Goal: Information Seeking & Learning: Learn about a topic

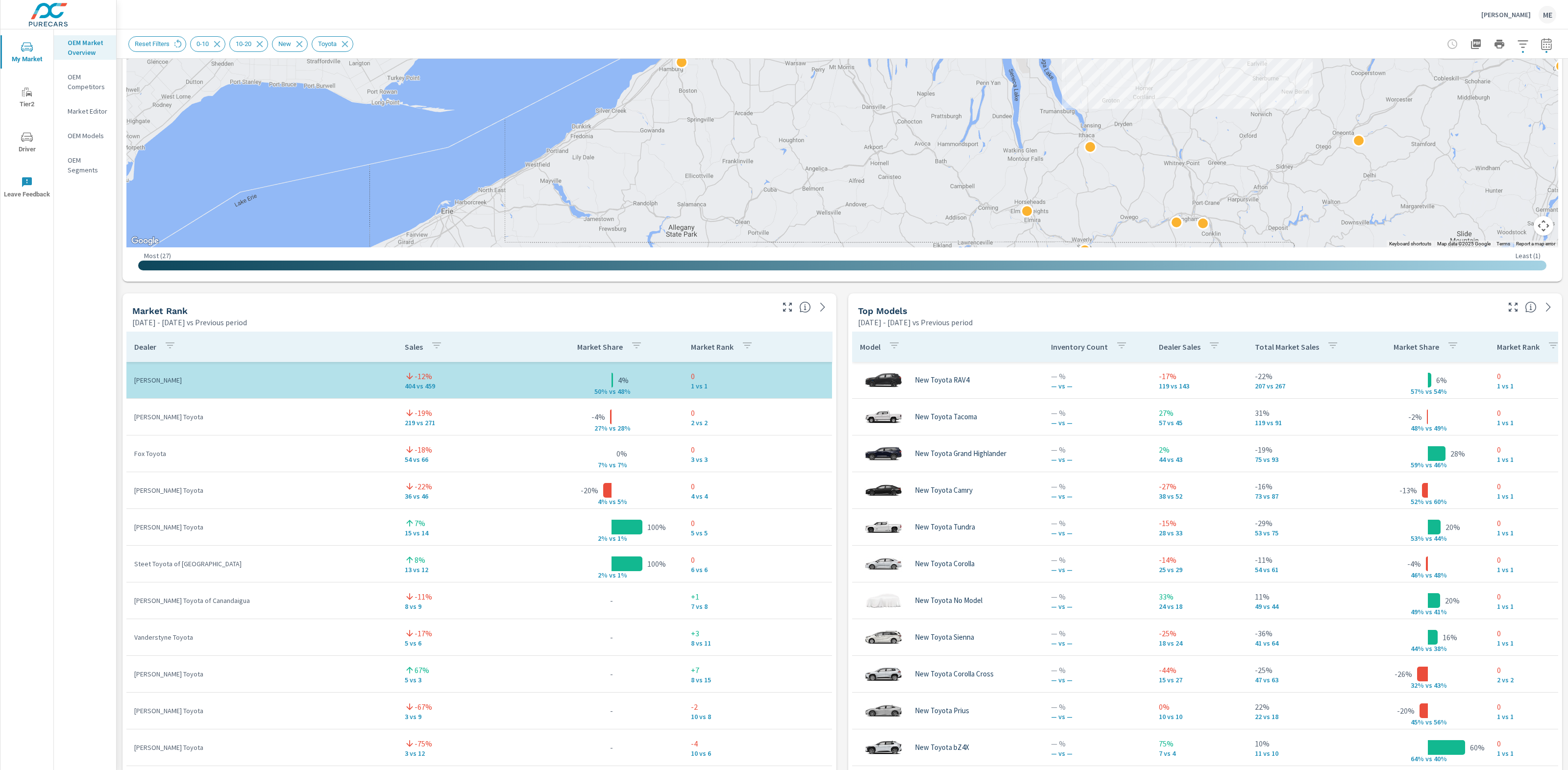
scroll to position [402, 0]
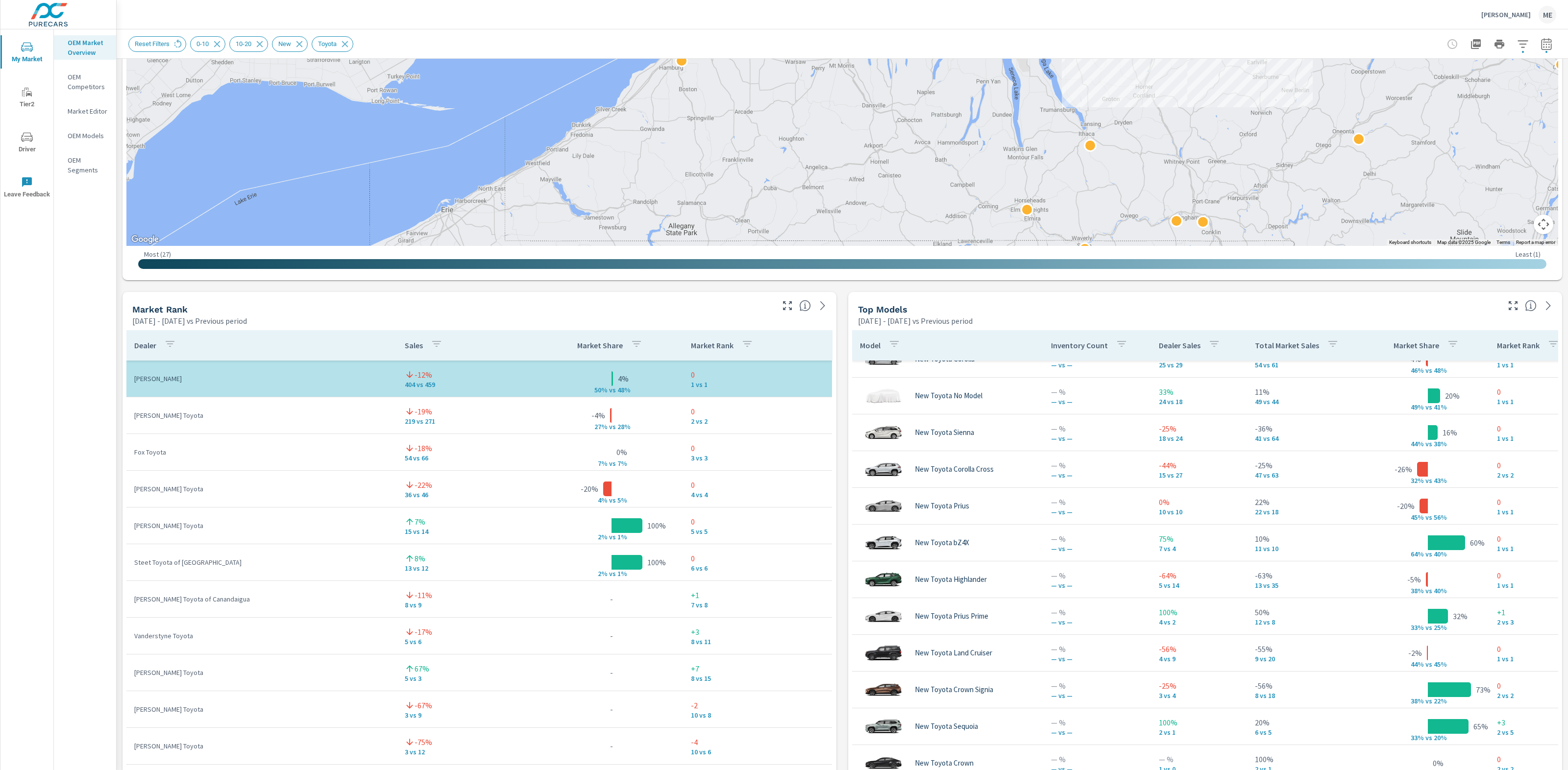
scroll to position [224, 0]
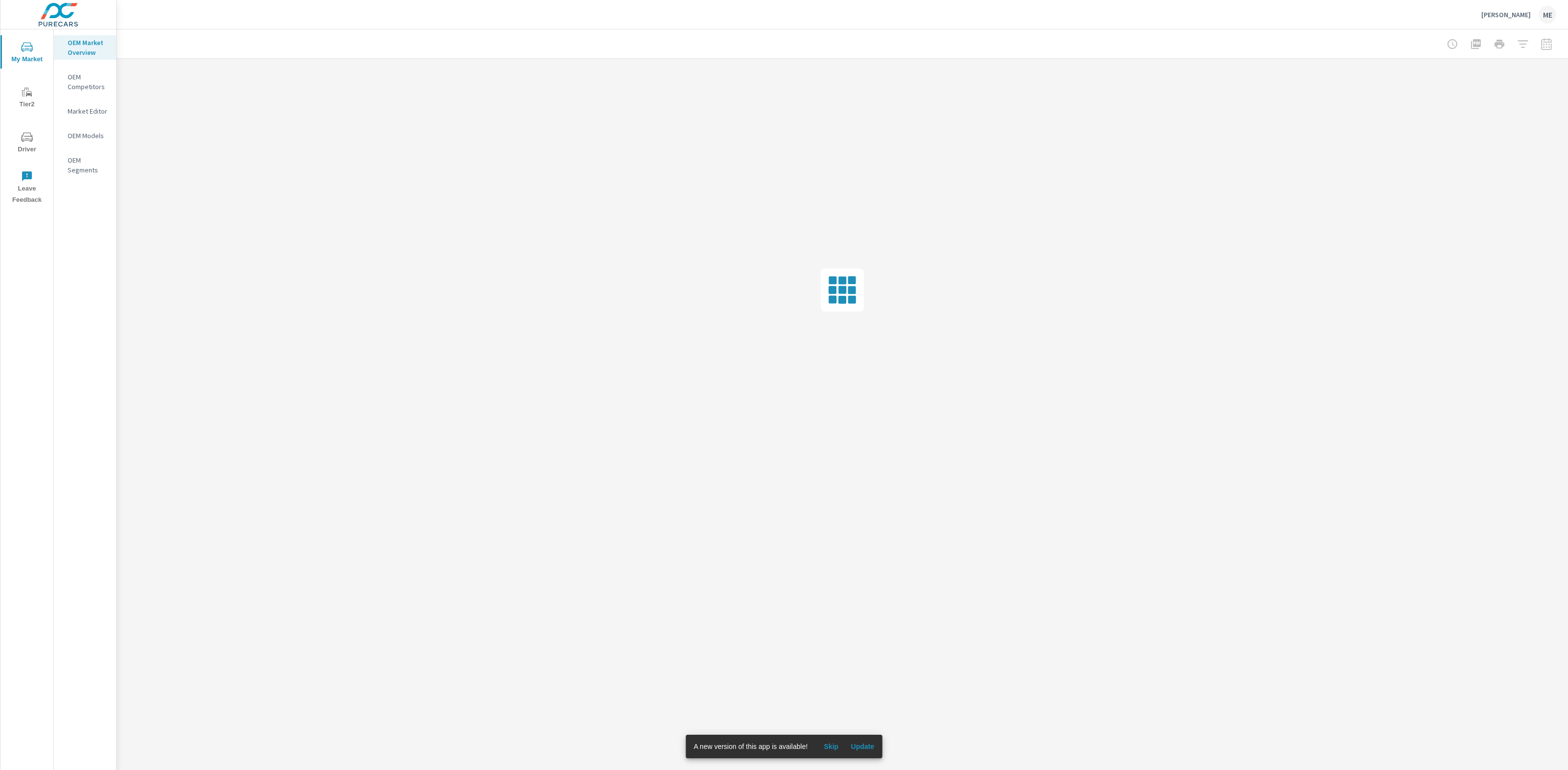
click at [863, 747] on span "Update" at bounding box center [862, 747] width 24 height 9
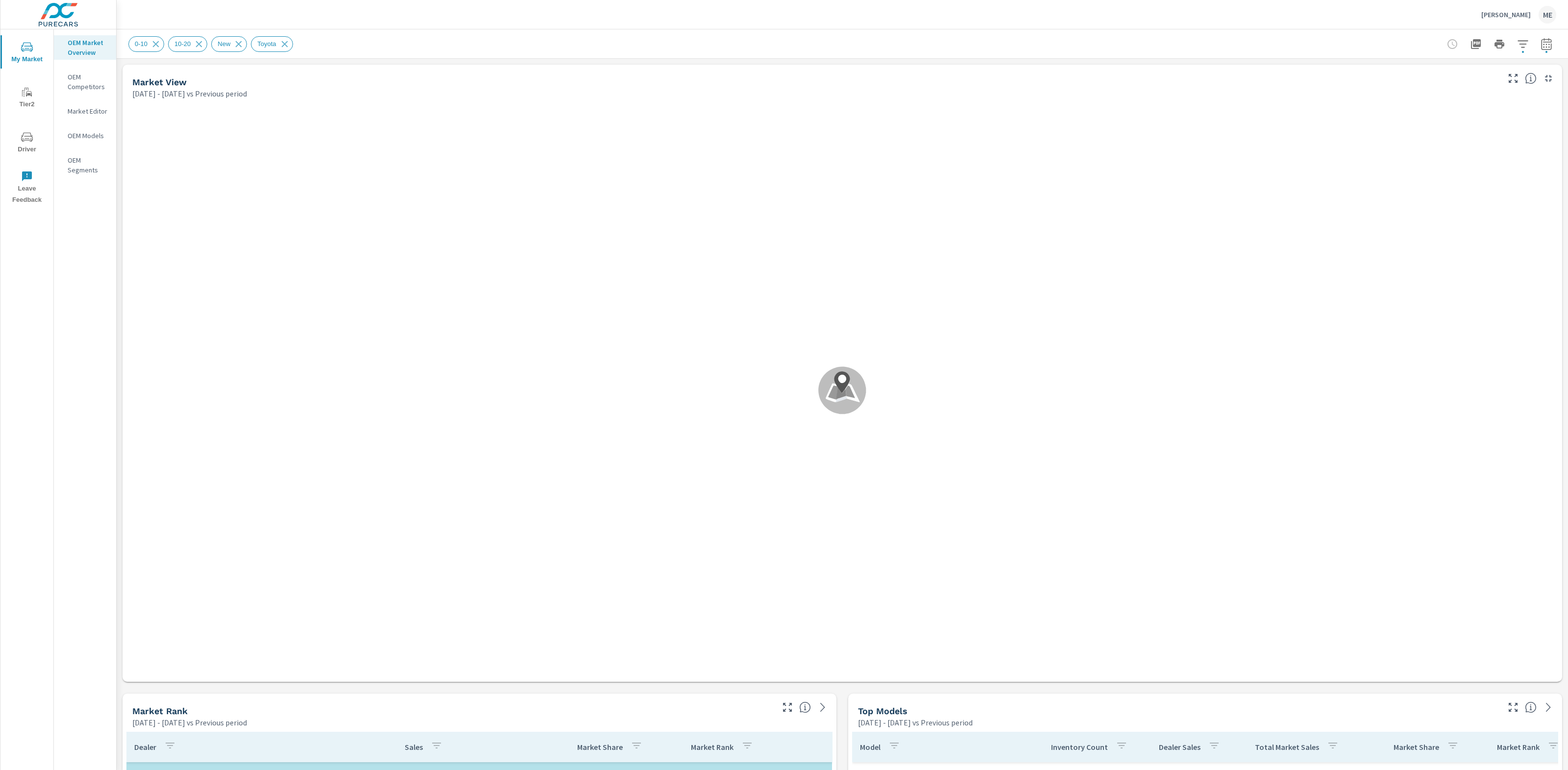
scroll to position [3, 0]
click at [627, 38] on div "0-10 10-20 New Toyota" at bounding box center [774, 44] width 1290 height 16
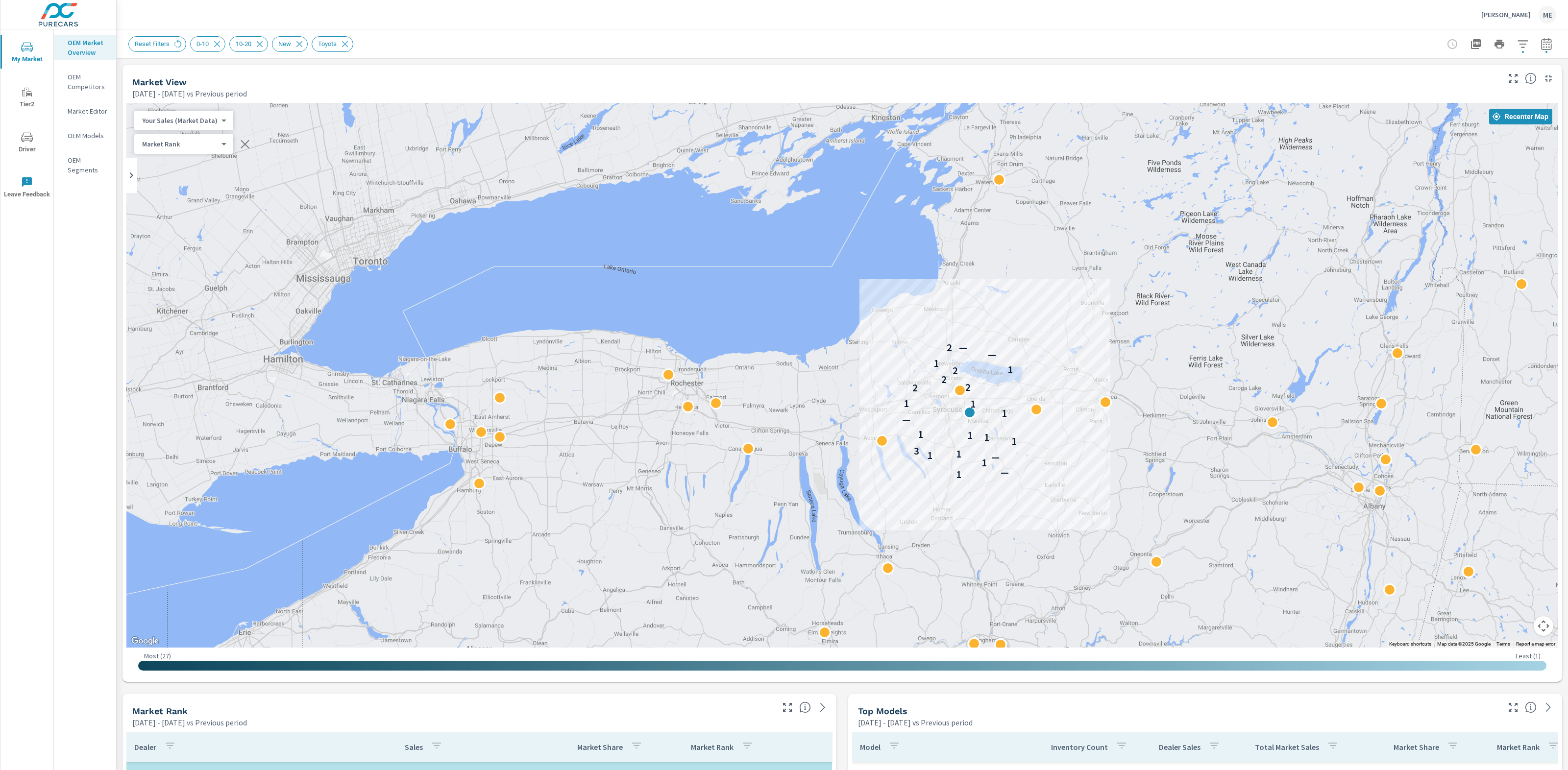
drag, startPoint x: 1293, startPoint y: 409, endPoint x: 1142, endPoint y: 430, distance: 152.5
click at [1142, 430] on div "2 1 — 1 — 1 1 3 1 1 1 1 — 1 1 1 2 2 2 2 1 1 — — 2" at bounding box center [1267, 749] width 1255 height 705
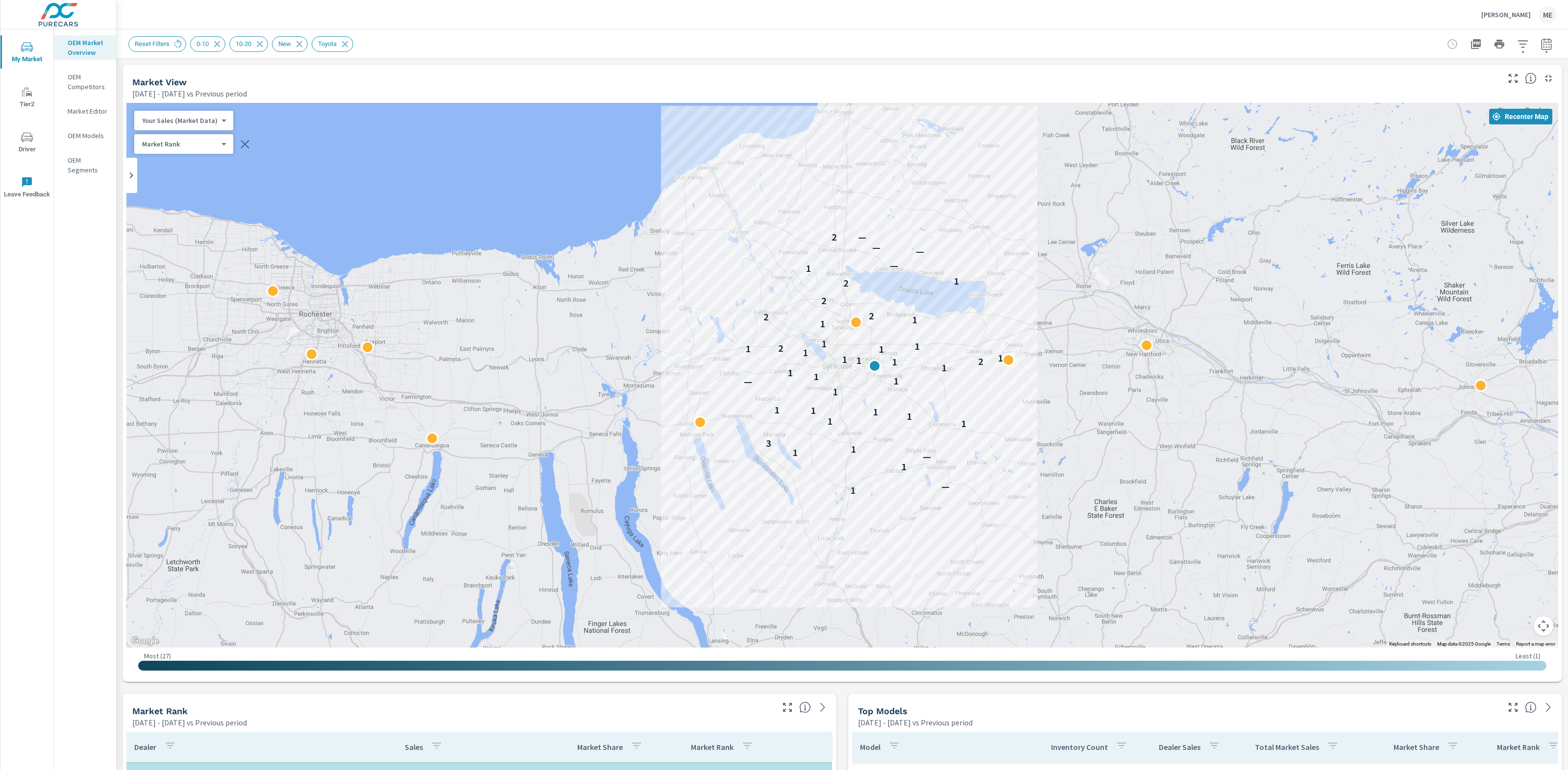
drag, startPoint x: 1134, startPoint y: 438, endPoint x: 1088, endPoint y: 404, distance: 57.2
click at [1088, 404] on div "1 — 1 — 1 1 3 1 1 1 1 1 1 1 — 1 1 1 1 1 2 1 1 1 1 1 1 2 1 1 1 1 2 2 2 2 1 1 — —…" at bounding box center [1427, 698] width 1255 height 705
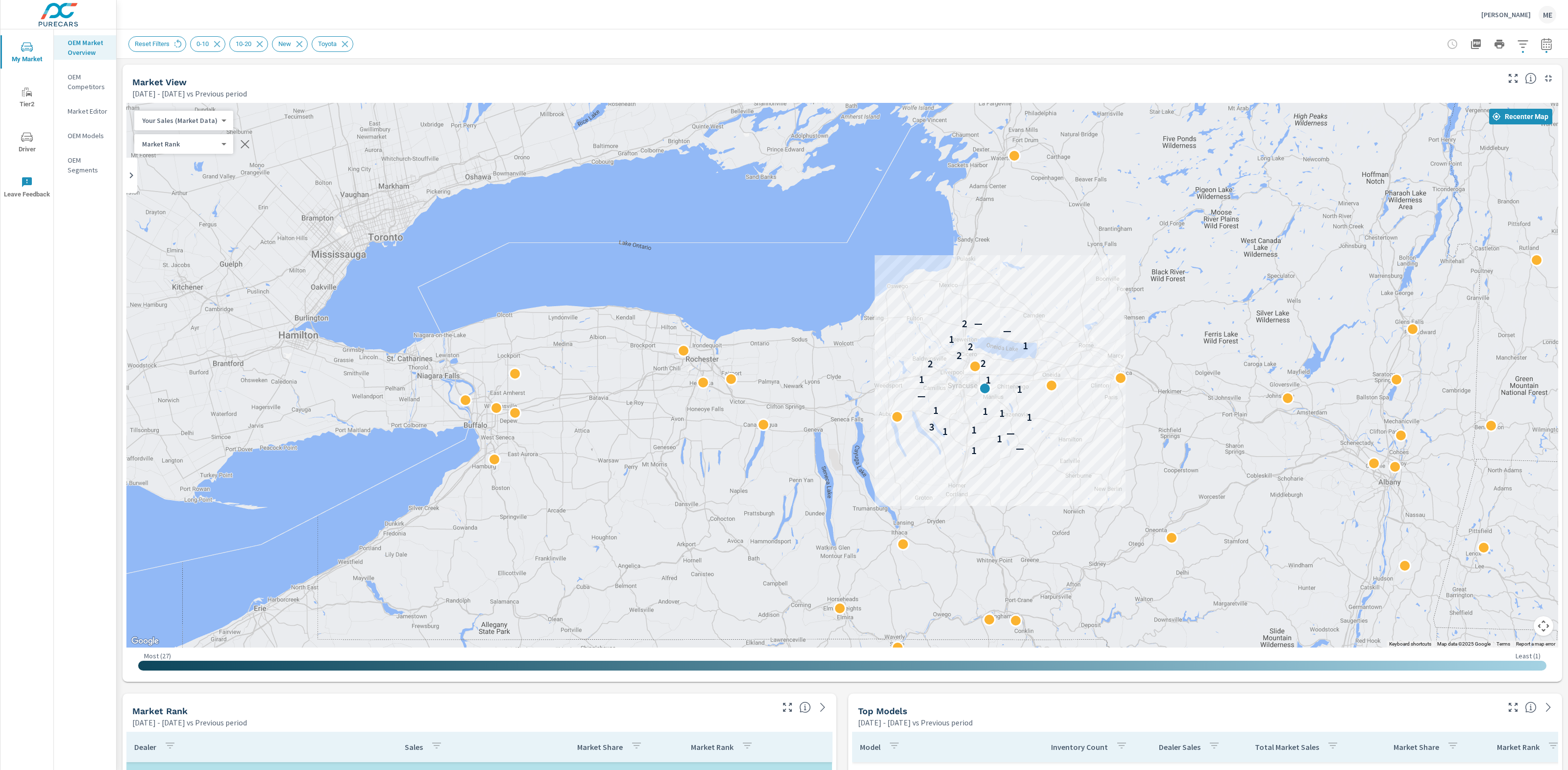
click at [1542, 44] on icon "button" at bounding box center [1546, 44] width 12 height 12
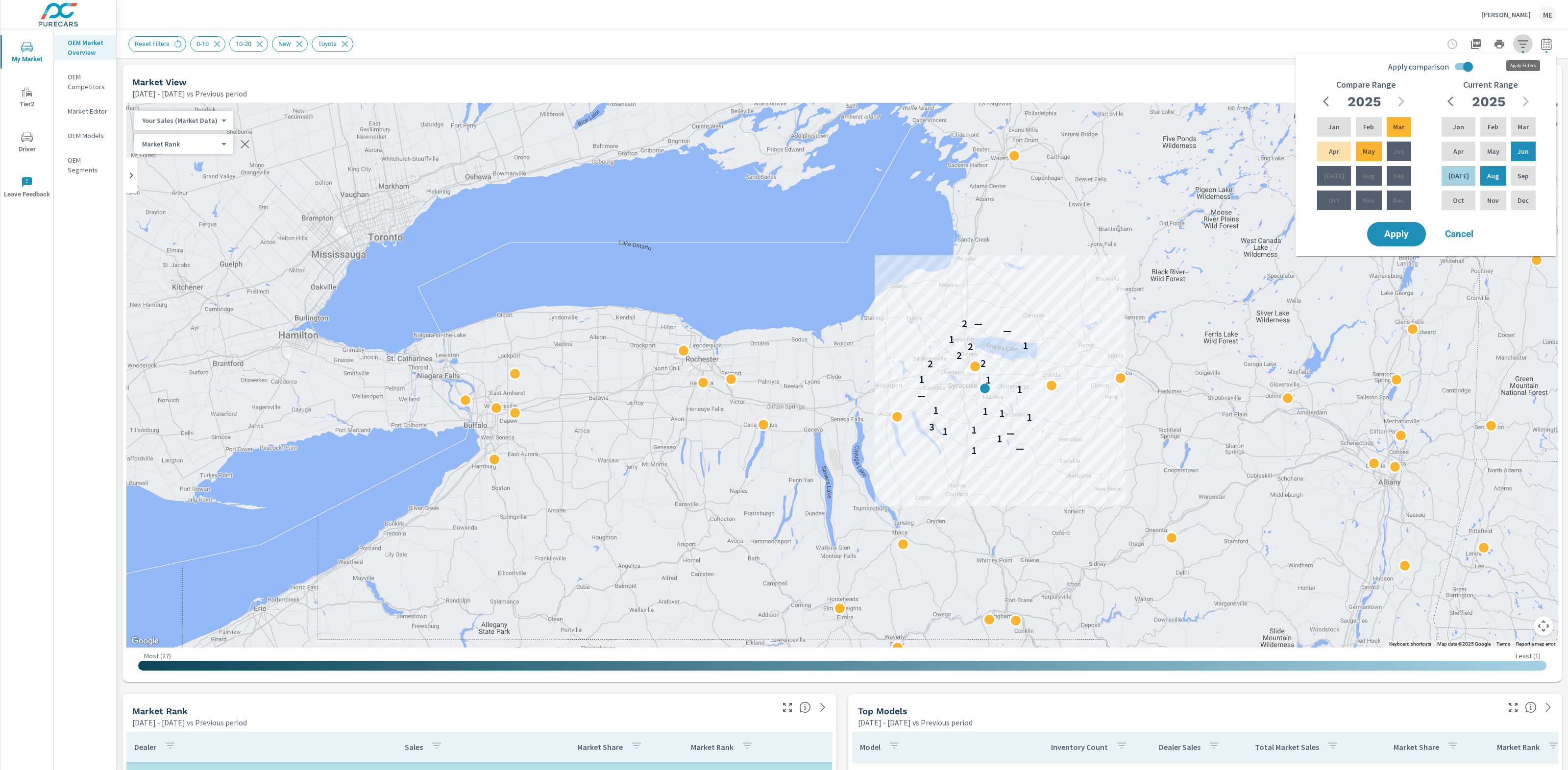
click at [1521, 46] on icon "button" at bounding box center [1522, 44] width 12 height 12
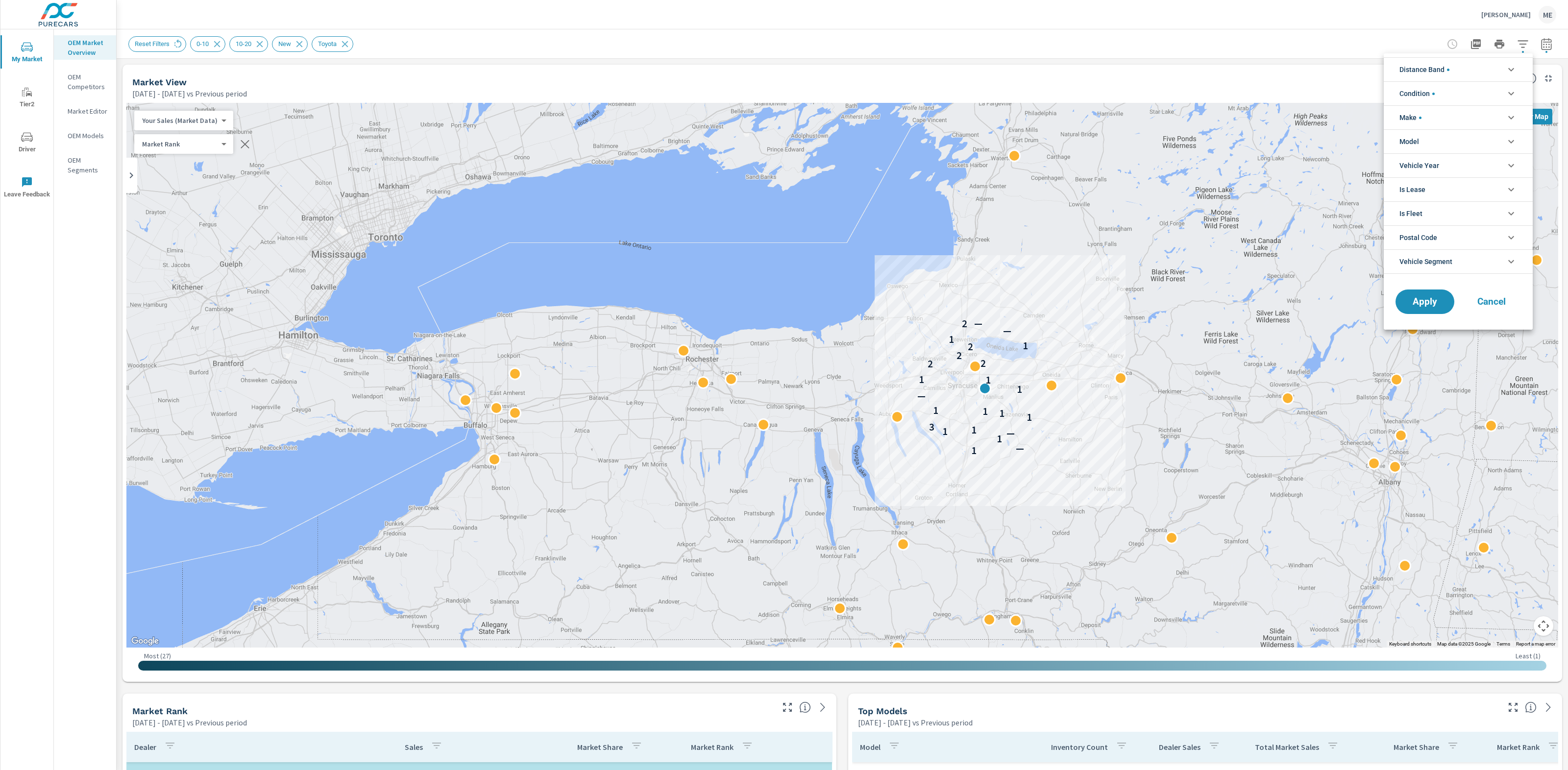
click at [1074, 74] on div at bounding box center [784, 385] width 1568 height 770
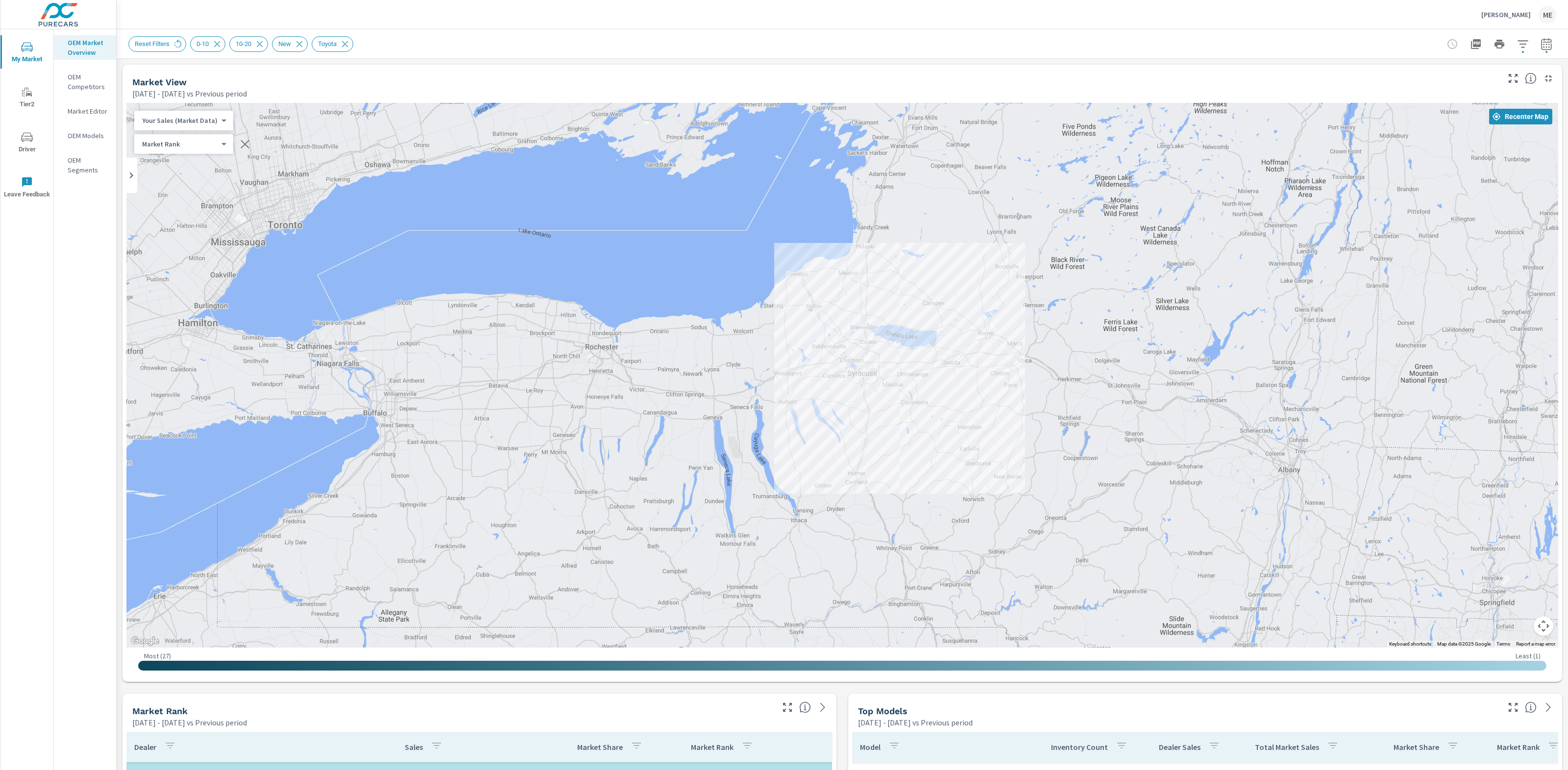
drag, startPoint x: 925, startPoint y: 475, endPoint x: 889, endPoint y: 480, distance: 36.3
click at [889, 480] on div "2 1 — 1 — 1 1 3 1 1 1 1 — 1 1 1 2 2 2 2 1 1 — — 2" at bounding box center [1369, 716] width 1255 height 705
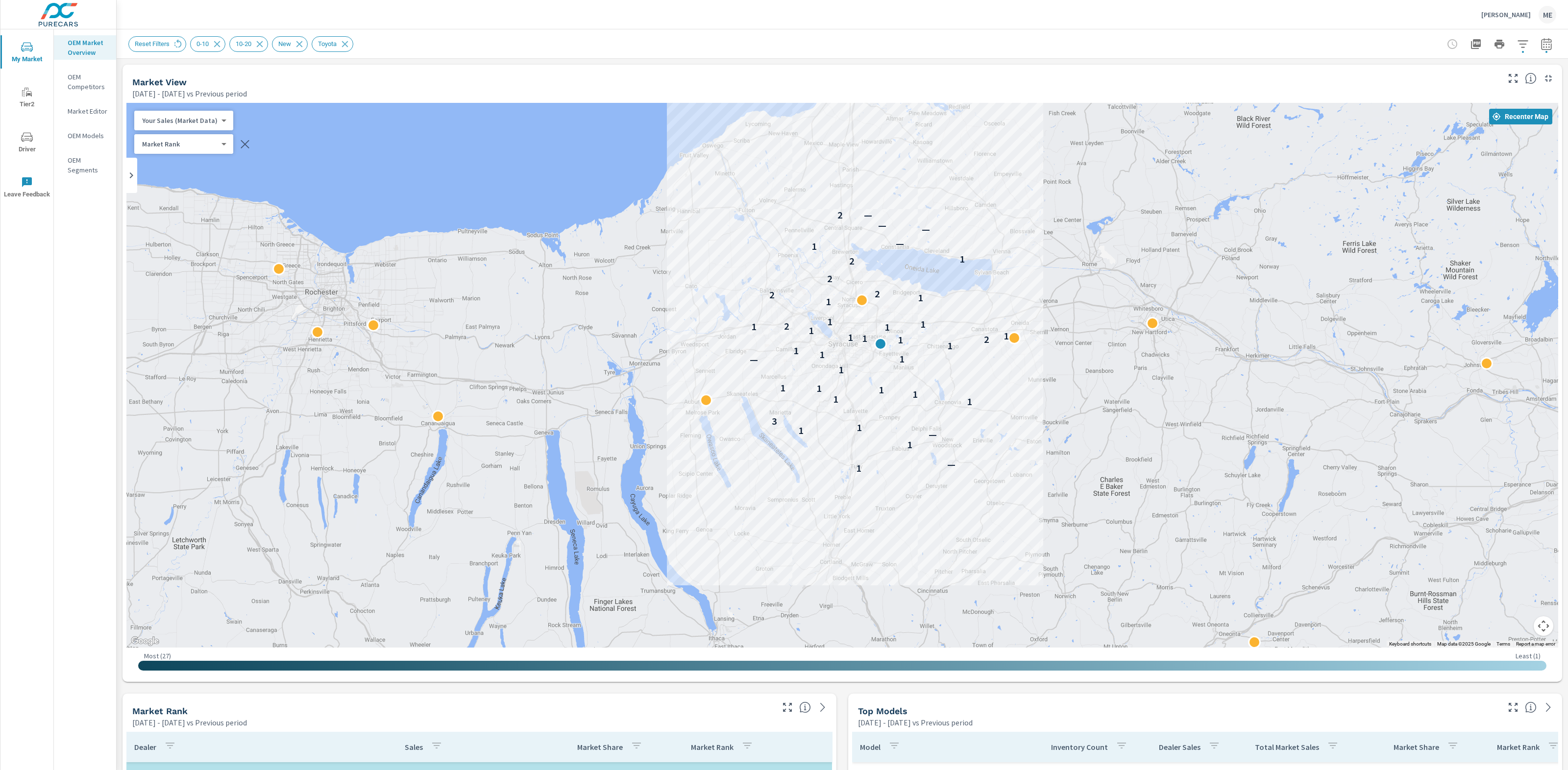
drag, startPoint x: 878, startPoint y: 464, endPoint x: 916, endPoint y: 522, distance: 69.3
click at [916, 522] on div "1 — 1 — 1 1 3 1 1 1 1 1 1 1 — 1 1 1 1 1 2 1 1 1 1 1 1 2 1 1 1 1 2 2 2 2 1 1 — —…" at bounding box center [1505, 782] width 1255 height 705
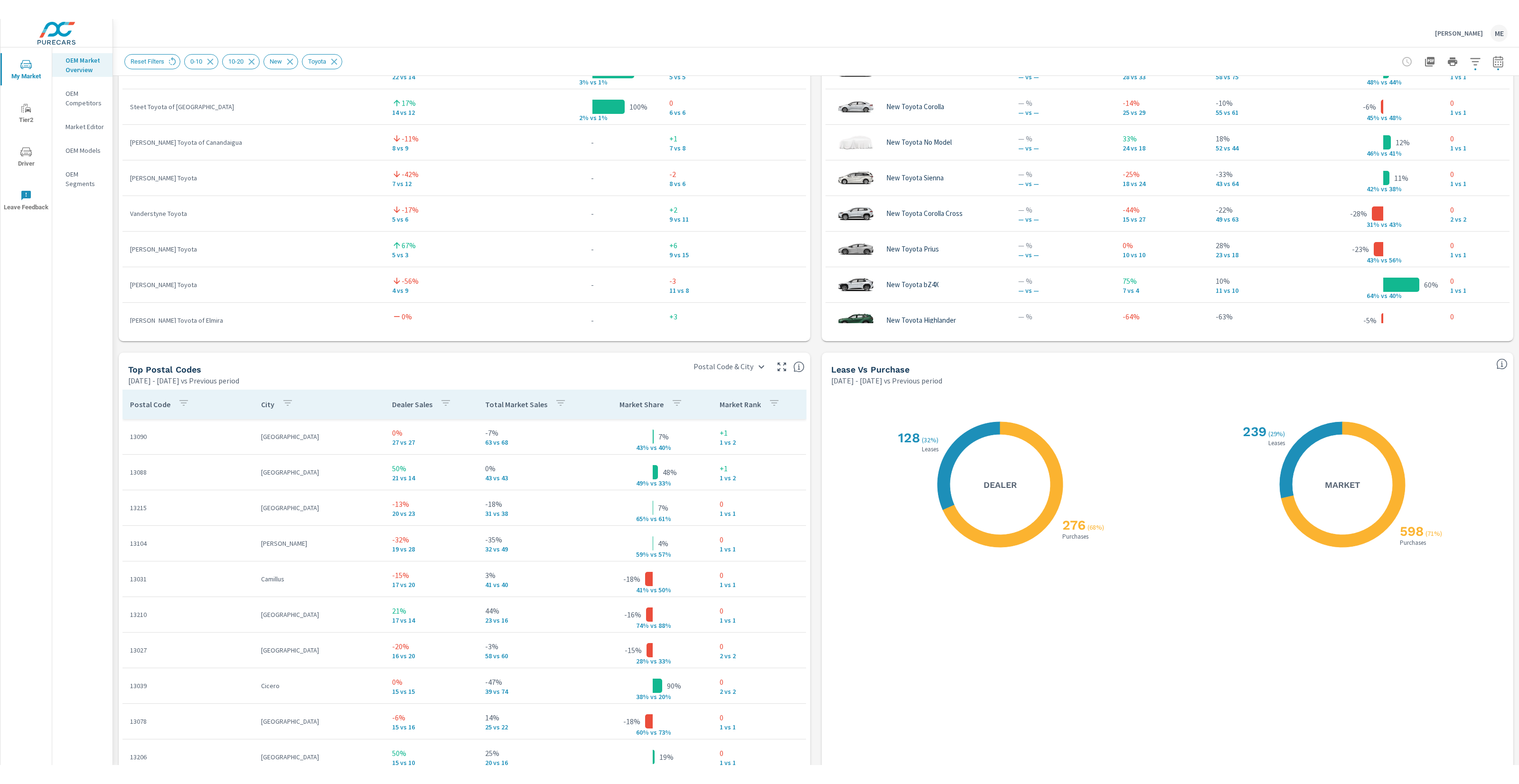
scroll to position [855, 0]
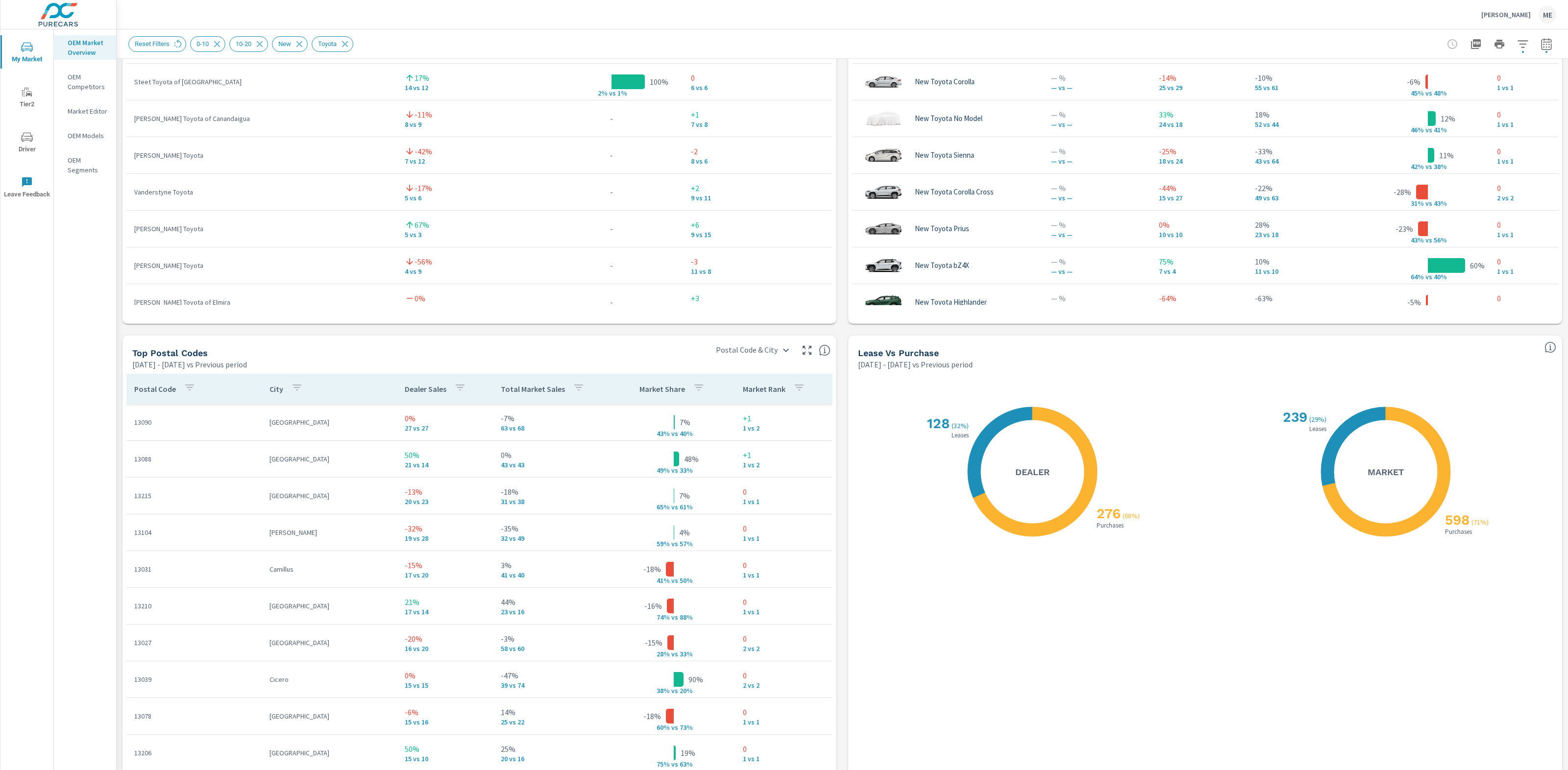
click at [577, 378] on button "button" at bounding box center [579, 389] width 19 height 23
click at [607, 506] on p "DIFF" at bounding box center [613, 509] width 12 height 10
click at [511, 391] on div at bounding box center [784, 385] width 1568 height 770
click at [531, 386] on p "Total Market Sales" at bounding box center [533, 389] width 64 height 10
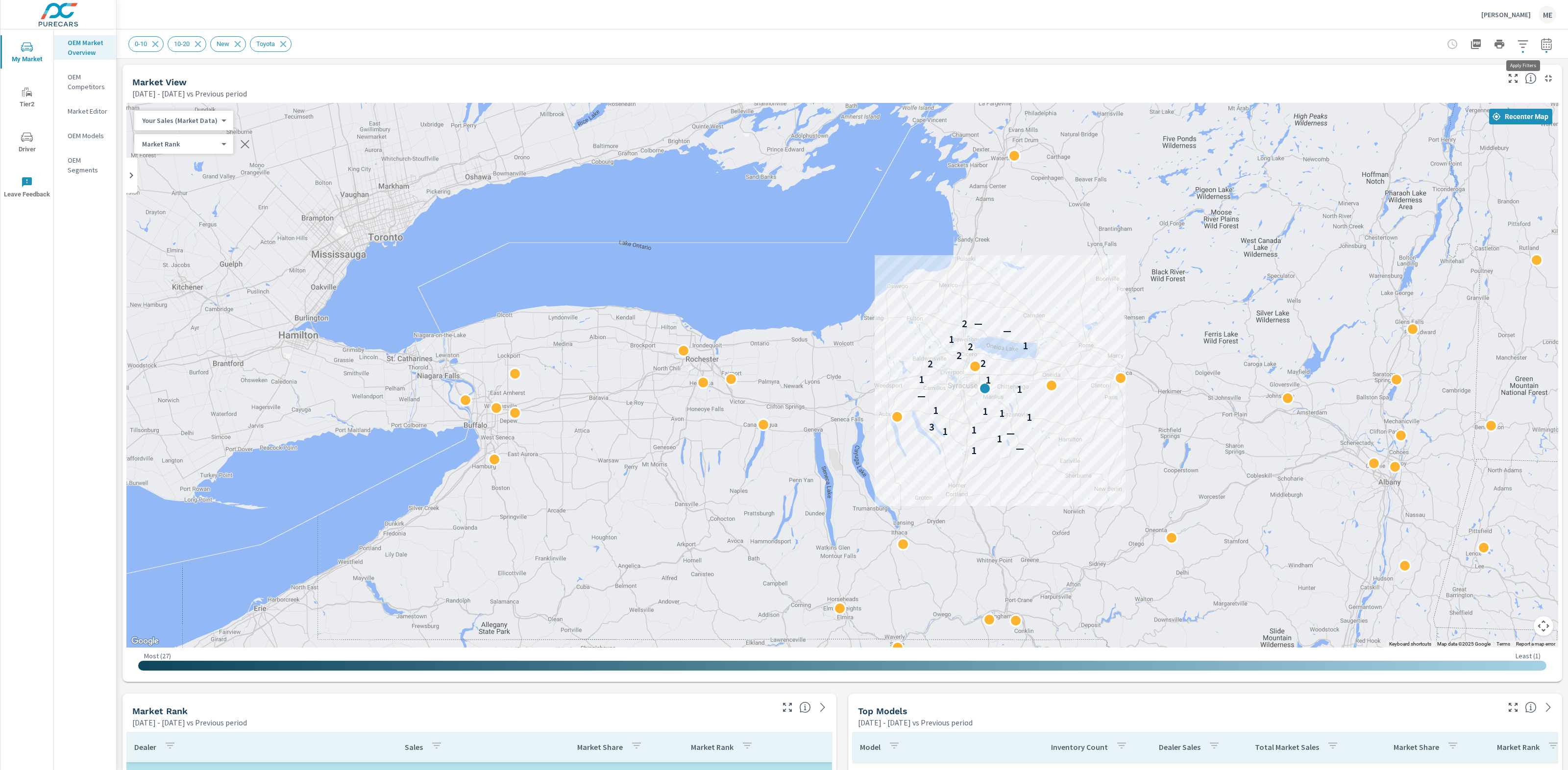
click at [1525, 39] on icon "button" at bounding box center [1522, 44] width 12 height 12
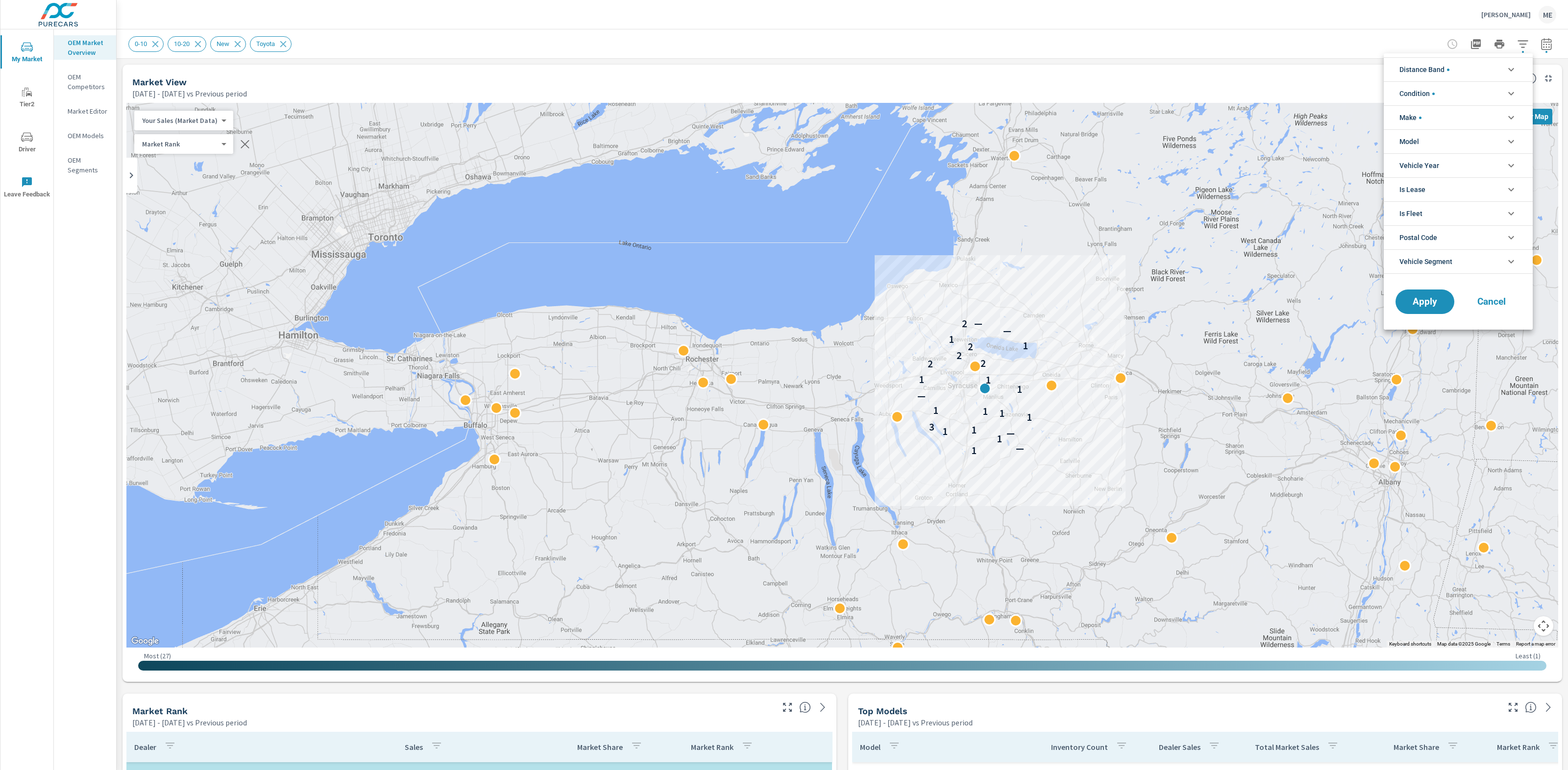
click at [1456, 139] on li "Model" at bounding box center [1458, 141] width 149 height 24
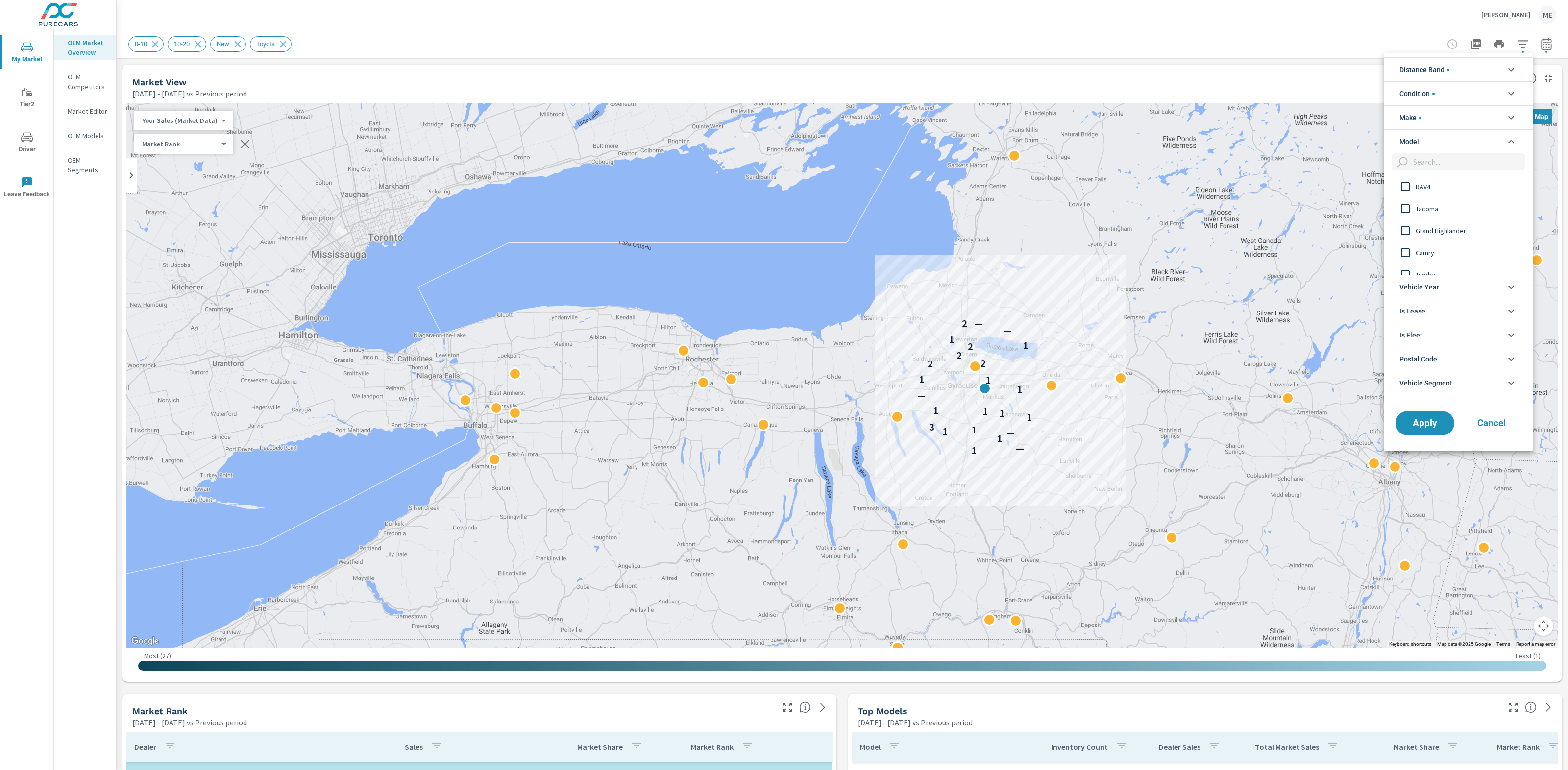
click at [1424, 184] on span "RAV4" at bounding box center [1469, 186] width 107 height 12
click at [1435, 432] on button "Apply" at bounding box center [1425, 424] width 61 height 26
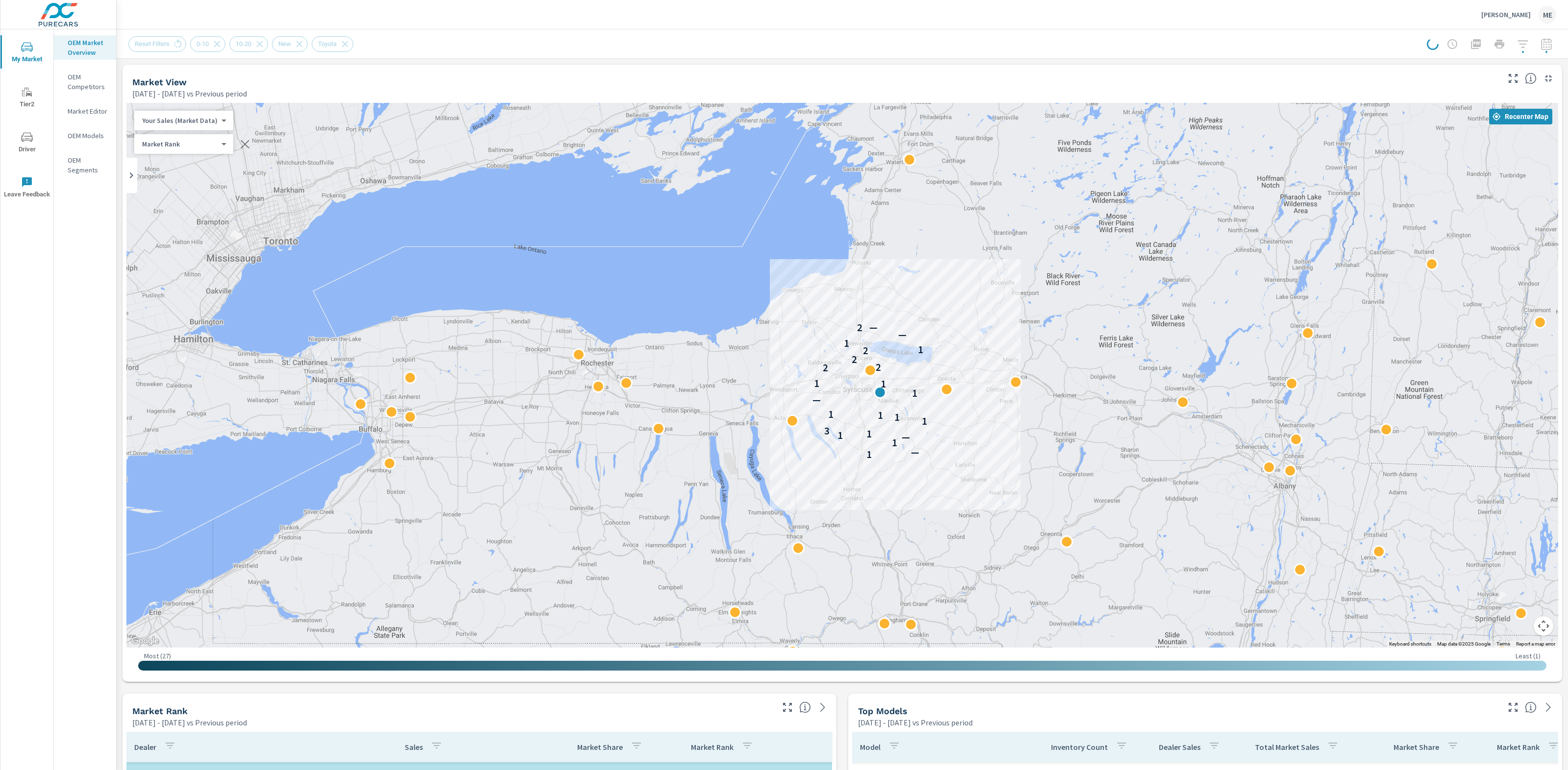
drag, startPoint x: 993, startPoint y: 243, endPoint x: 923, endPoint y: 240, distance: 70.1
click at [923, 240] on div "2 1 — 1 — 1 1 3 1 1 1 1 — 1 1 1 2 2 2 2 1 1 — — 2" at bounding box center [842, 375] width 1432 height 545
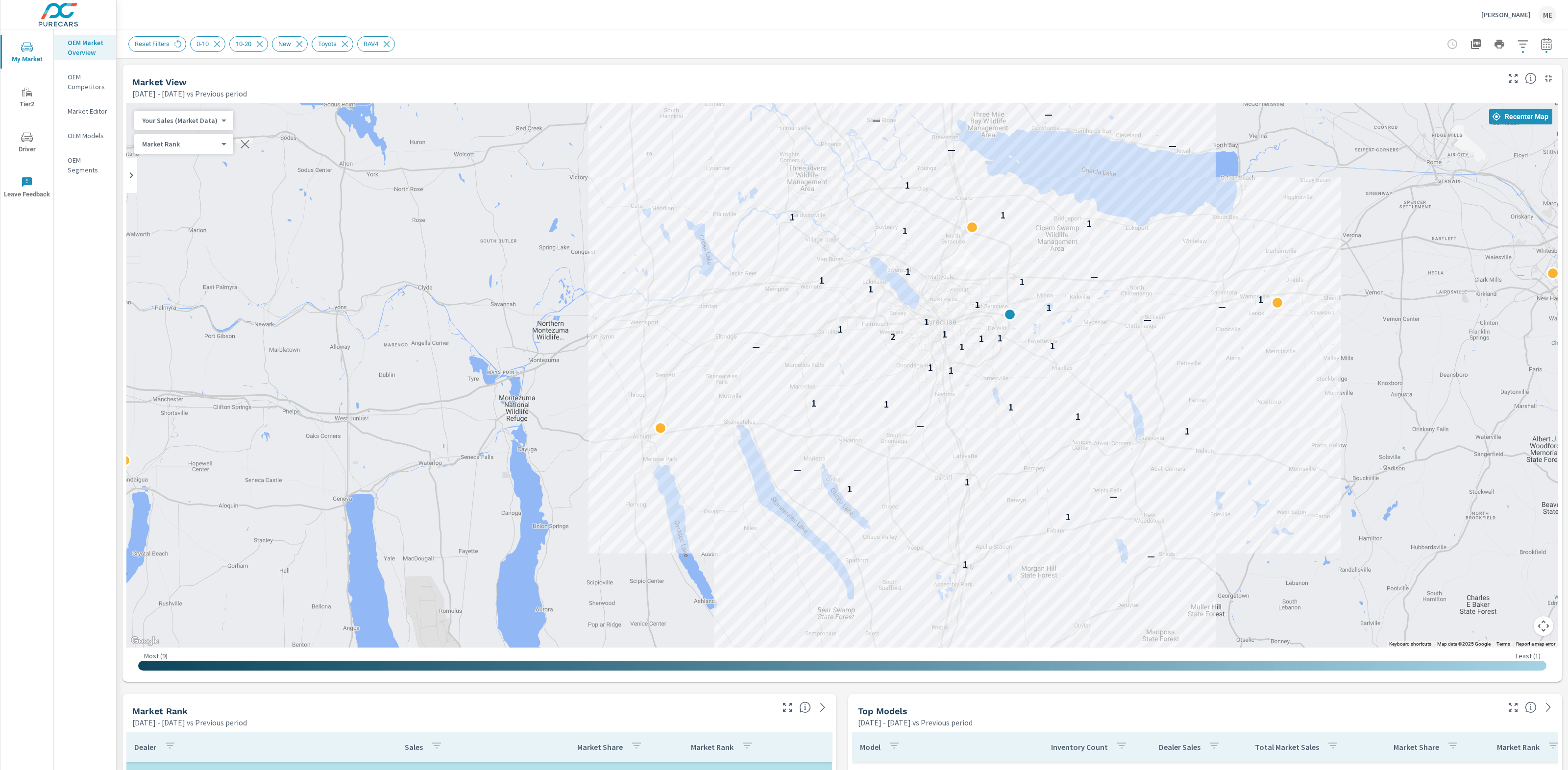
drag, startPoint x: 1231, startPoint y: 408, endPoint x: 1462, endPoint y: 405, distance: 231.0
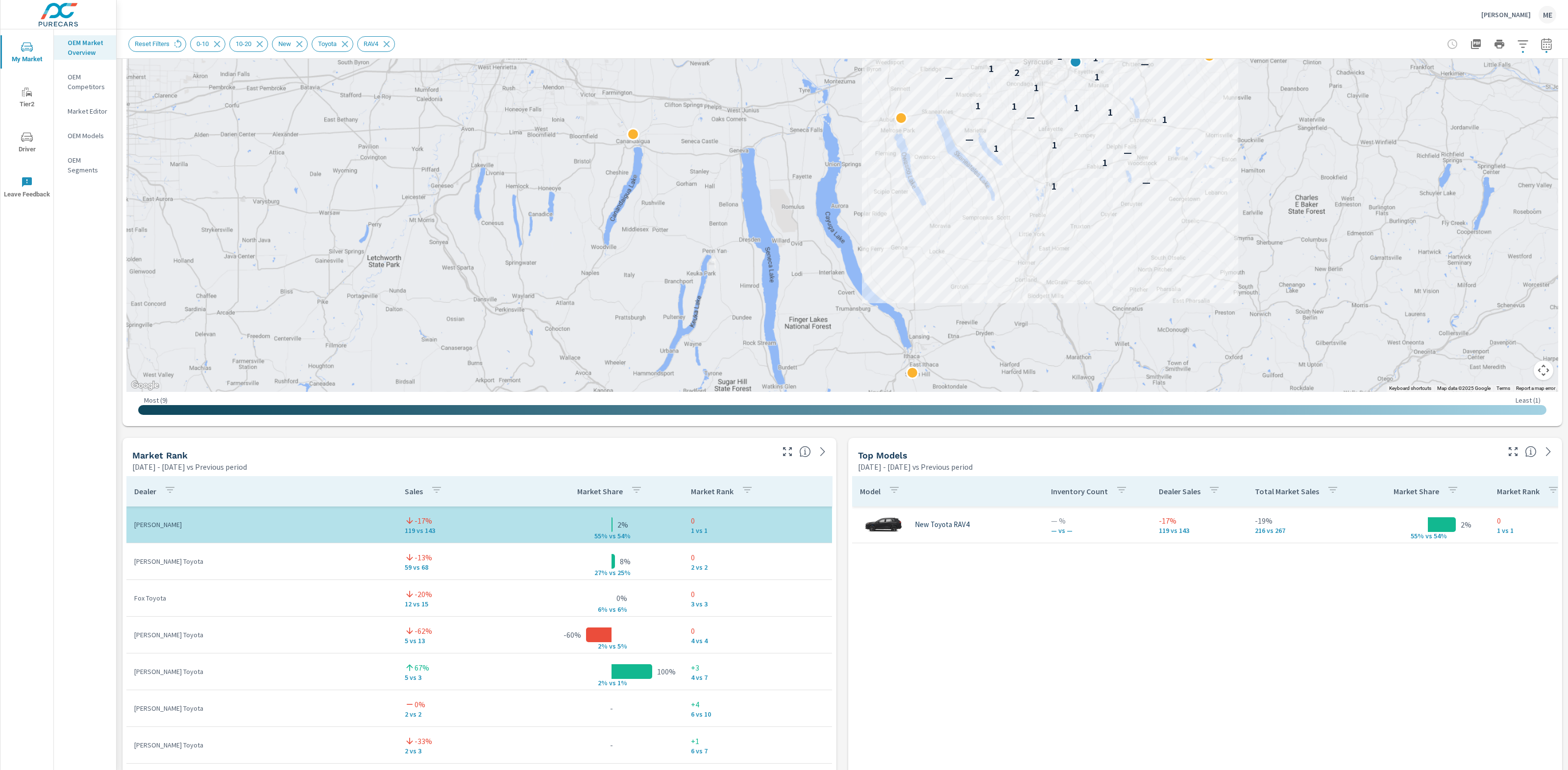
scroll to position [253, 0]
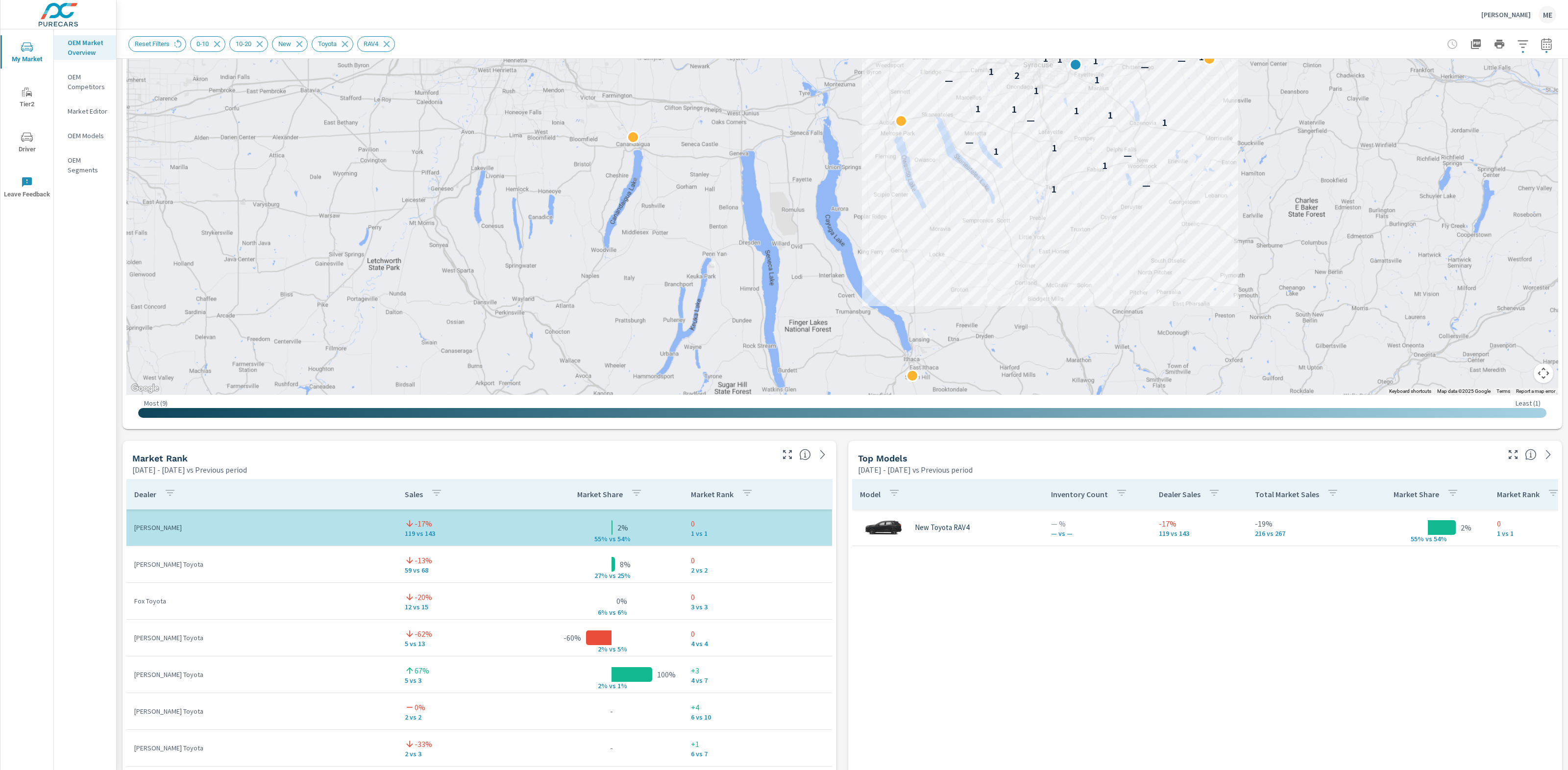
click at [844, 517] on div "Market View Jun 01, 2025 - Aug 31, 2025 vs Previous period ← Move left → Move r…" at bounding box center [842, 645] width 1451 height 1678
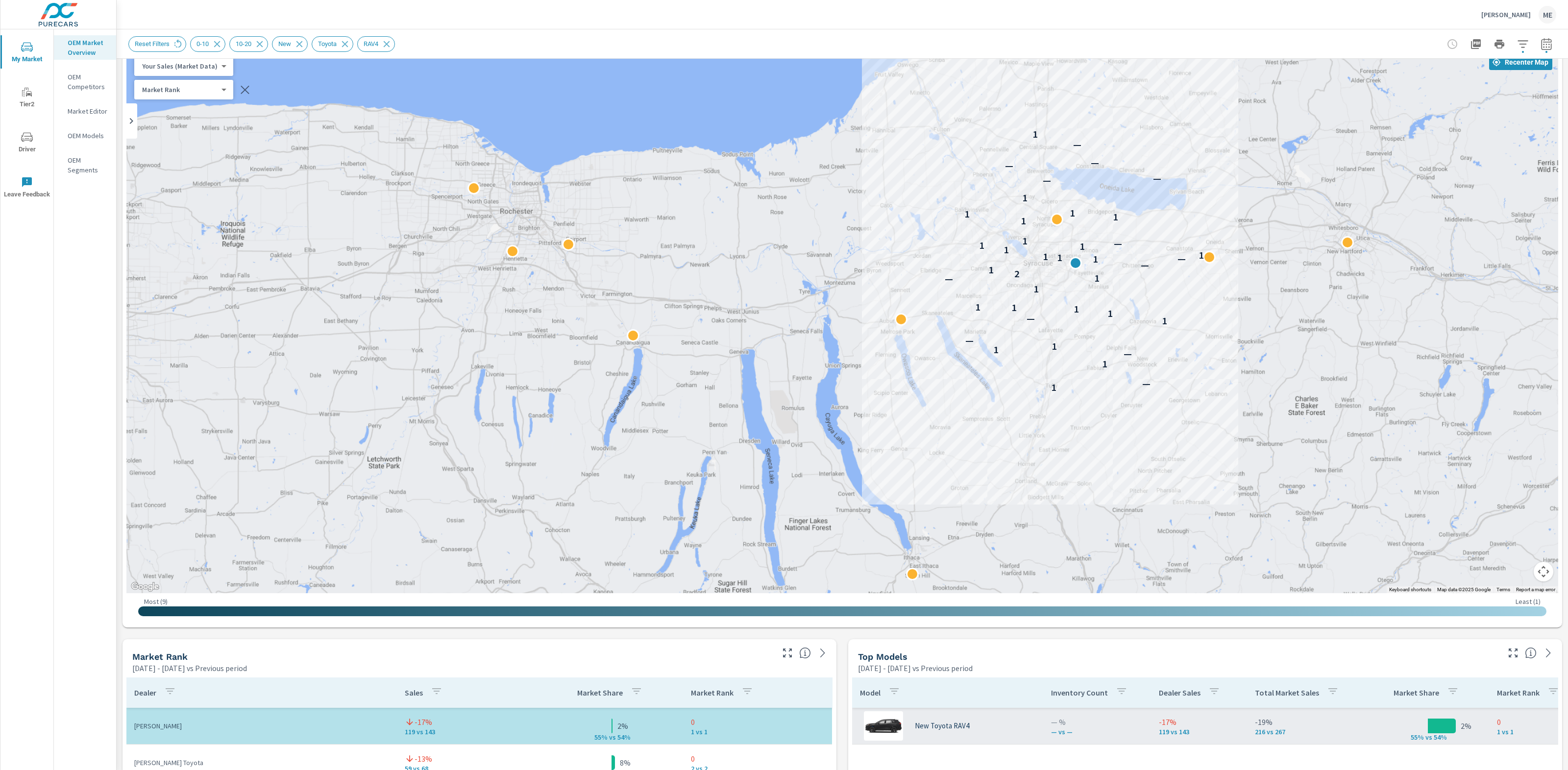
scroll to position [47, 0]
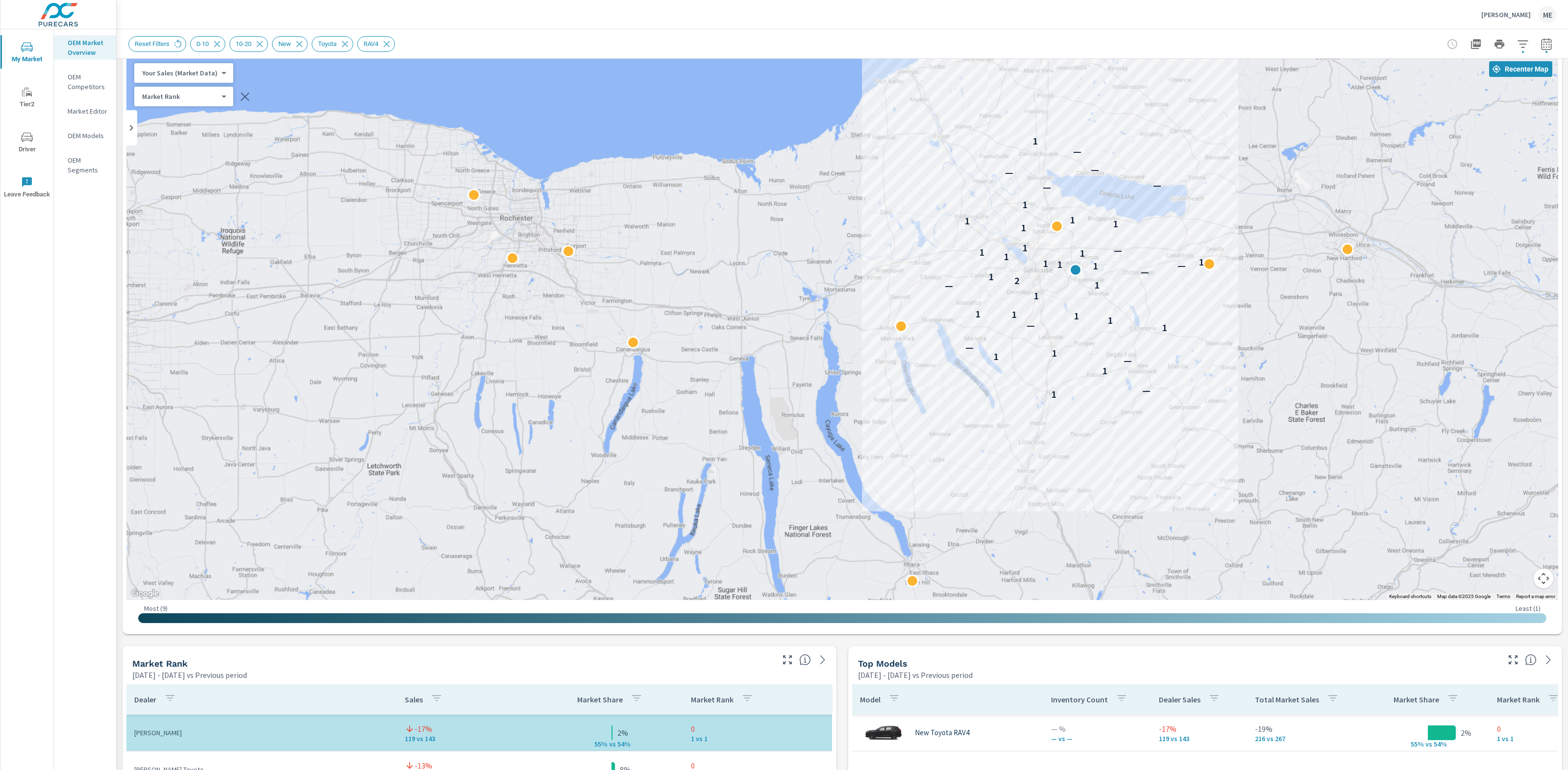
click at [1522, 45] on icon "button" at bounding box center [1522, 44] width 12 height 12
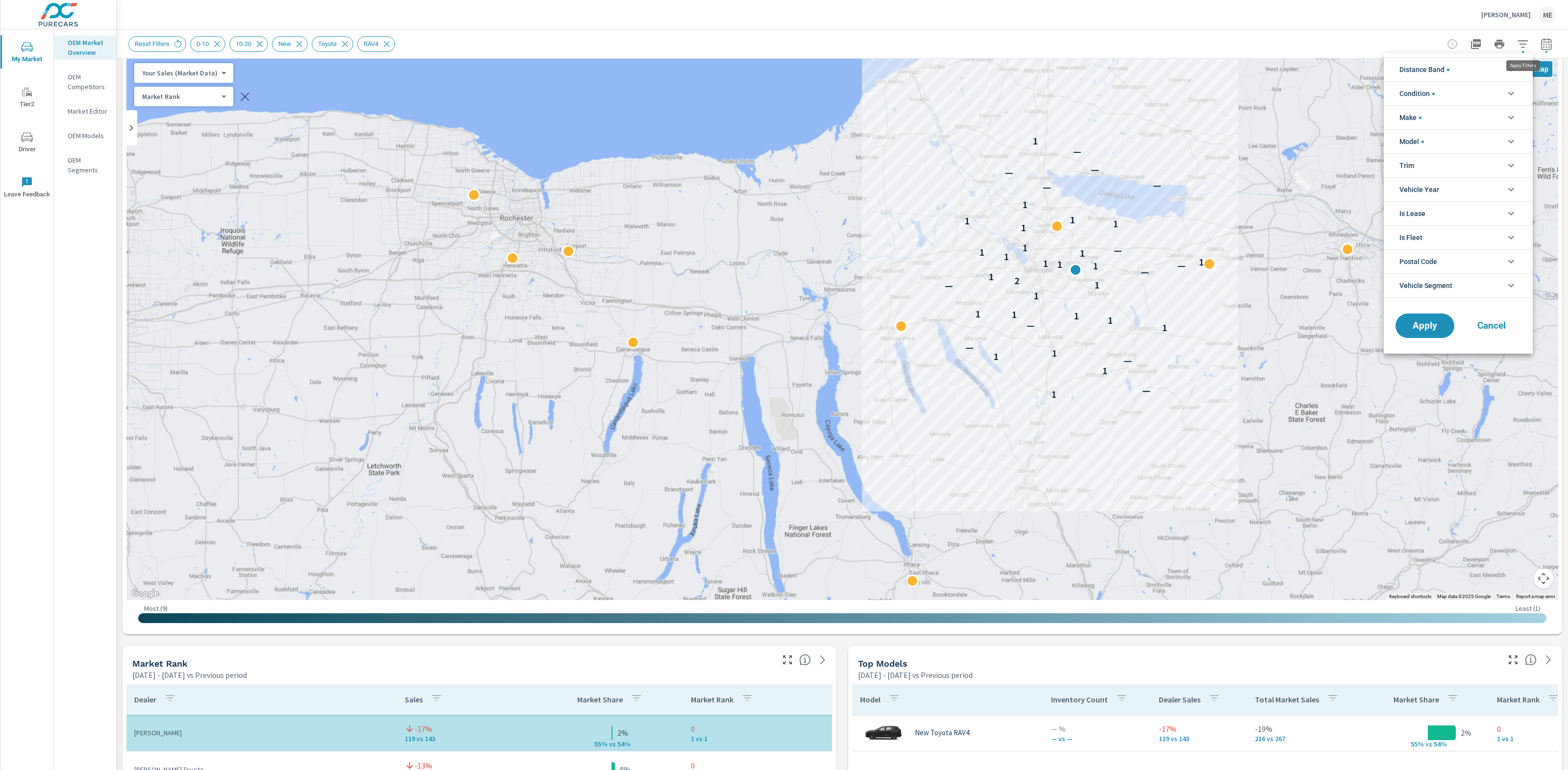
scroll to position [22, 0]
click at [1426, 286] on span "Vehicle Segment" at bounding box center [1426, 285] width 53 height 24
click at [835, 13] on div at bounding box center [784, 385] width 1568 height 770
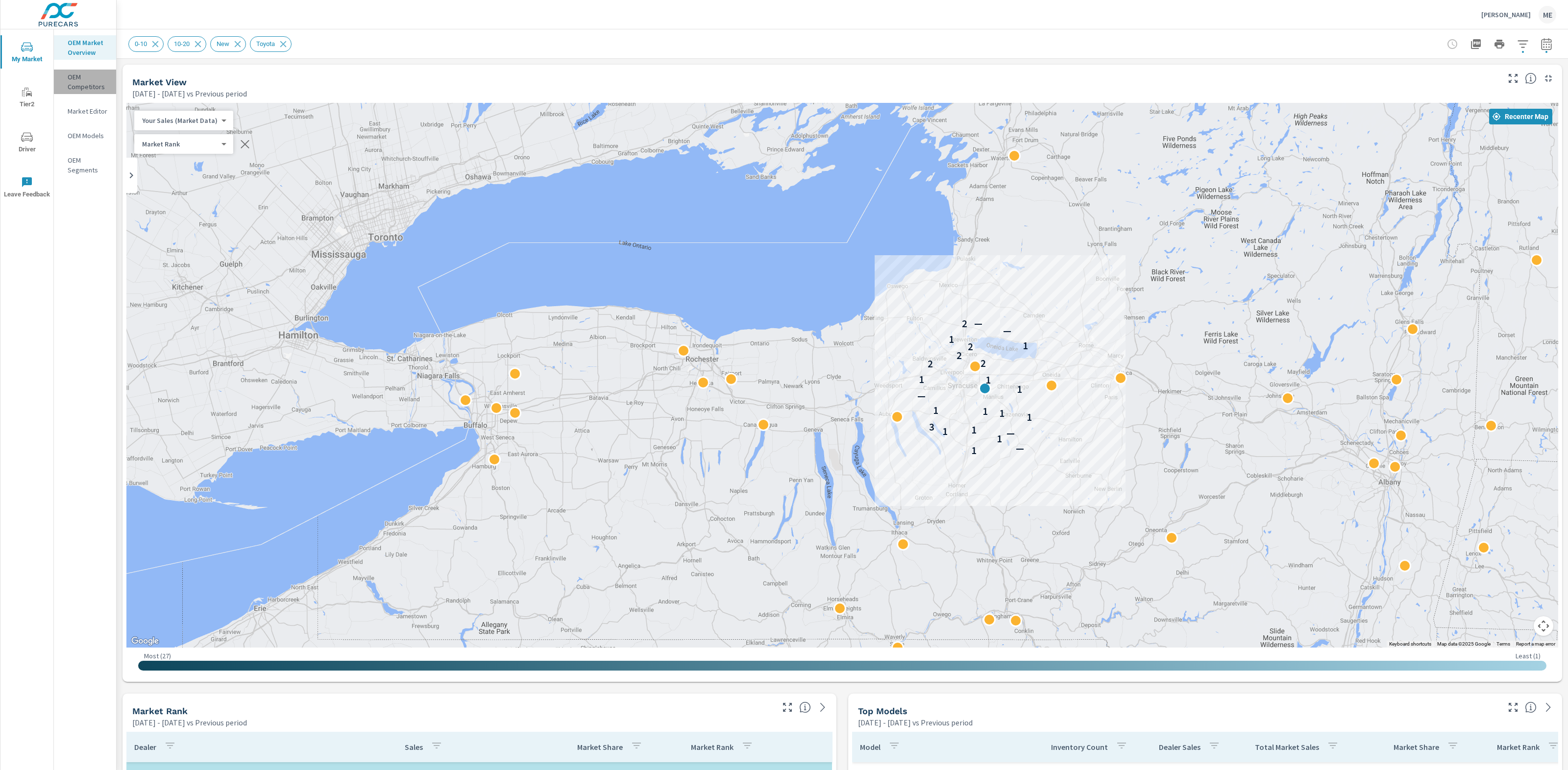
click at [82, 88] on p "OEM Competitors" at bounding box center [88, 82] width 41 height 19
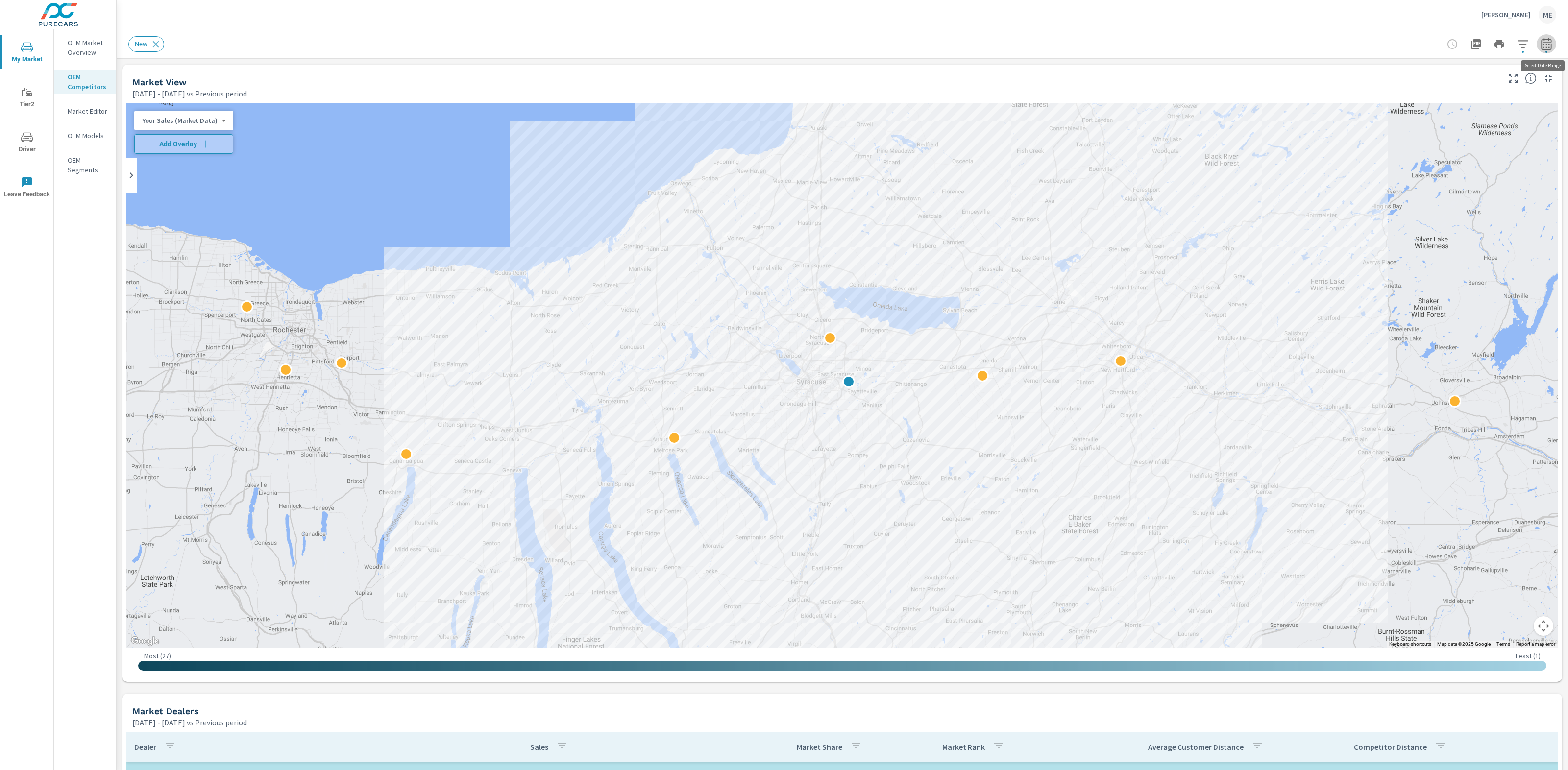
click at [1553, 43] on button "button" at bounding box center [1546, 44] width 19 height 19
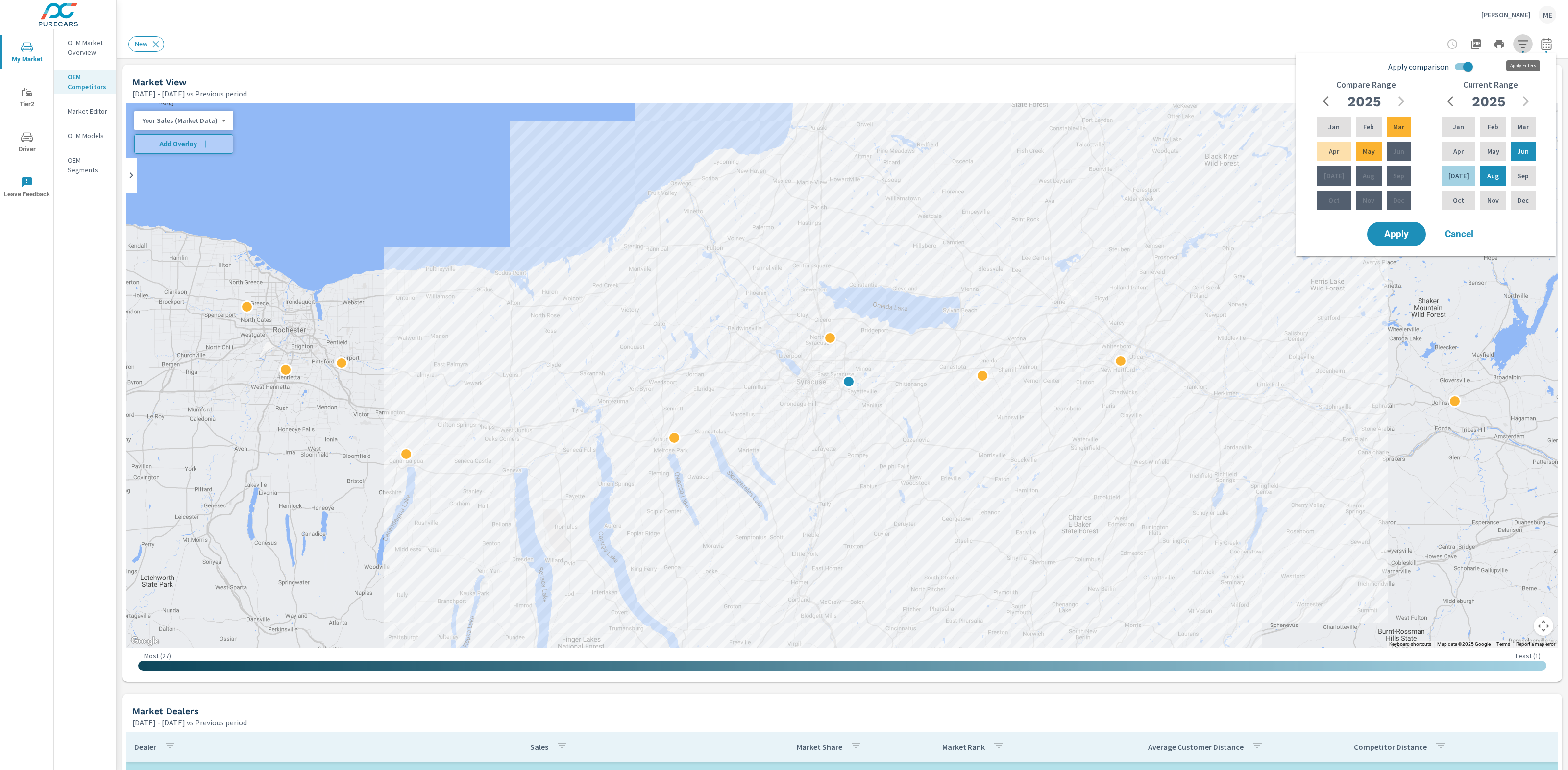
click at [1525, 44] on icon "button" at bounding box center [1522, 44] width 10 height 7
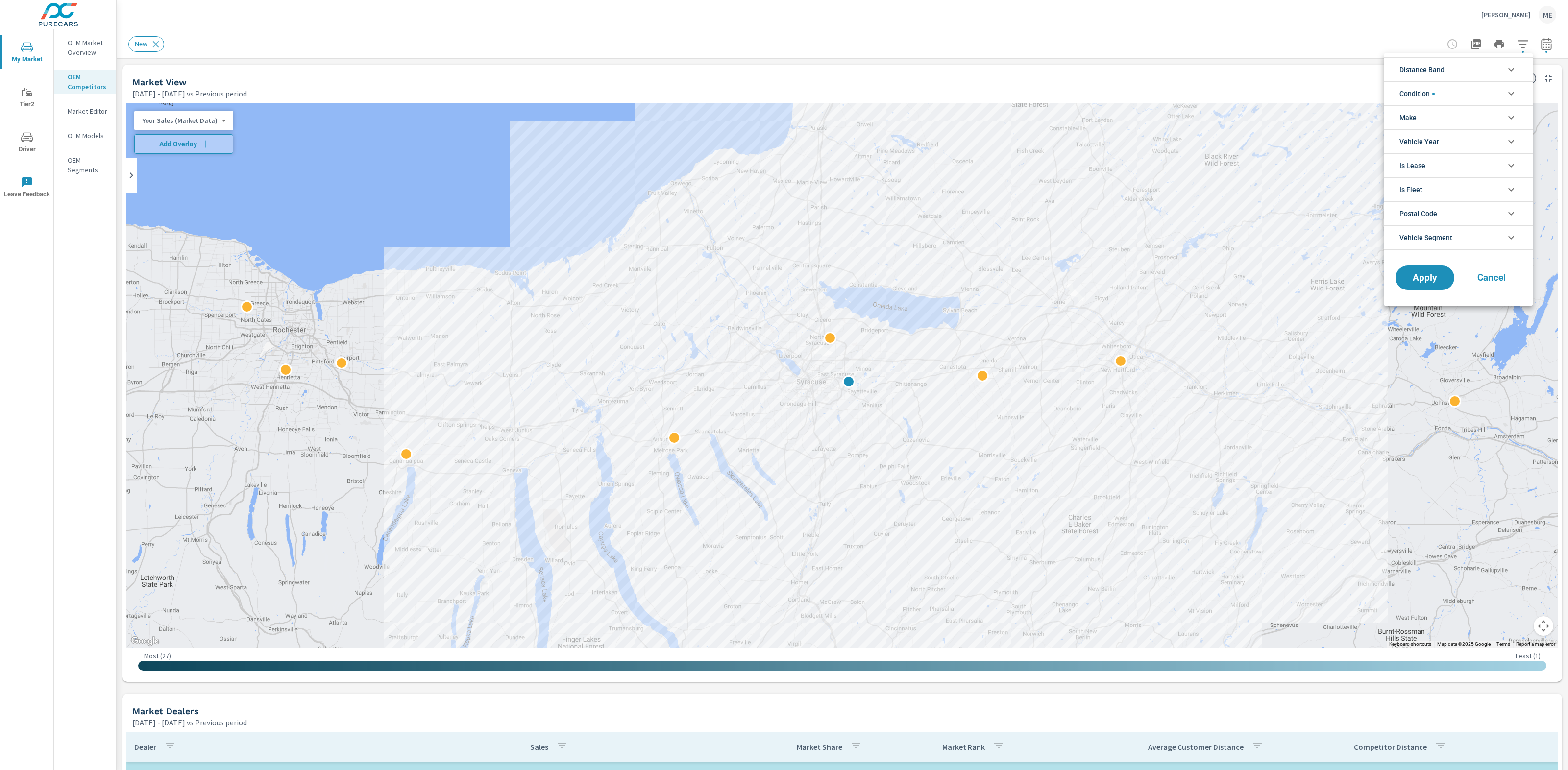
click at [1440, 241] on span "Vehicle Segment" at bounding box center [1426, 237] width 53 height 24
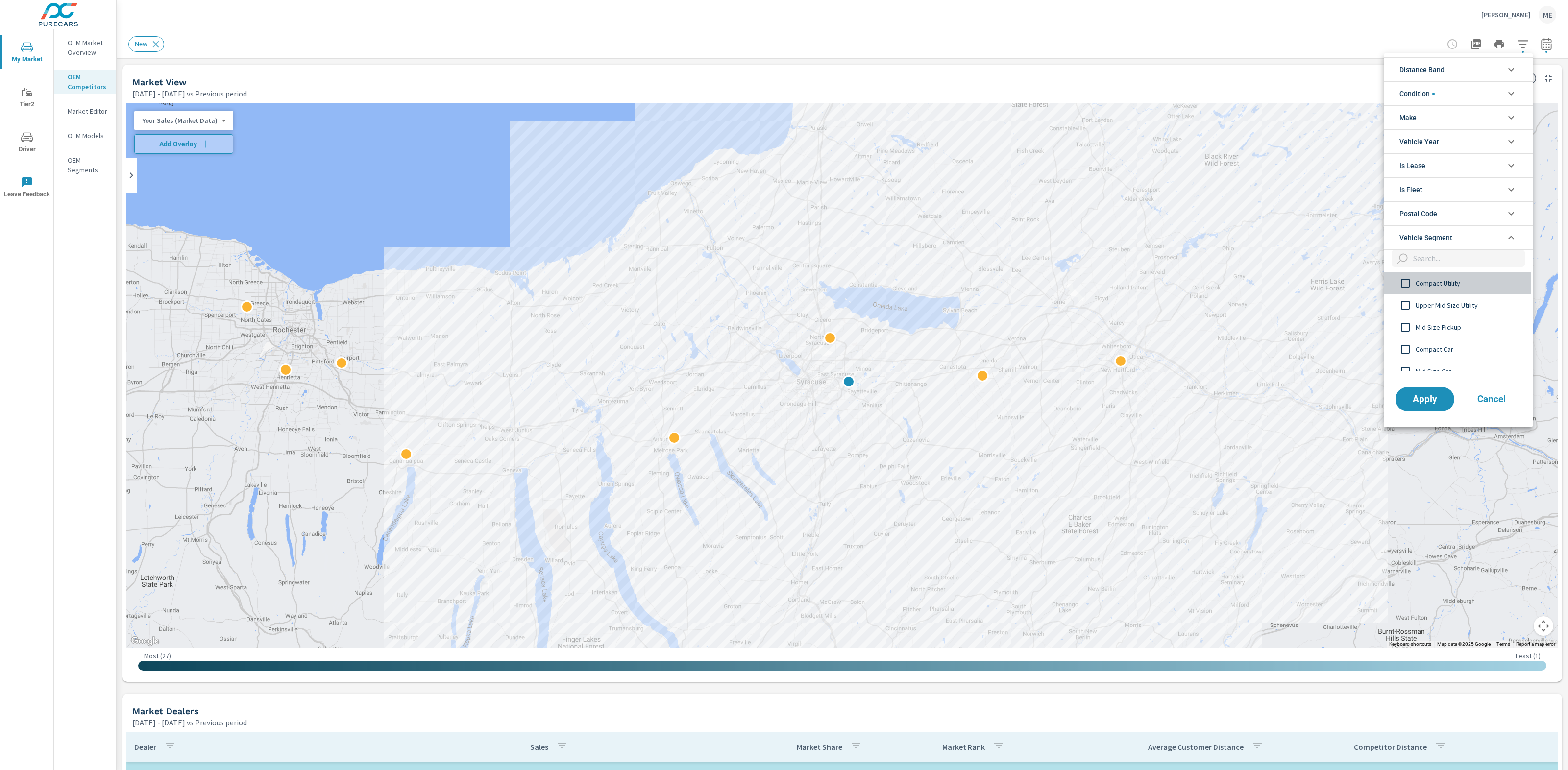
click at [1450, 280] on span "Compact Utility" at bounding box center [1469, 283] width 107 height 12
click at [1421, 99] on span "Condition" at bounding box center [1417, 93] width 35 height 24
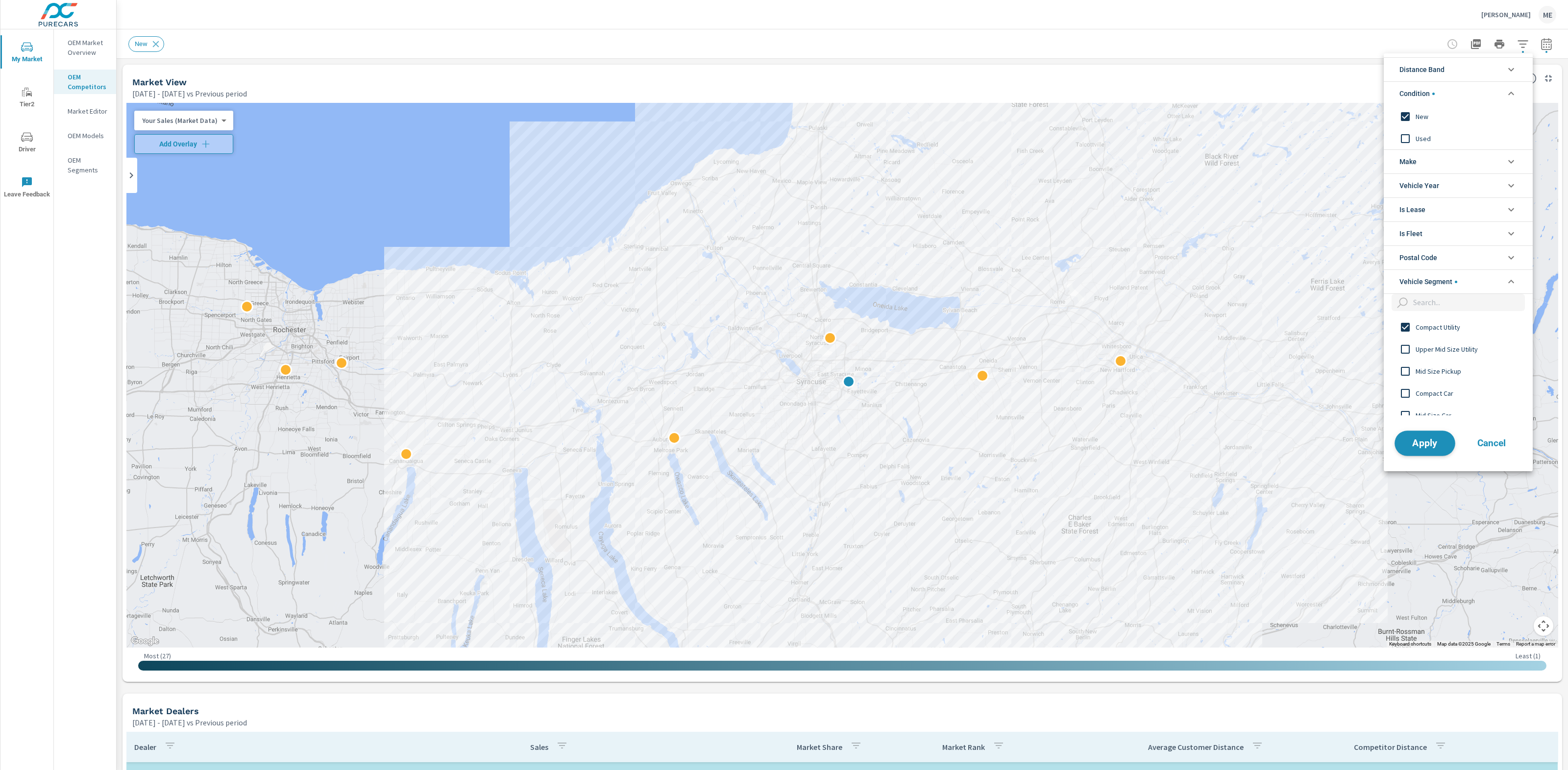
click at [1433, 441] on span "Apply" at bounding box center [1425, 443] width 40 height 9
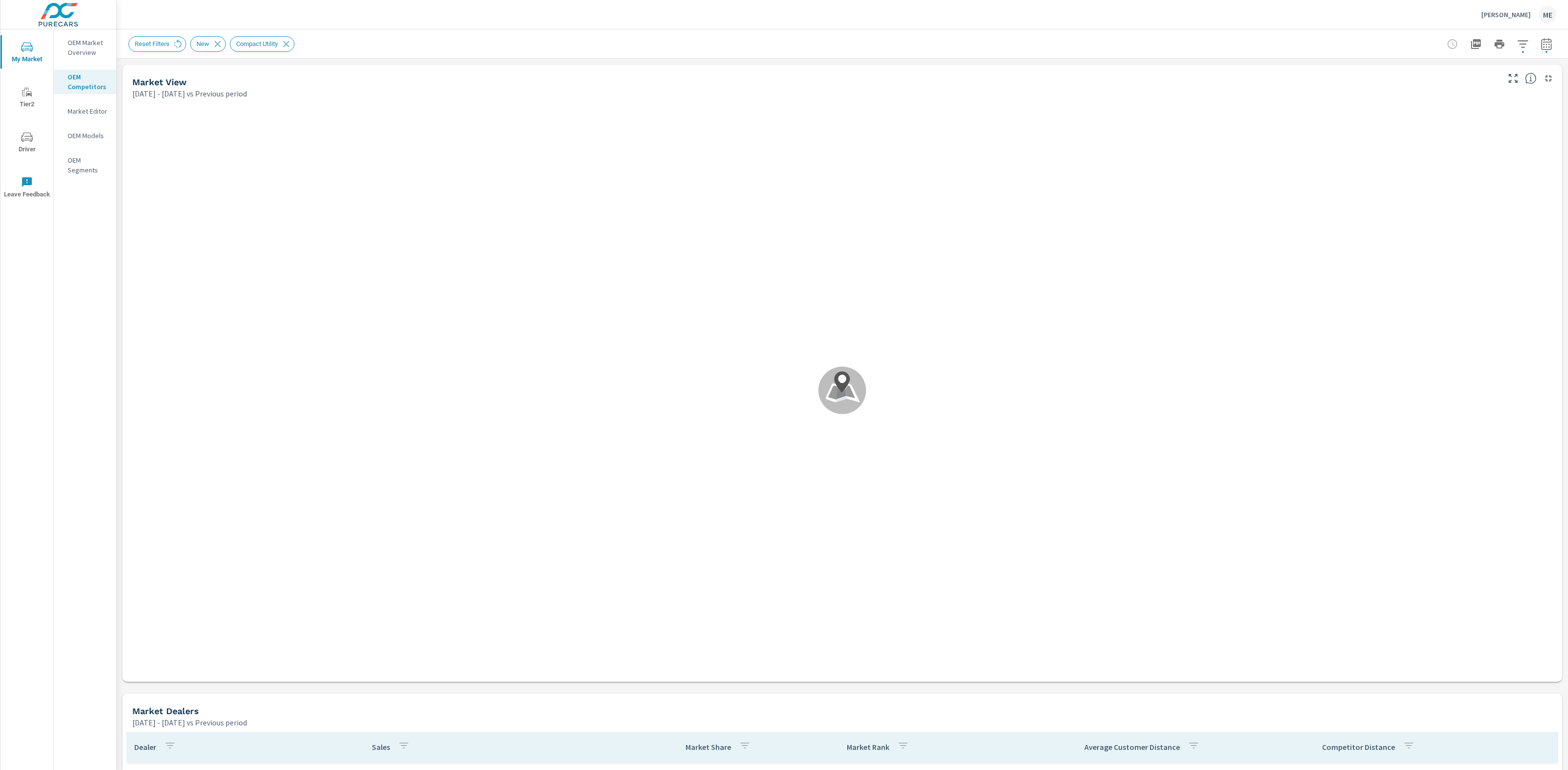
click at [921, 26] on div "Romano Toyota ME" at bounding box center [842, 14] width 1428 height 29
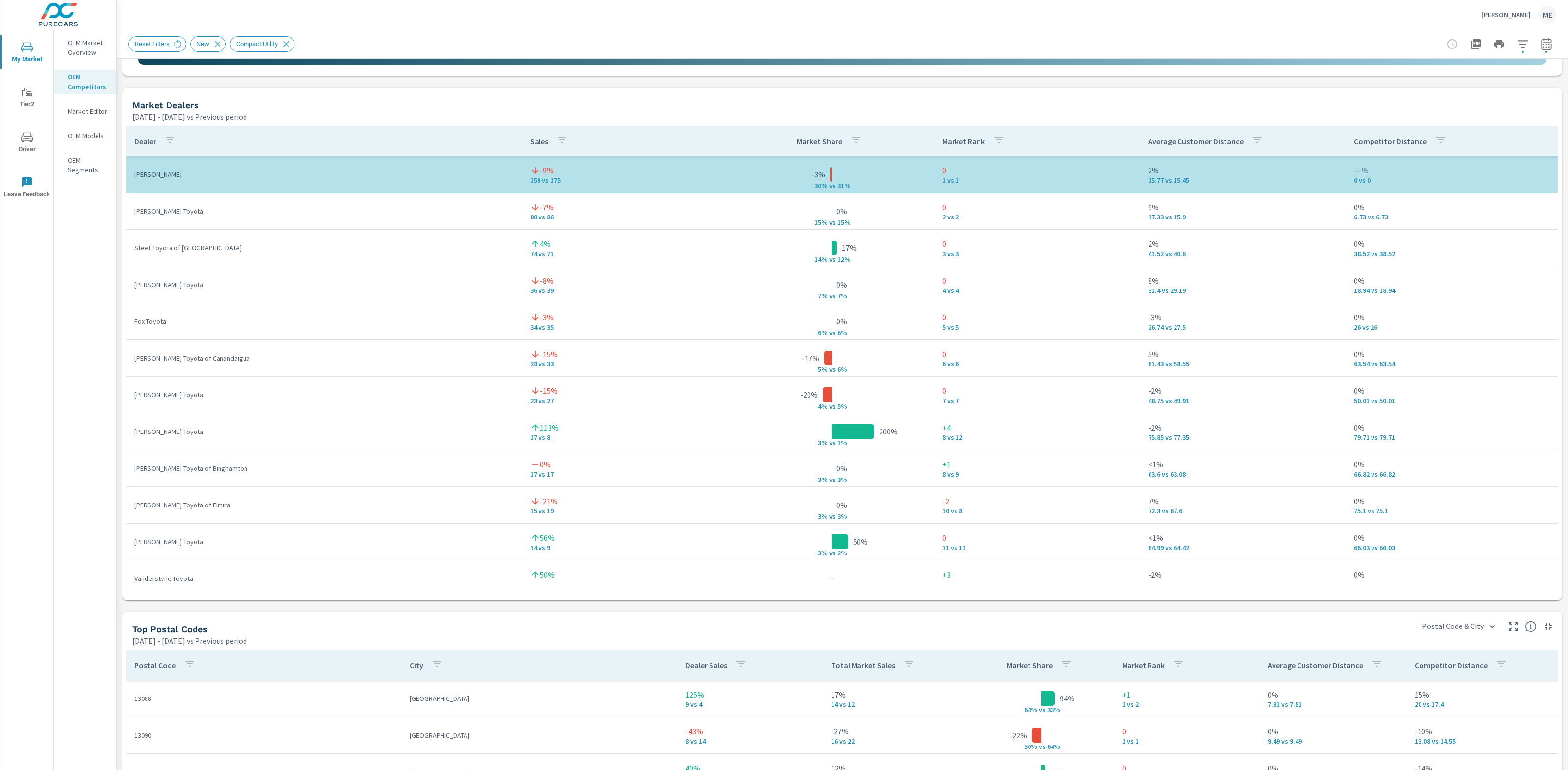
scroll to position [609, 0]
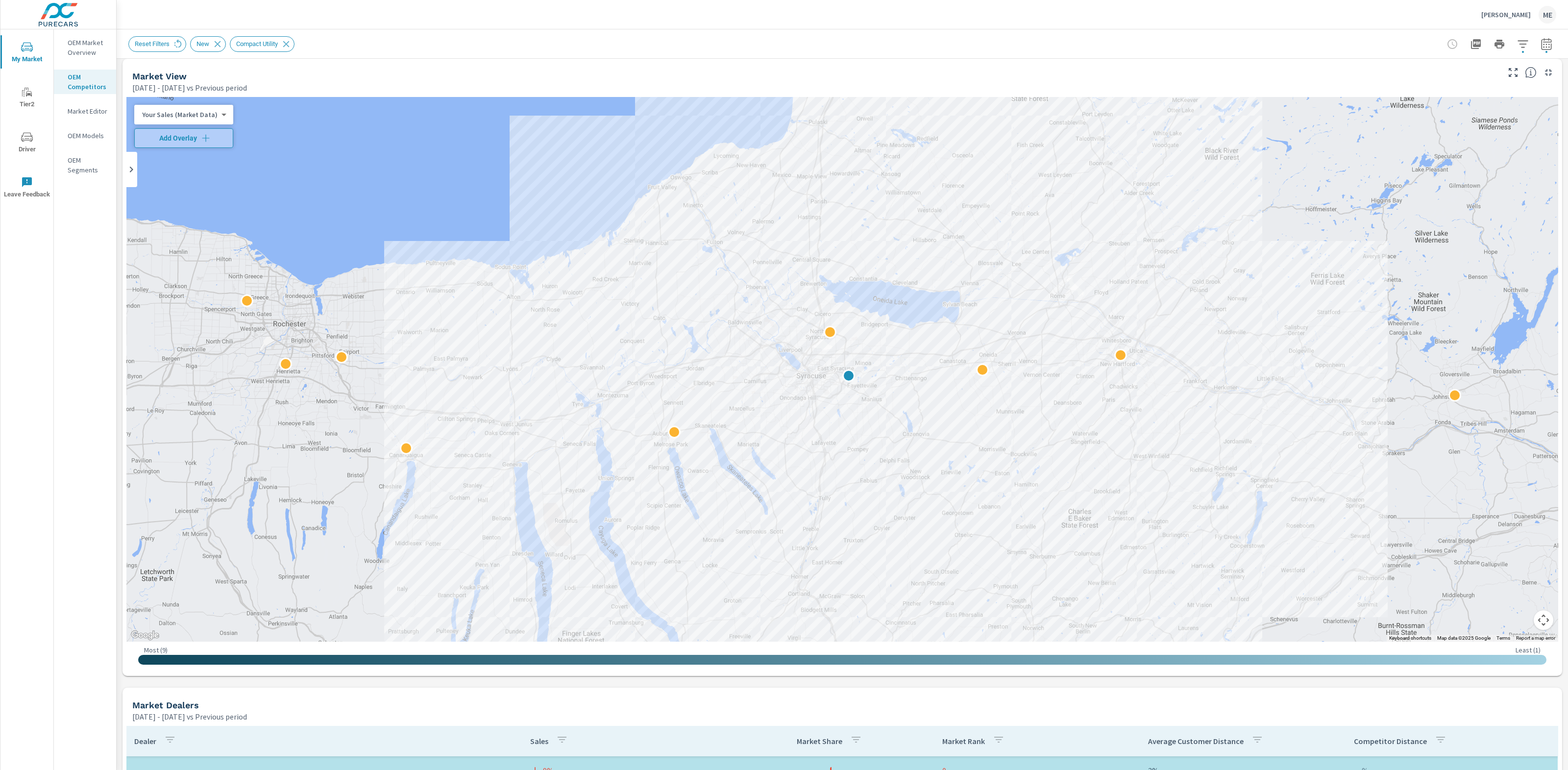
scroll to position [4, 0]
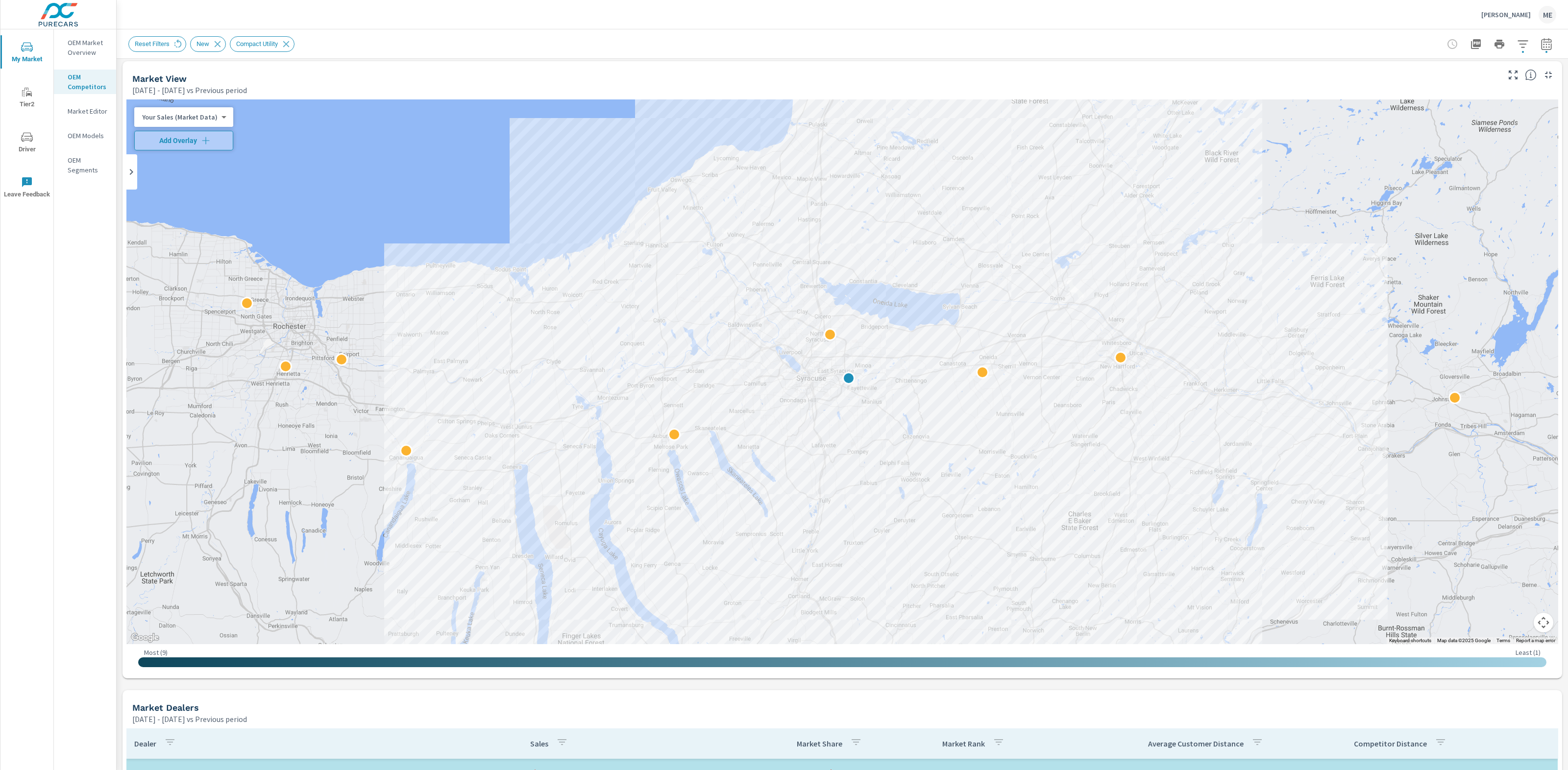
click at [91, 138] on p "OEM Models" at bounding box center [88, 136] width 41 height 10
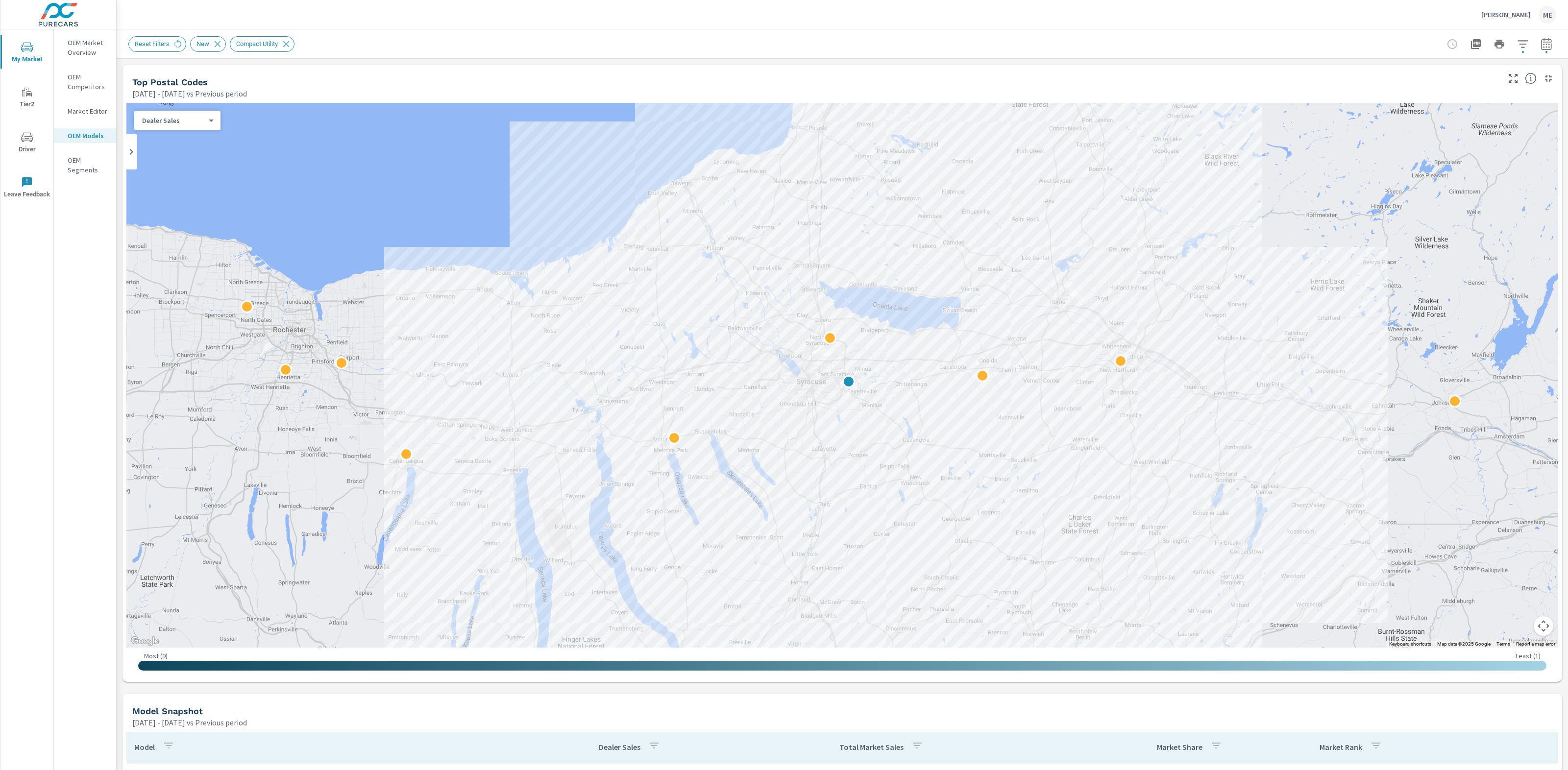
click at [86, 84] on p "OEM Competitors" at bounding box center [88, 82] width 41 height 19
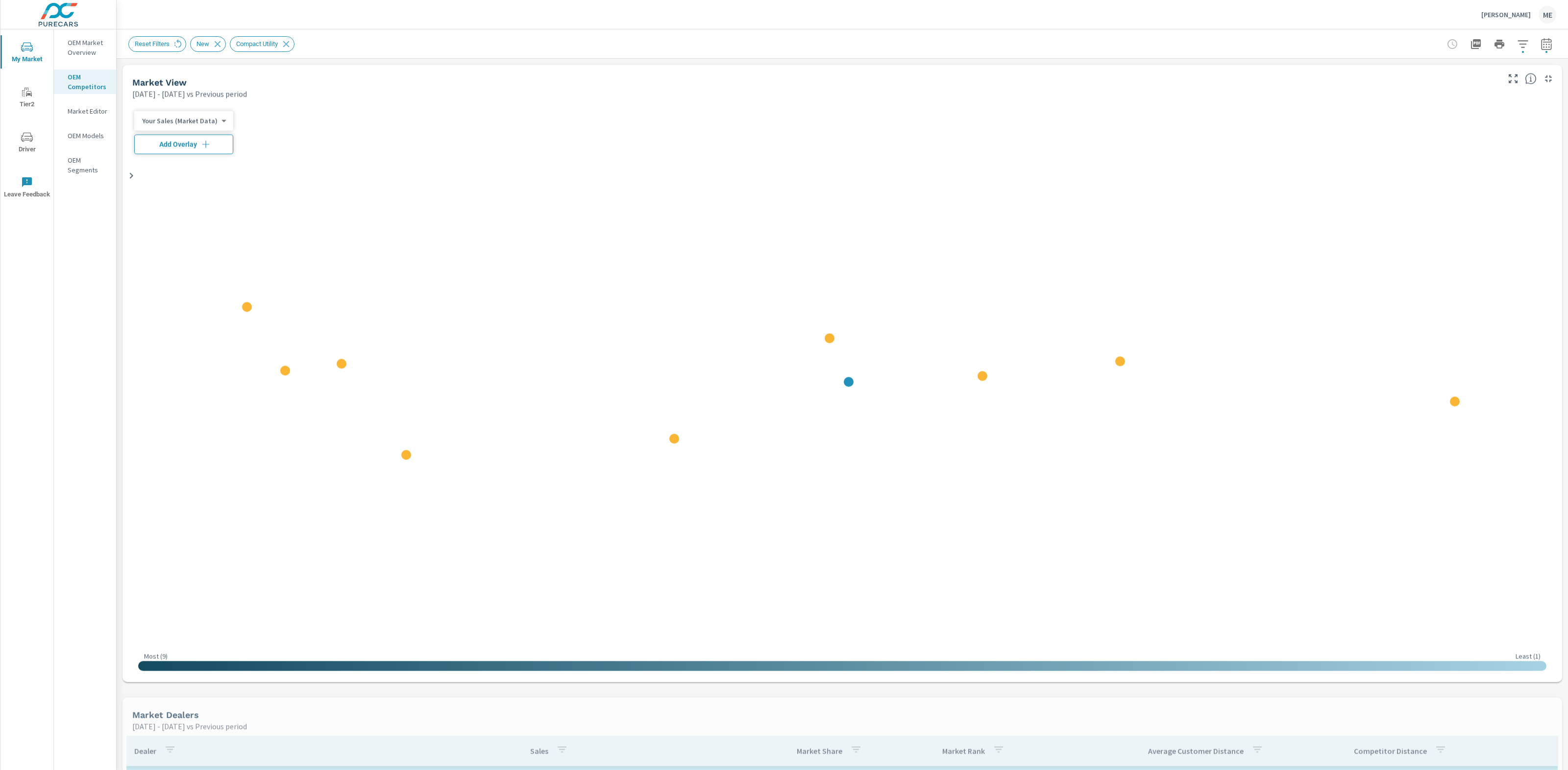
scroll to position [588, 0]
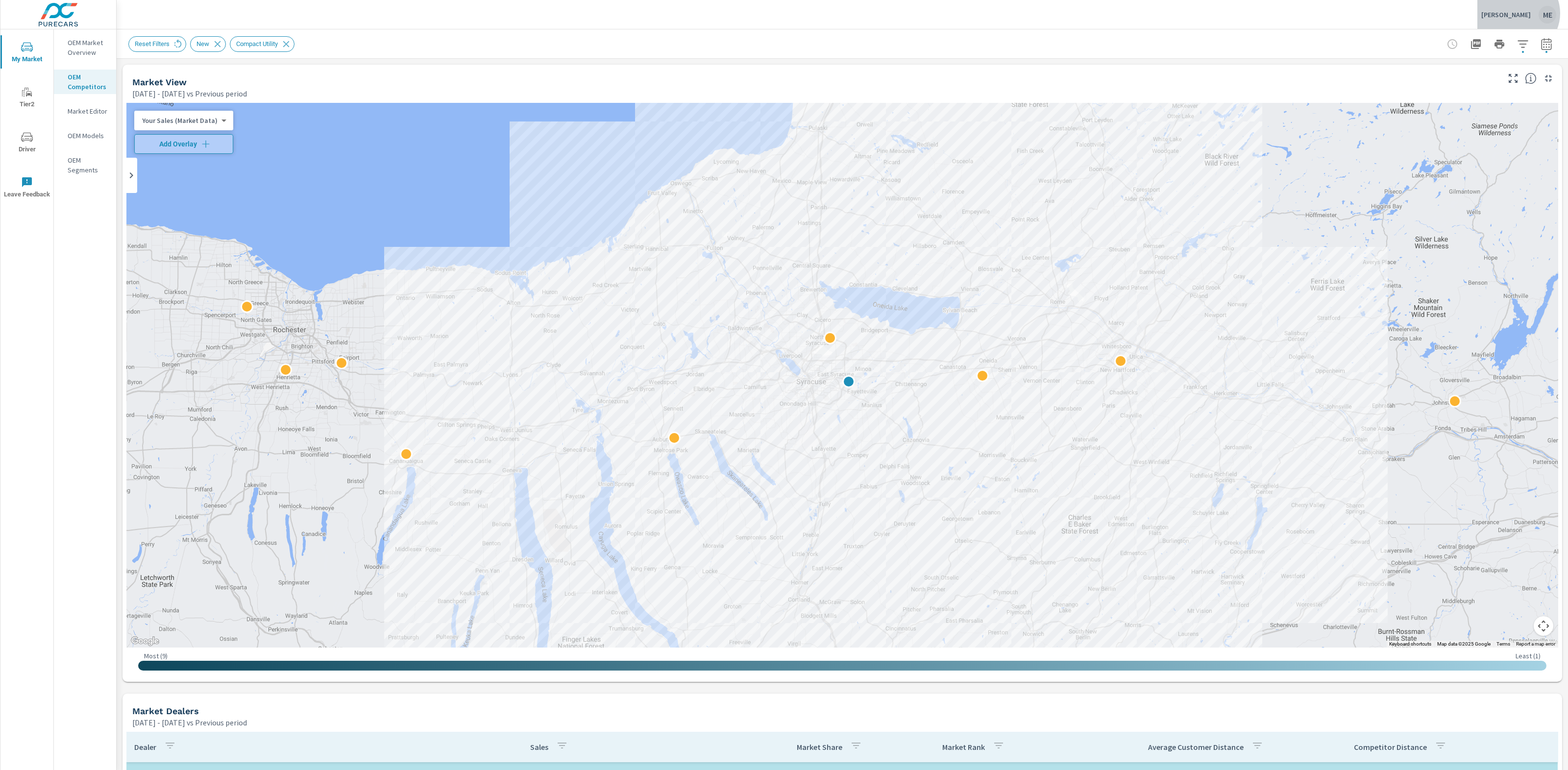
click at [1520, 13] on p "[PERSON_NAME]" at bounding box center [1506, 15] width 49 height 9
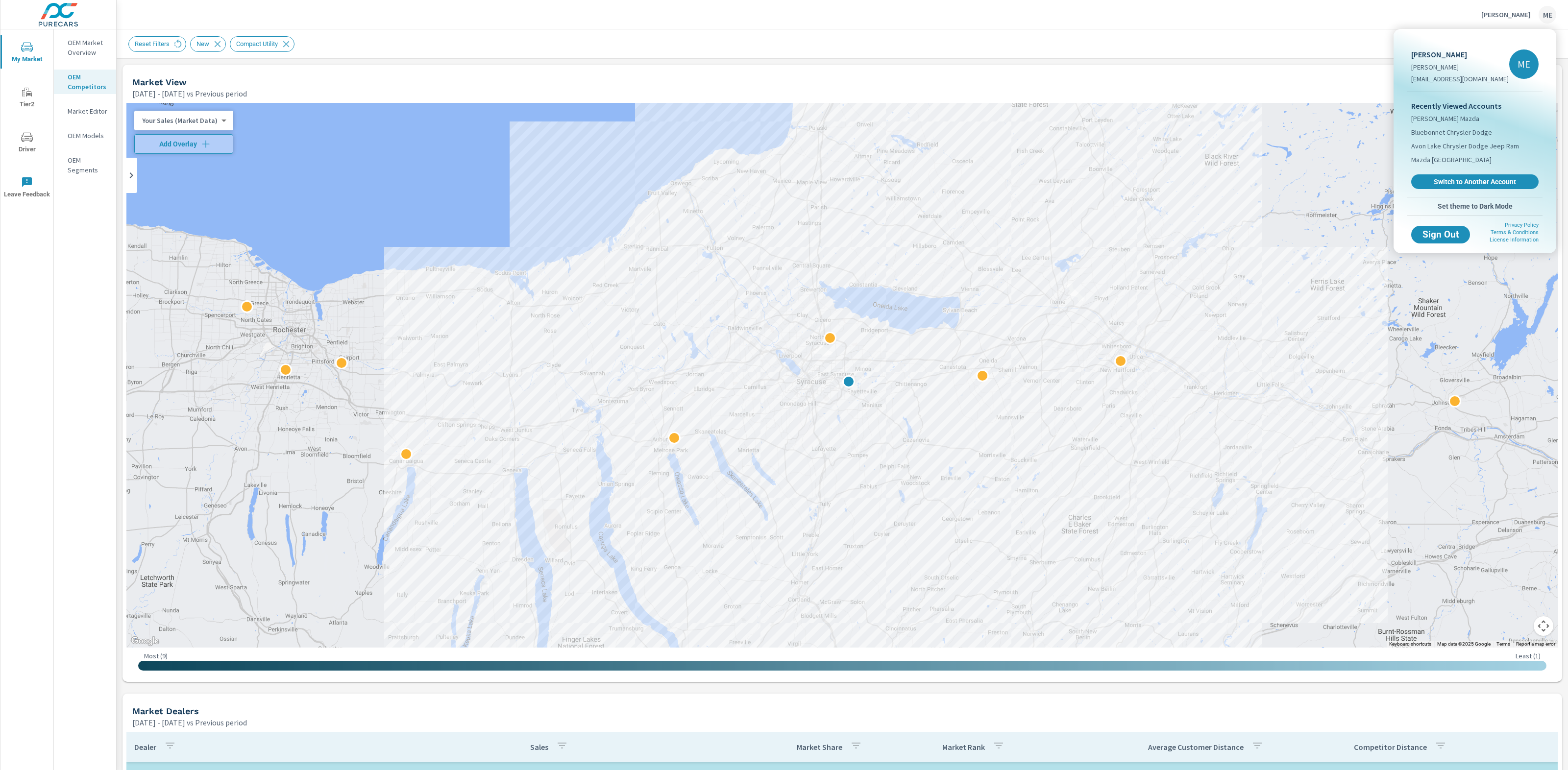
click at [1151, 36] on div at bounding box center [784, 385] width 1568 height 770
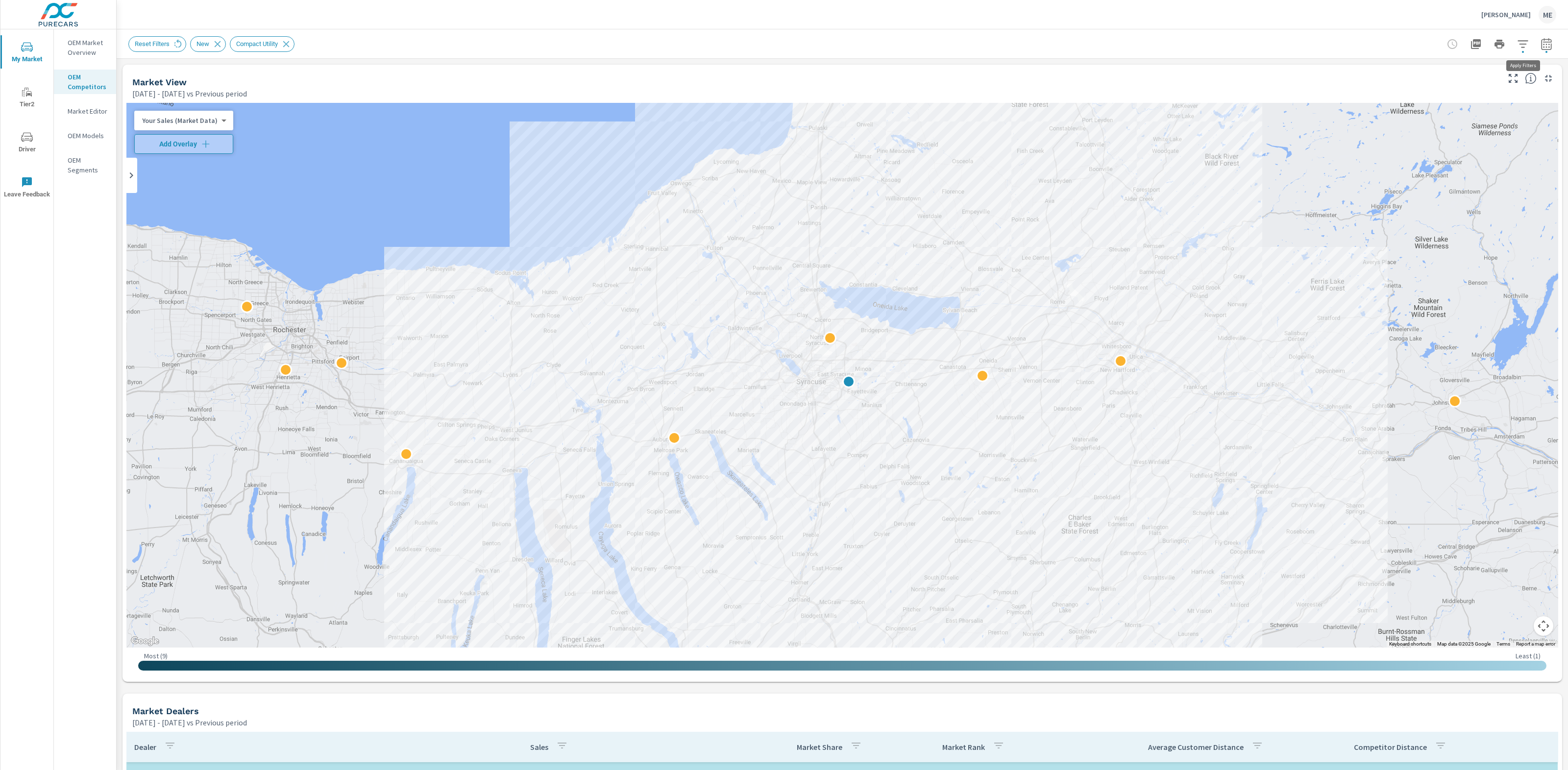
click at [1524, 44] on icon "button" at bounding box center [1522, 44] width 10 height 7
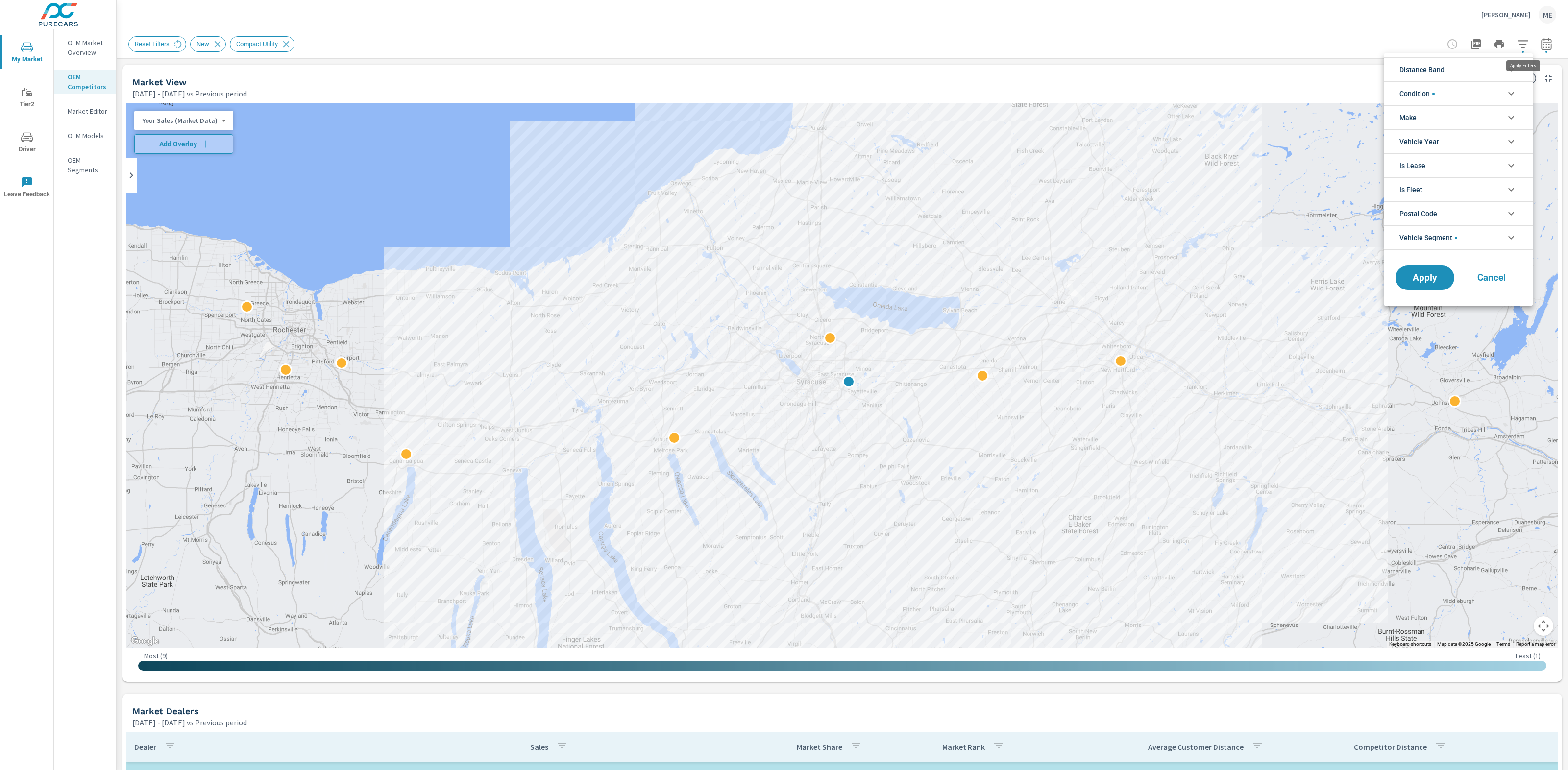
scroll to position [22, 0]
click at [1176, 47] on div at bounding box center [784, 385] width 1568 height 770
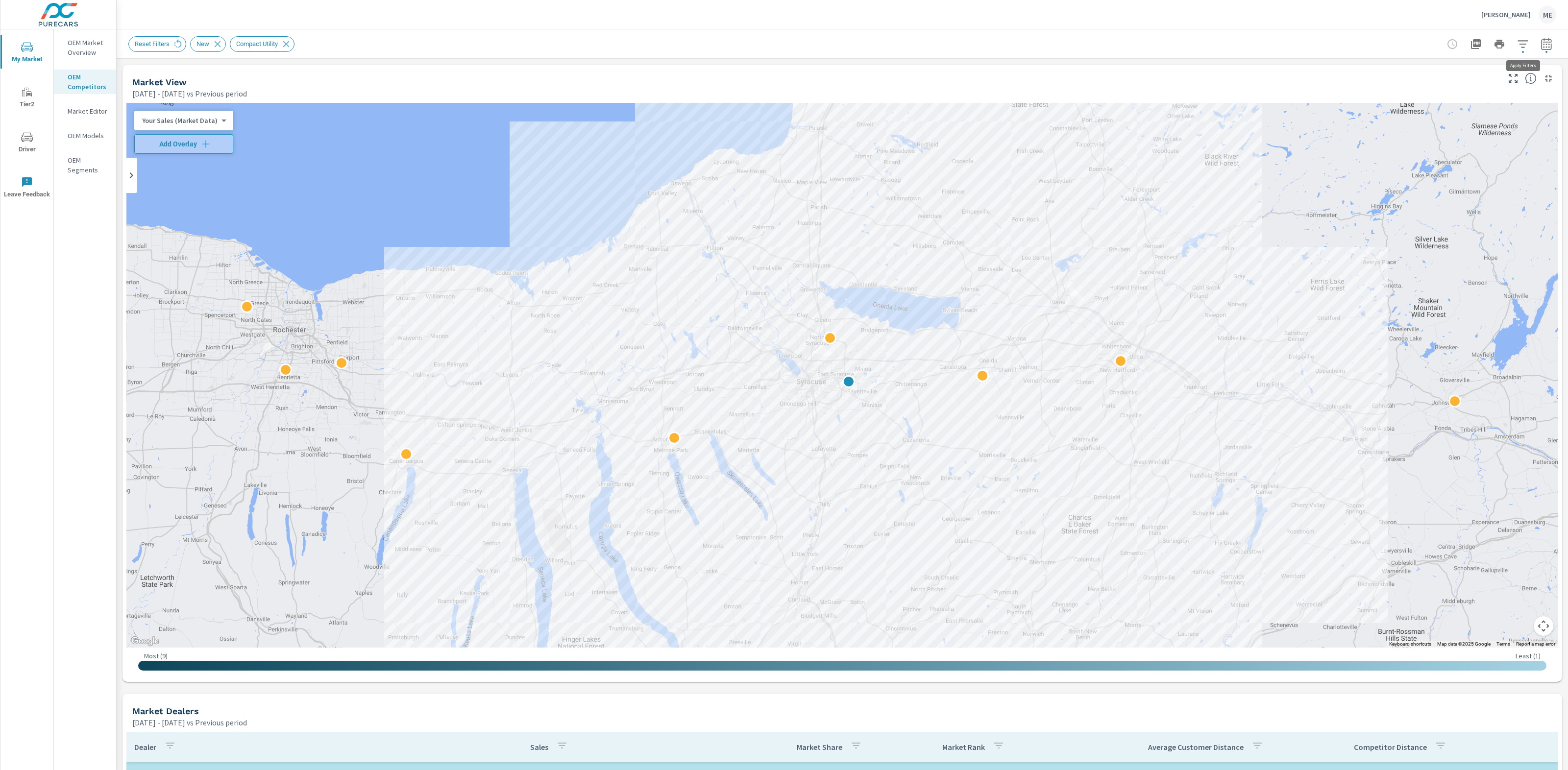
click at [1522, 40] on icon "button" at bounding box center [1522, 44] width 10 height 7
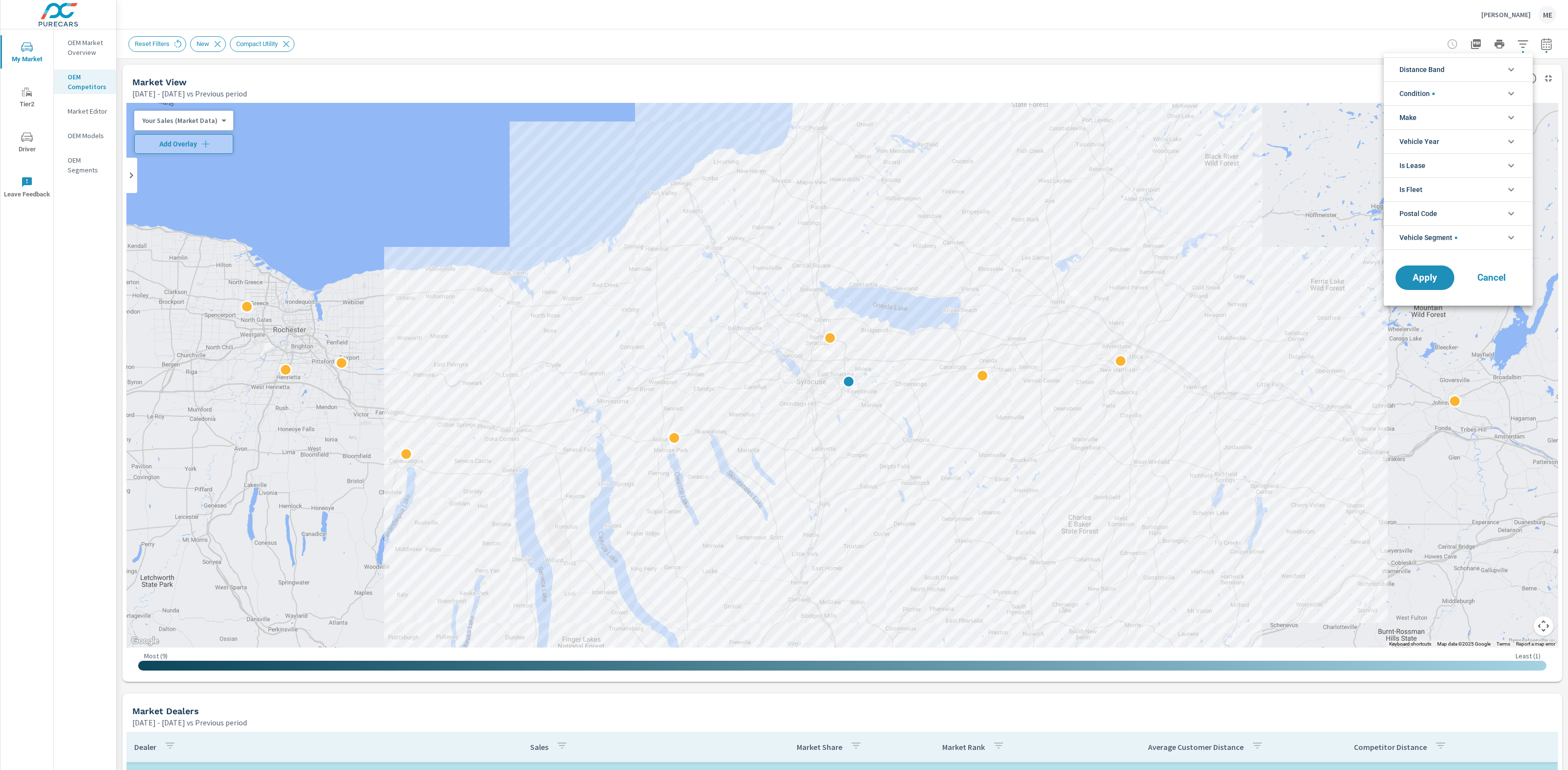
click at [1464, 69] on li "Distance Band" at bounding box center [1458, 69] width 149 height 24
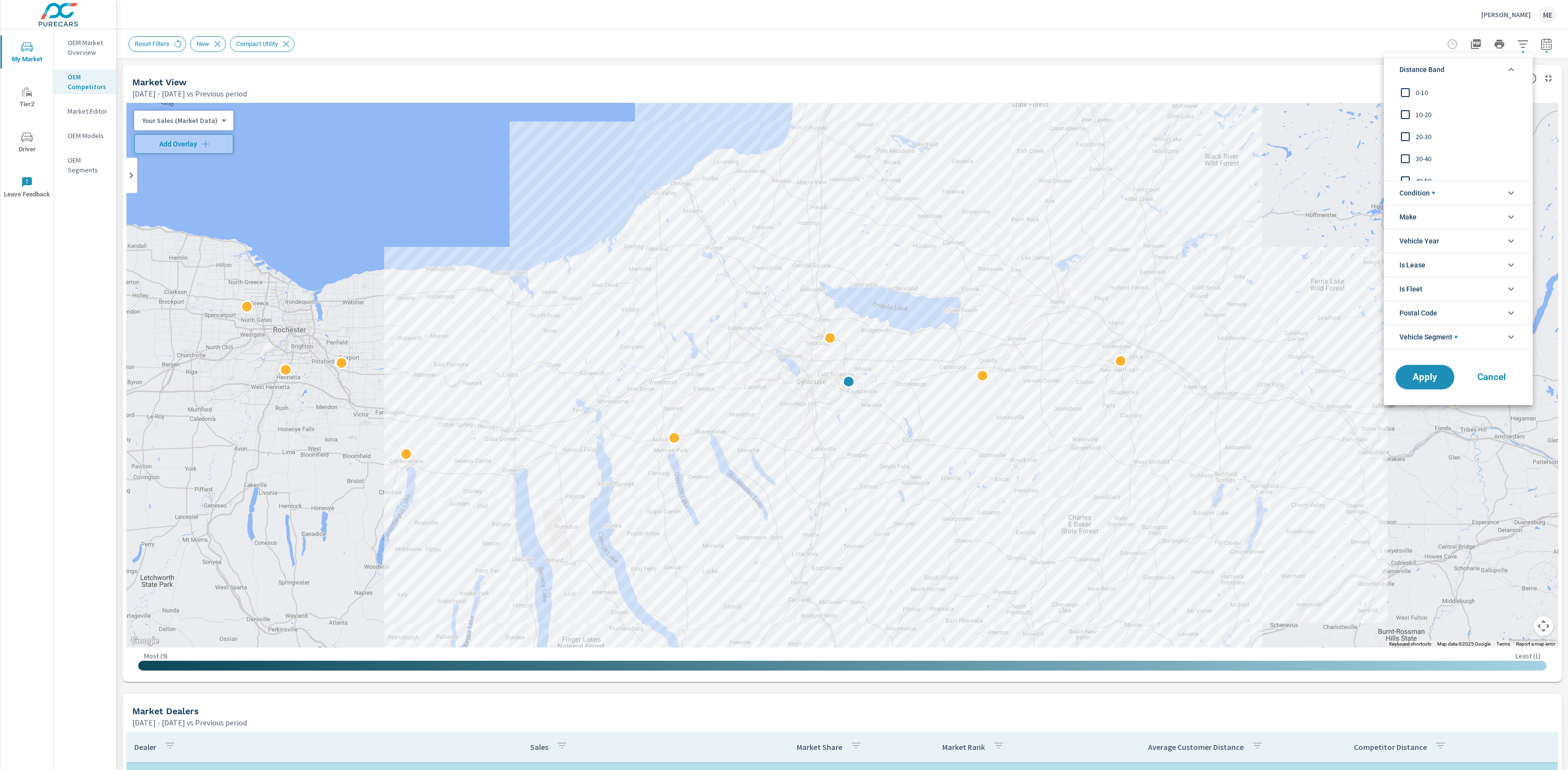
click at [1280, 27] on div at bounding box center [784, 385] width 1568 height 770
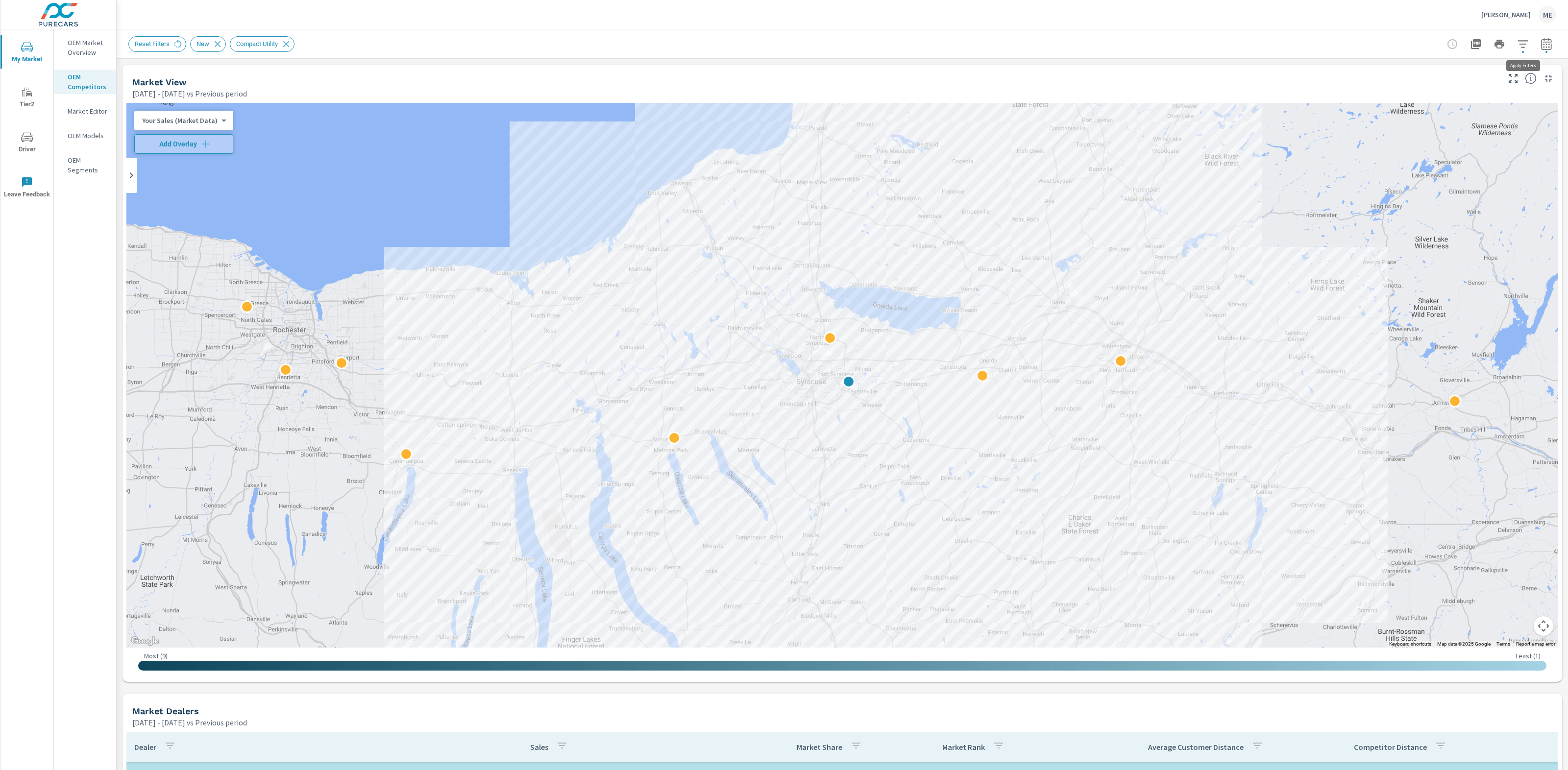
click at [1525, 44] on icon "button" at bounding box center [1522, 44] width 12 height 12
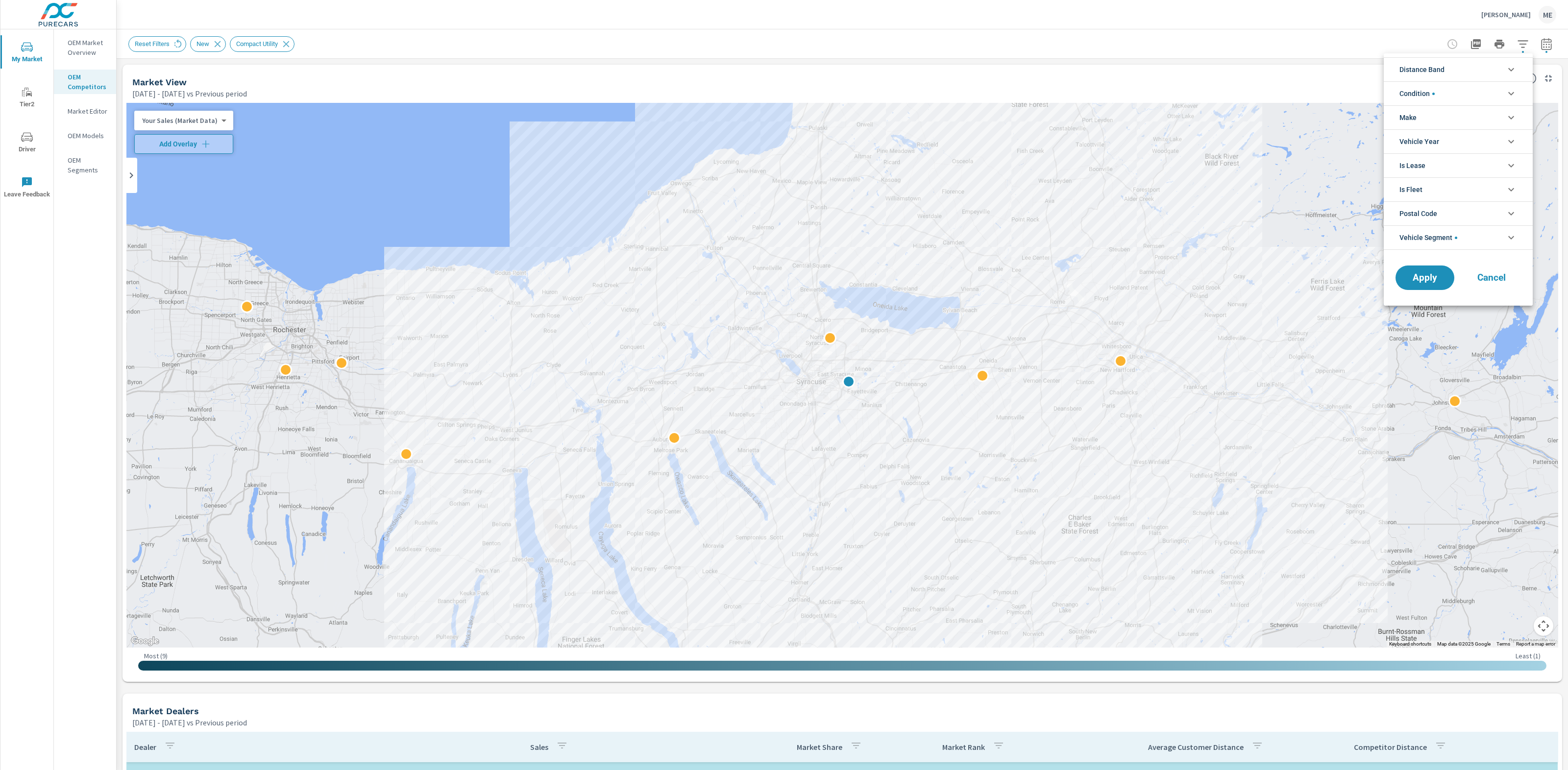
click at [1234, 24] on div at bounding box center [784, 385] width 1568 height 770
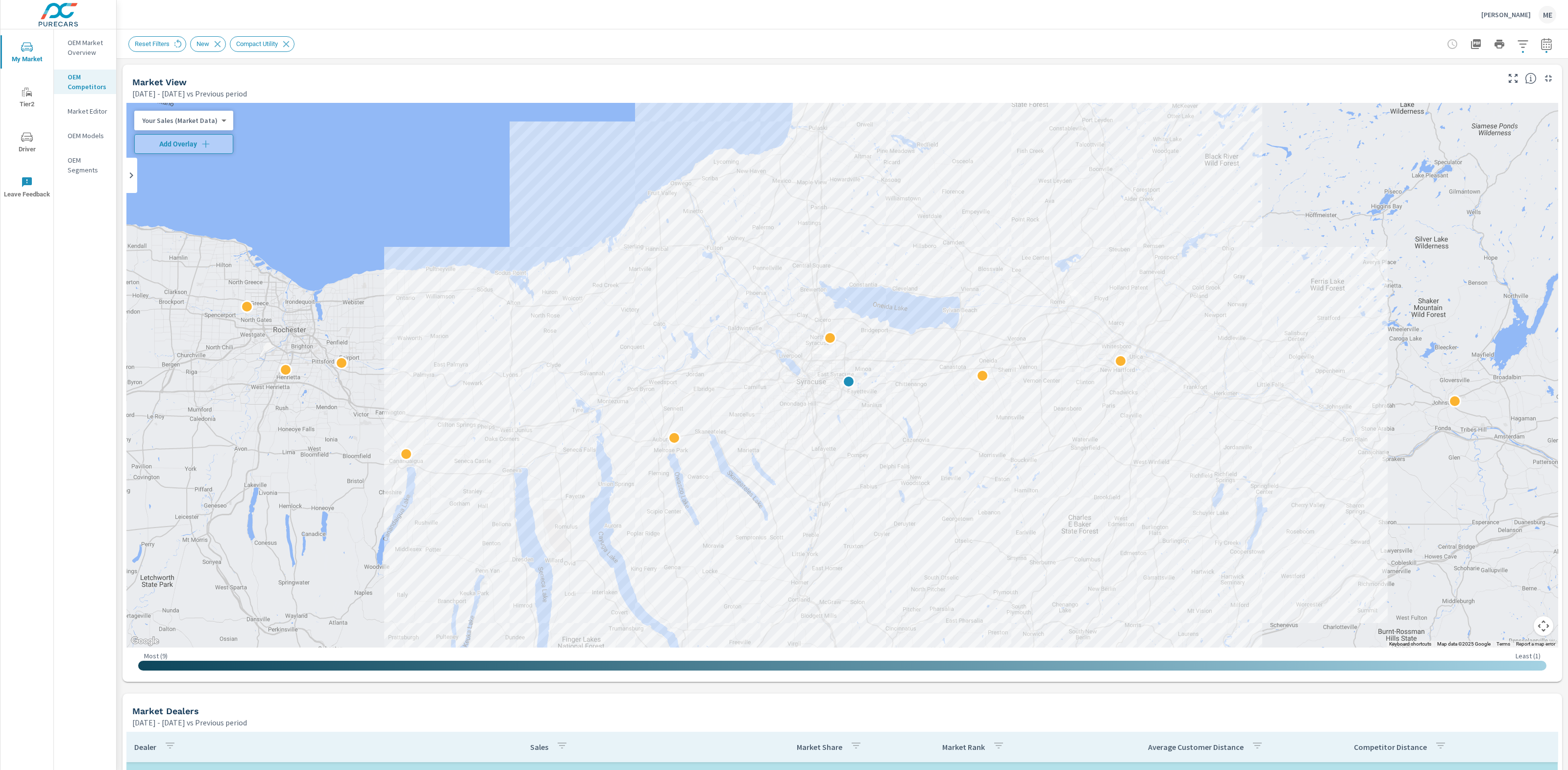
click at [1511, 21] on div "Romano Toyota ME" at bounding box center [1519, 15] width 75 height 18
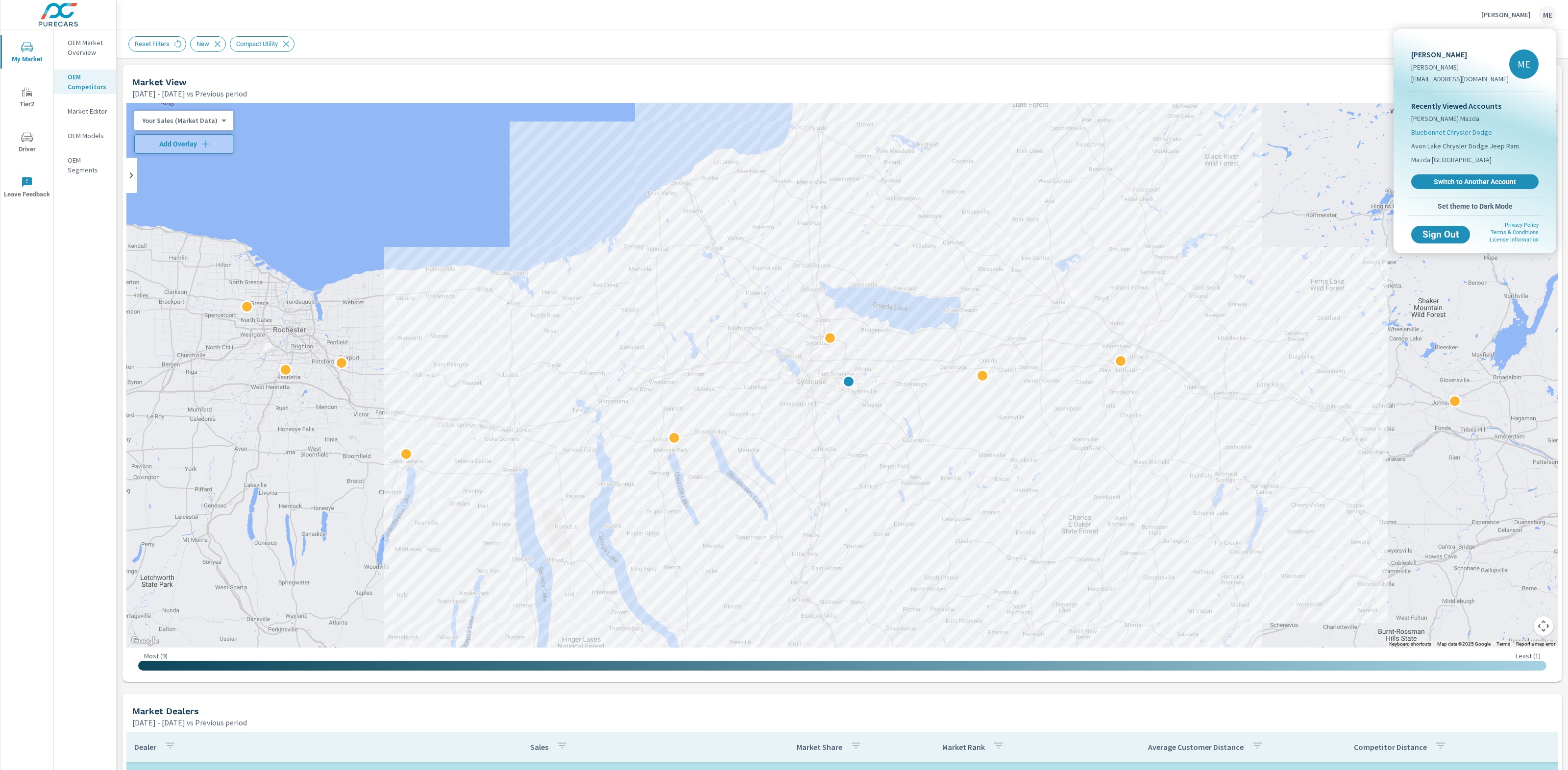
click at [1457, 130] on span "Bluebonnet Chrysler Dodge" at bounding box center [1451, 132] width 81 height 10
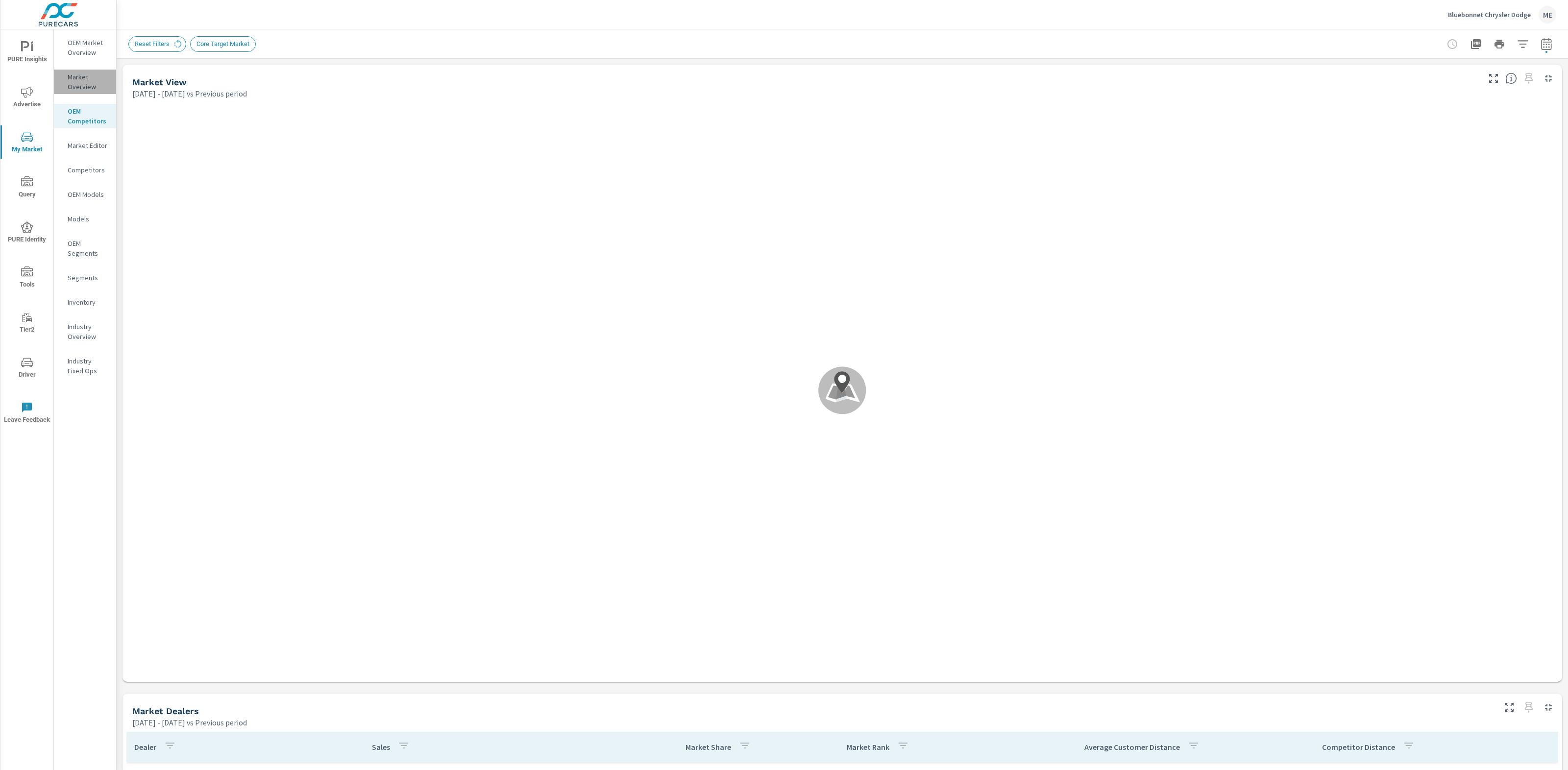
click at [74, 74] on p "Market Overview" at bounding box center [88, 82] width 41 height 19
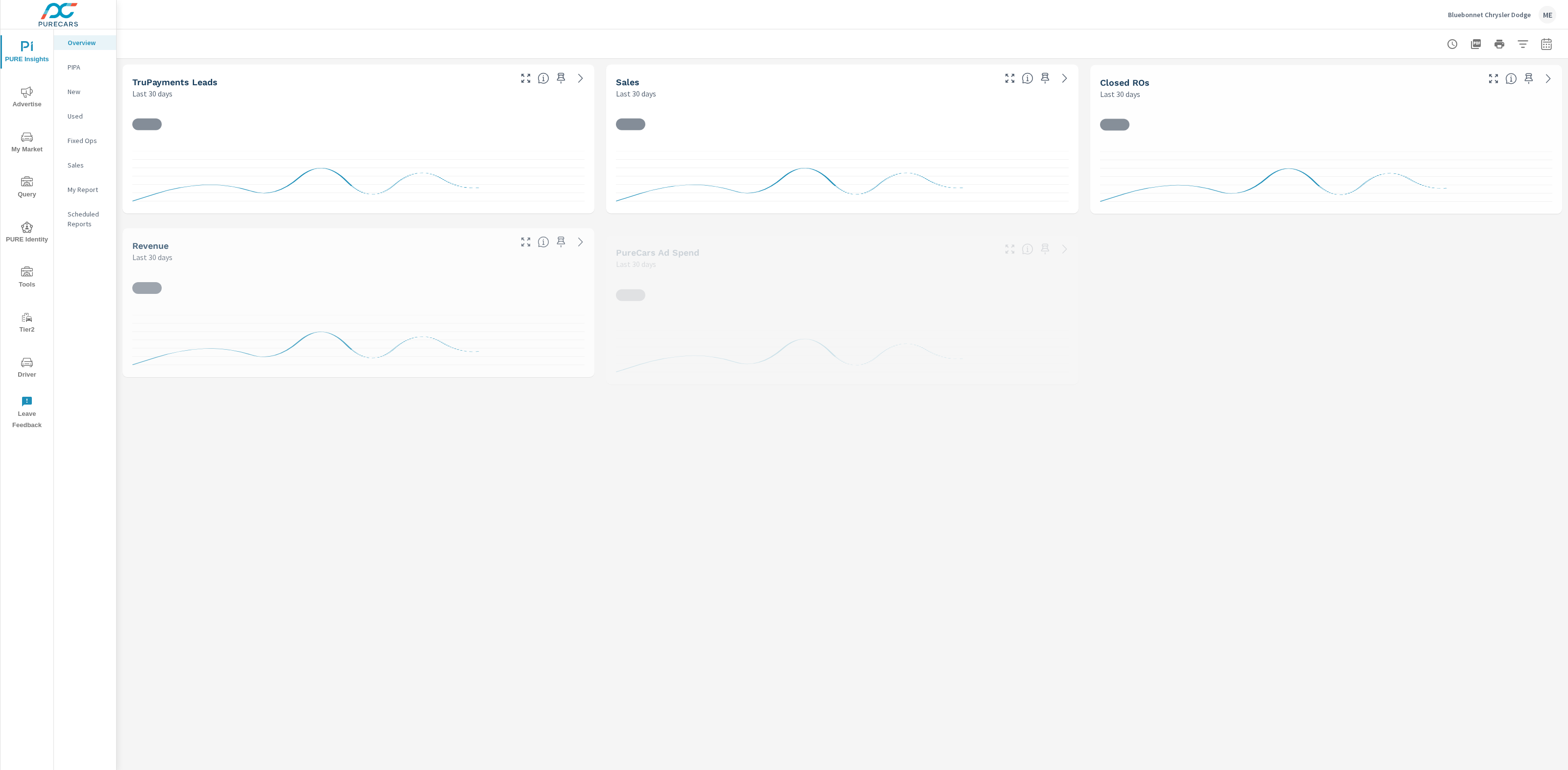
click at [25, 145] on span "My Market" at bounding box center [27, 143] width 47 height 24
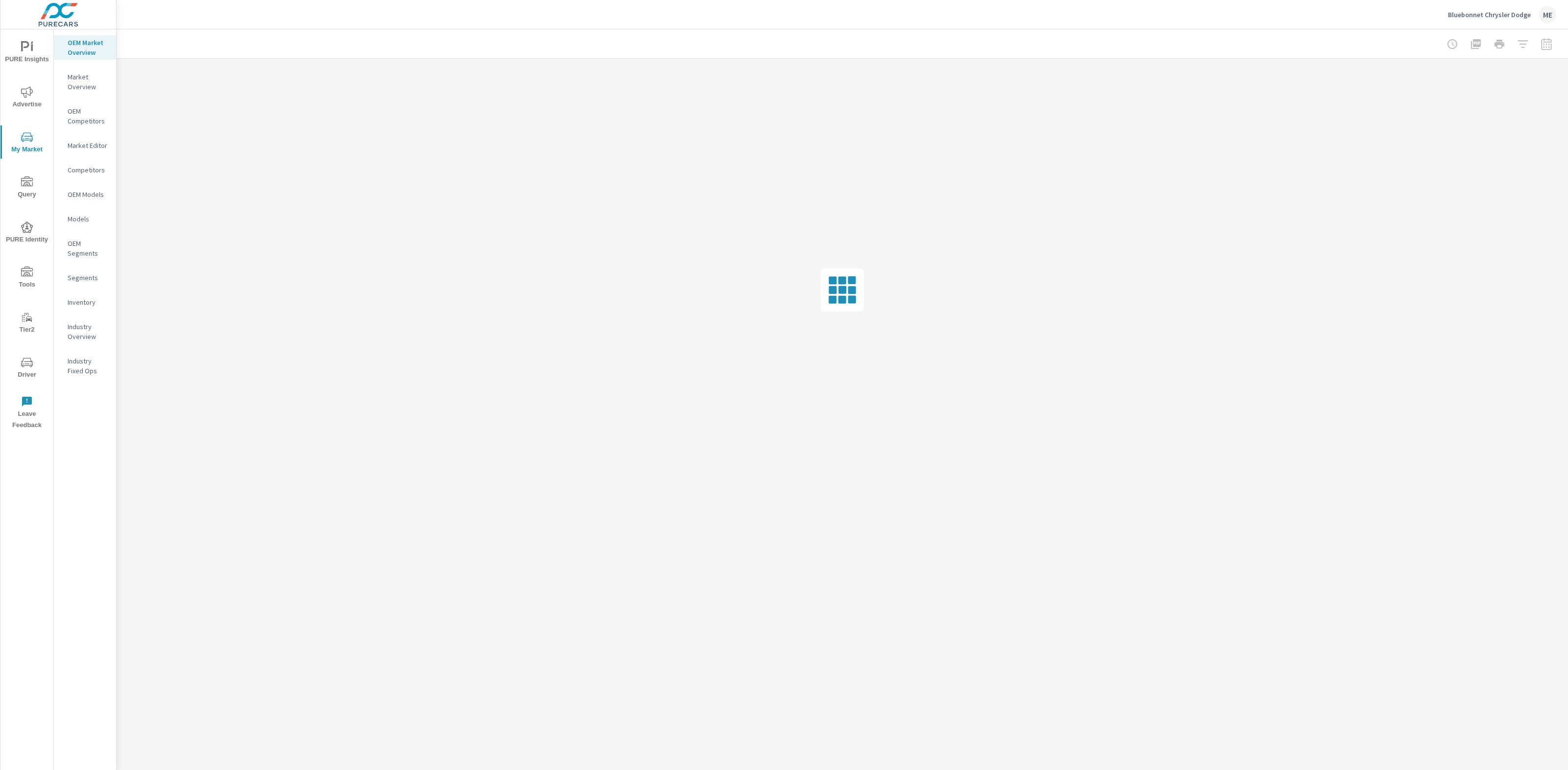
click at [84, 80] on p "Market Overview" at bounding box center [88, 82] width 41 height 19
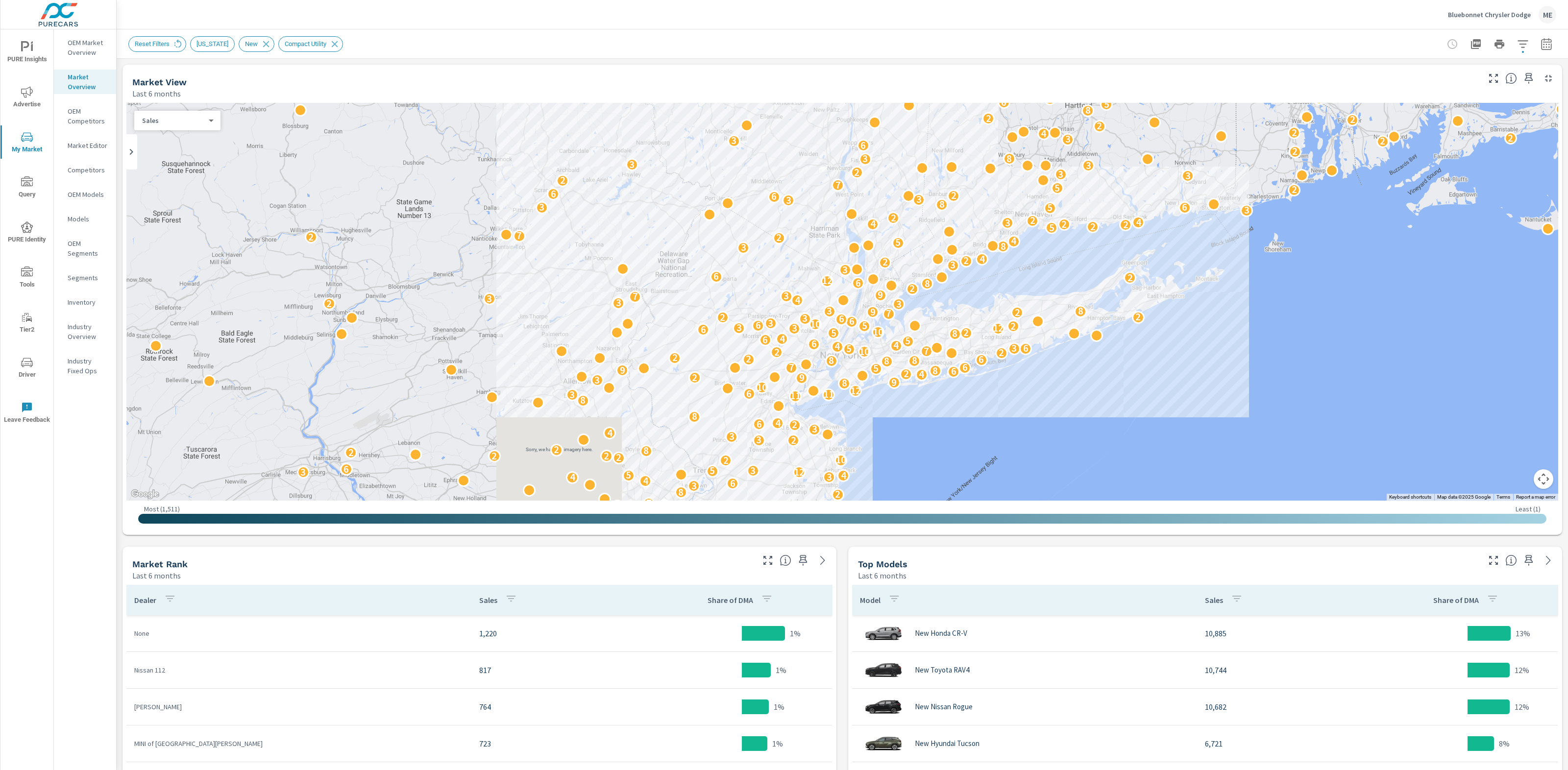
click at [1547, 44] on icon "button" at bounding box center [1546, 46] width 6 height 4
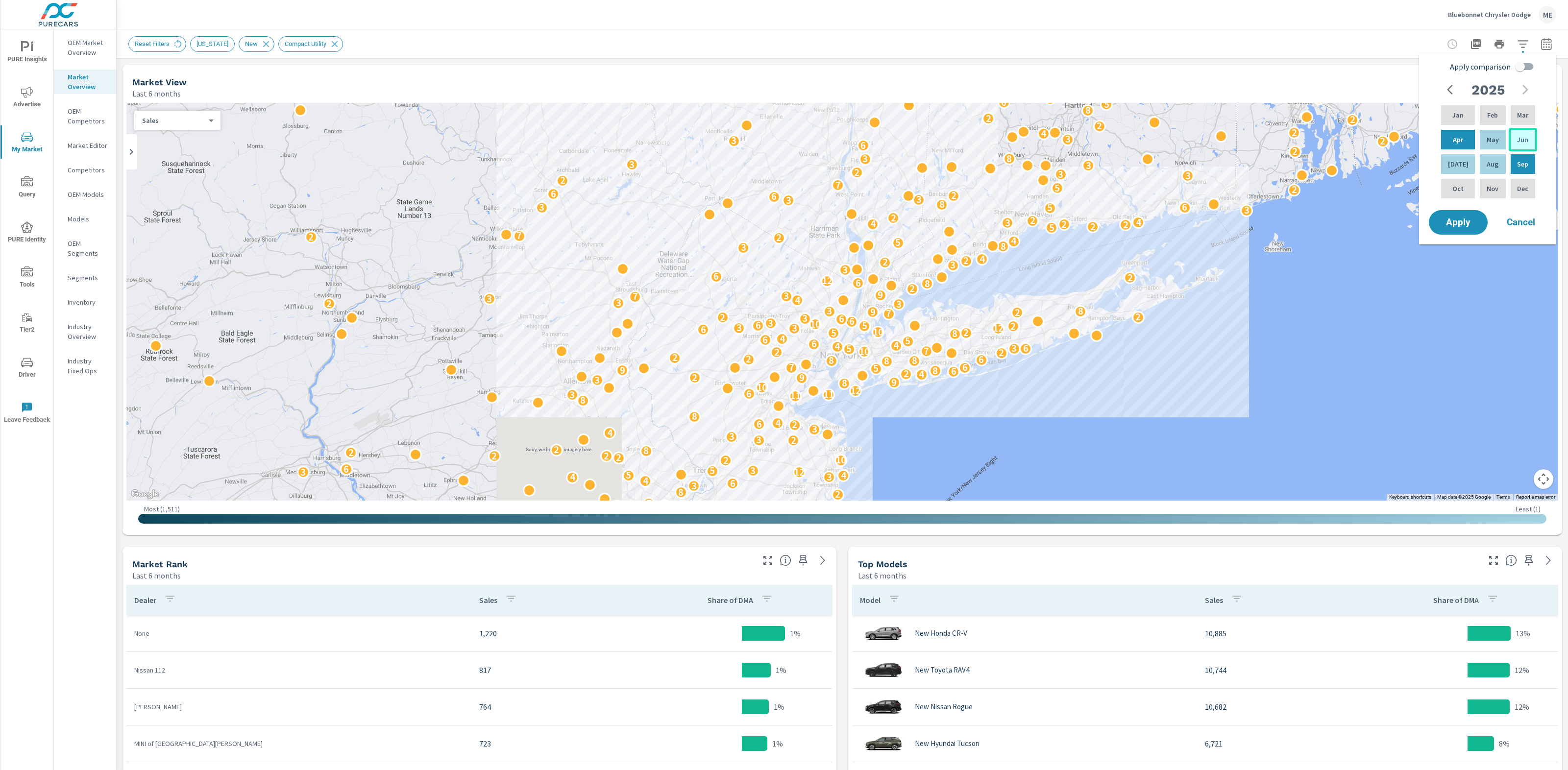
click at [1517, 137] on p "Jun" at bounding box center [1522, 139] width 12 height 10
click at [1492, 156] on div "Aug" at bounding box center [1493, 164] width 29 height 24
click at [1522, 63] on input "Apply comparison" at bounding box center [1520, 66] width 56 height 19
checkbox input "true"
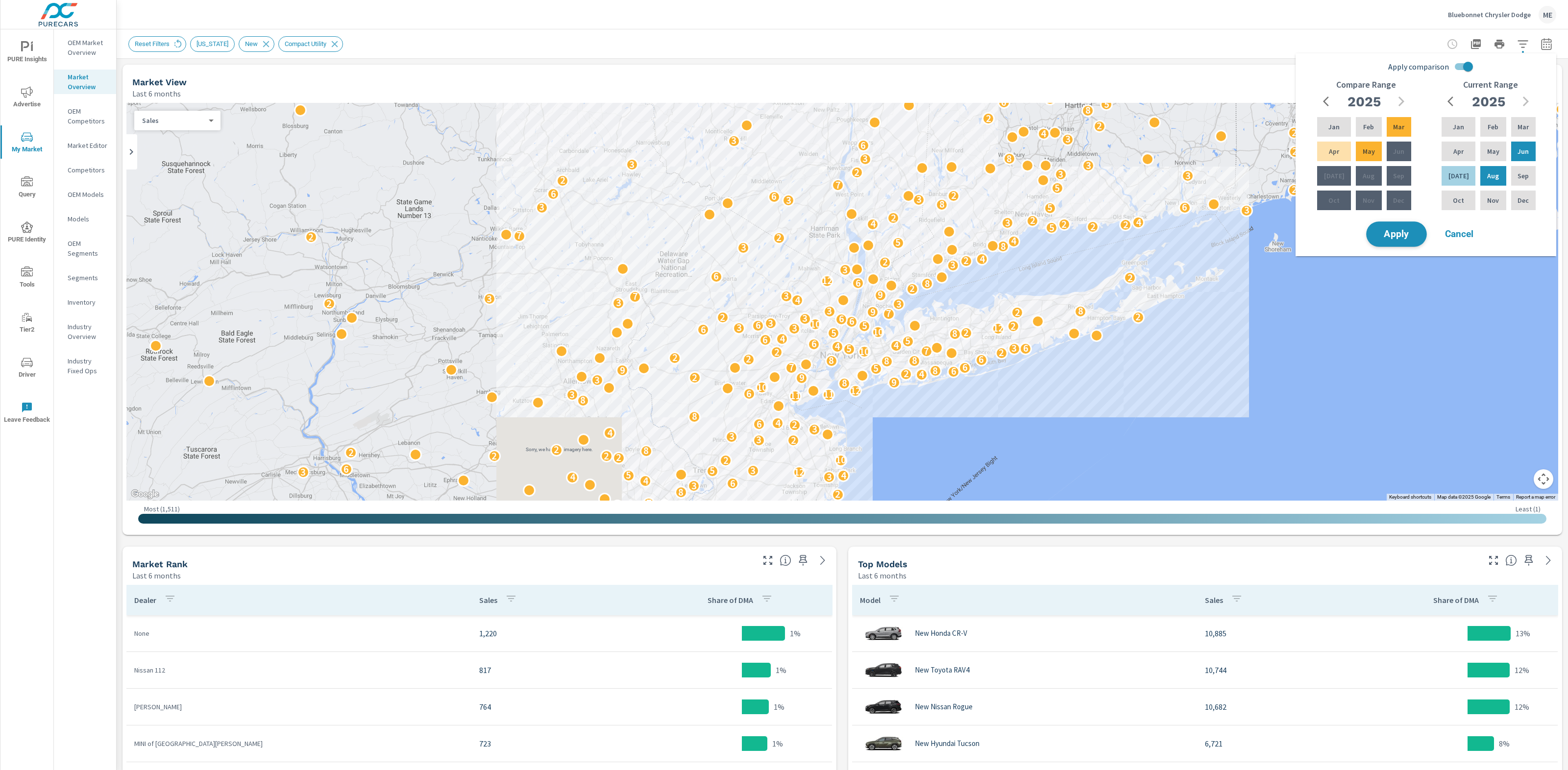
click at [1396, 228] on button "Apply" at bounding box center [1396, 234] width 61 height 26
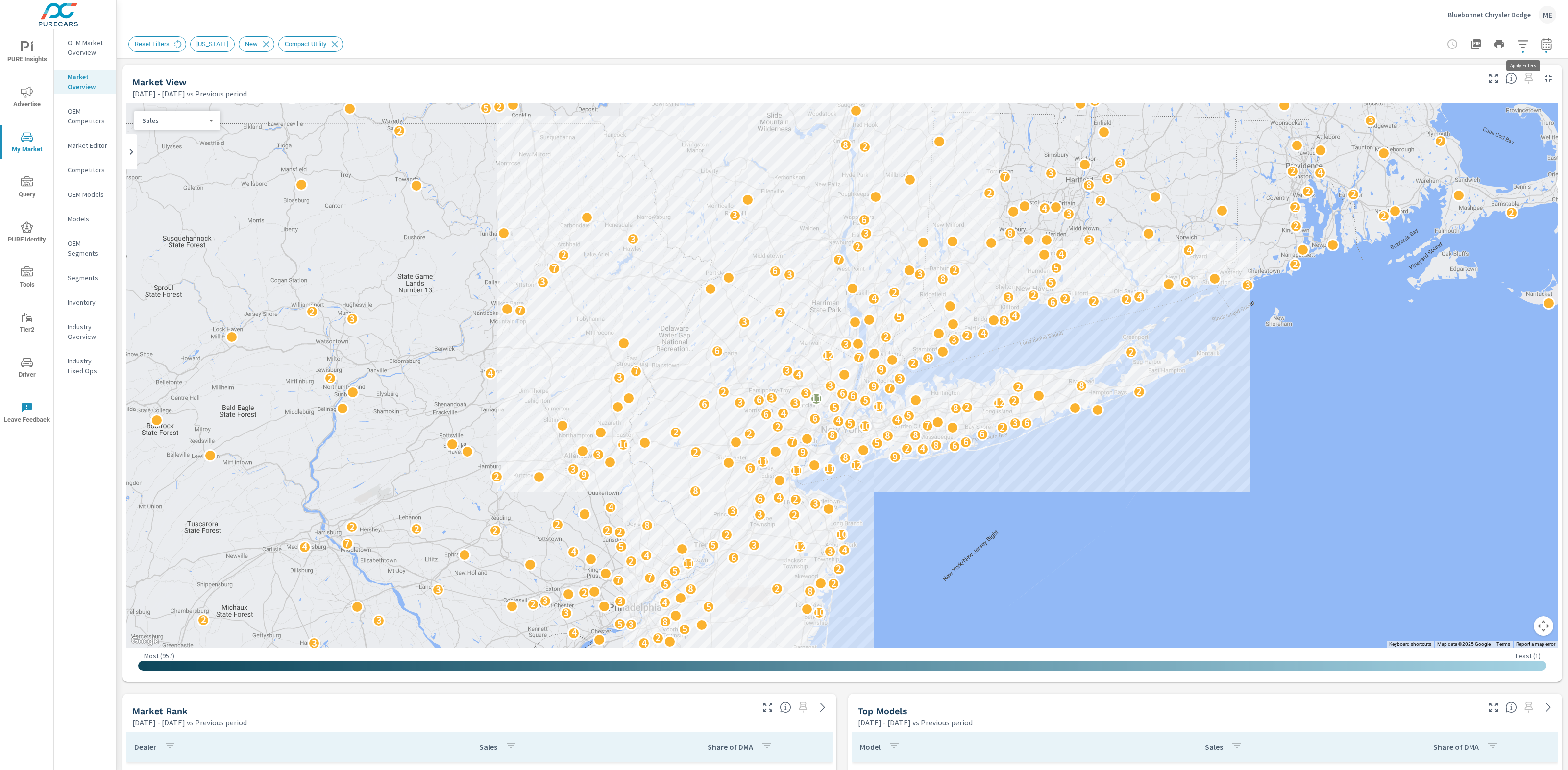
click at [1524, 41] on icon "button" at bounding box center [1522, 44] width 12 height 12
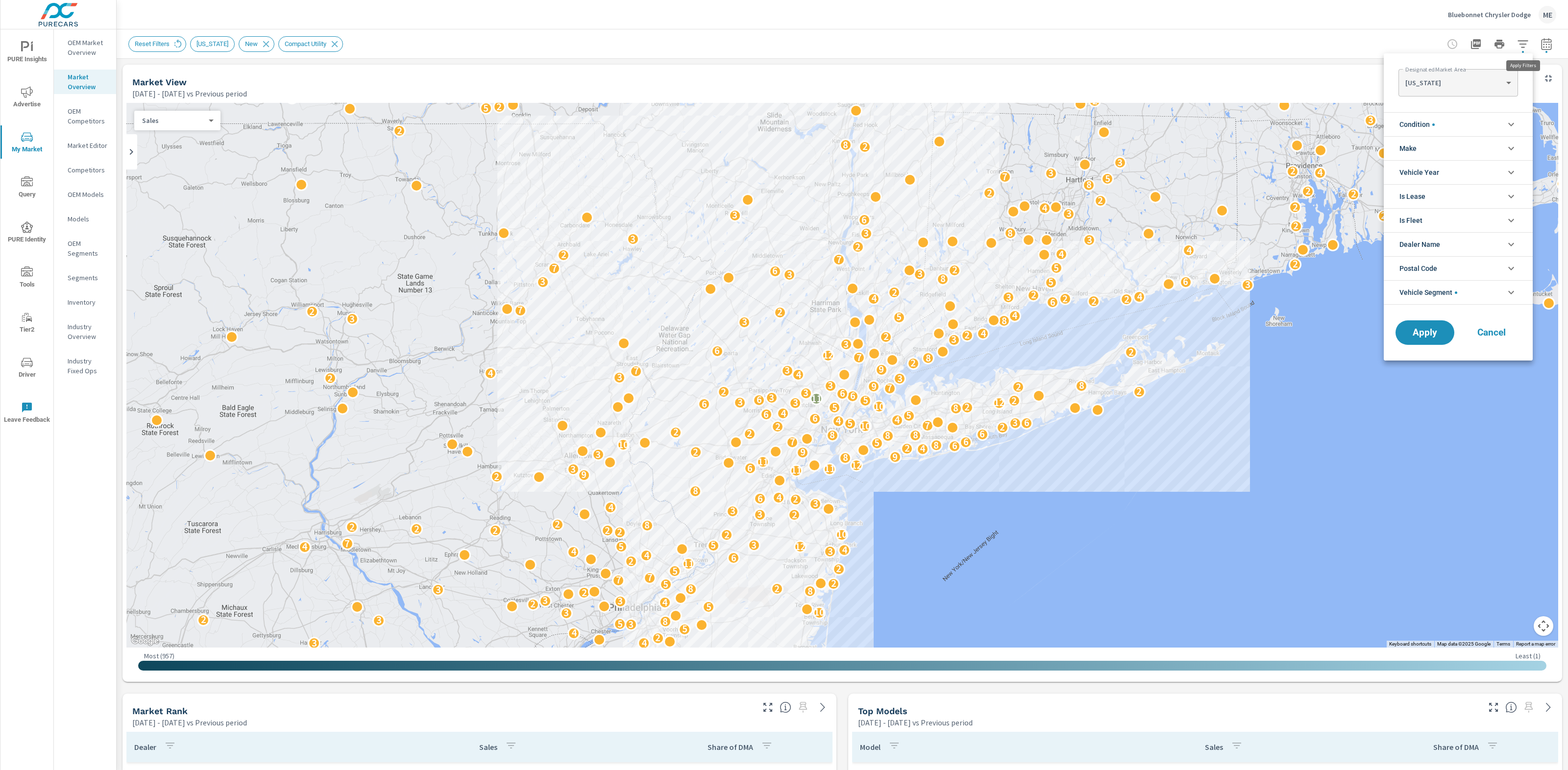
scroll to position [22, 0]
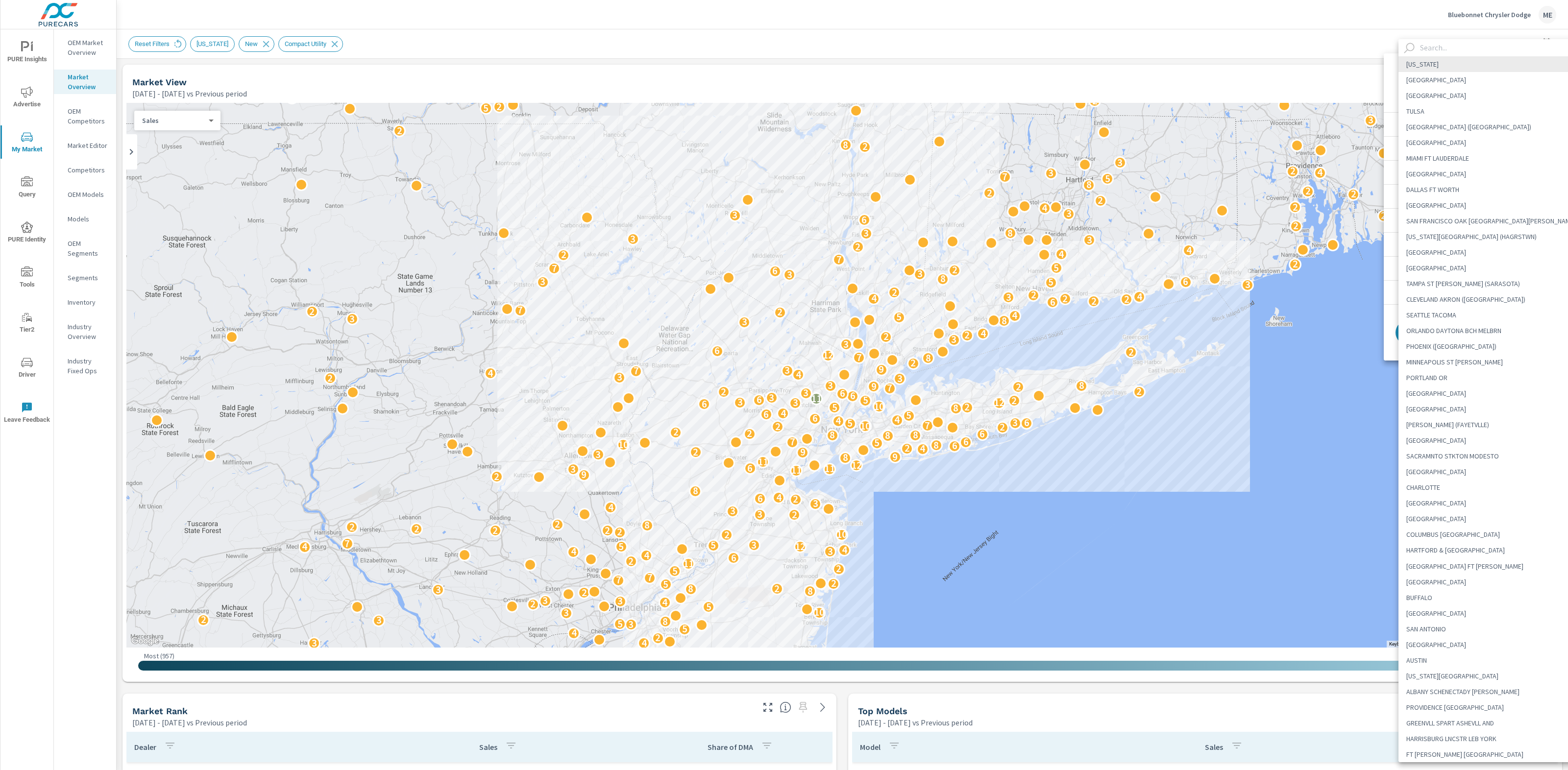
click at [1484, 74] on body "PURE Insights Advertise My Market Query PURE Identity Tools Tier2 Driver Leave …" at bounding box center [784, 385] width 1568 height 770
click at [1470, 47] on input "text" at bounding box center [1499, 47] width 167 height 17
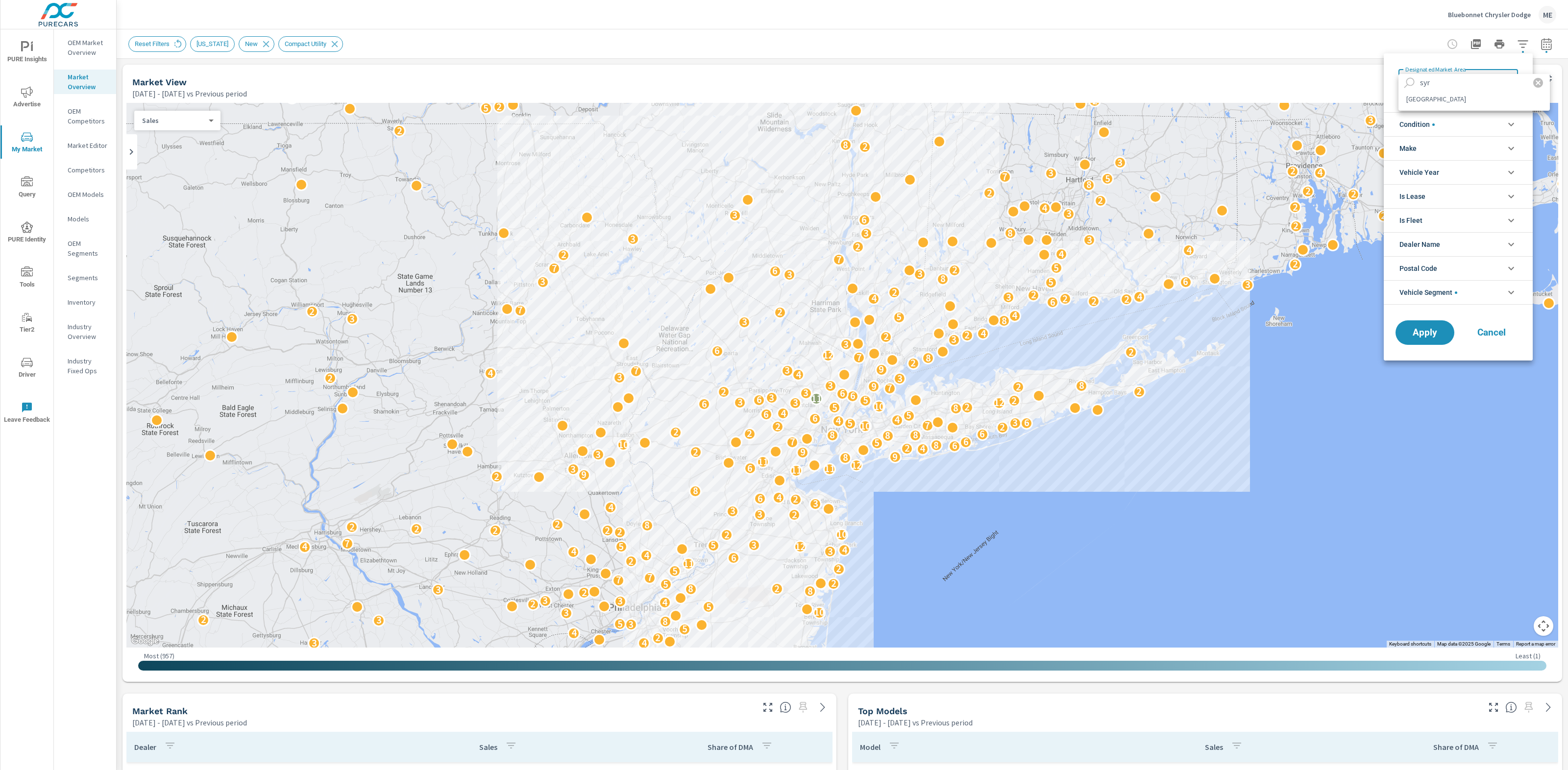
type input "syr"
click at [1458, 103] on li "SYRACUSE" at bounding box center [1474, 99] width 152 height 16
type Area "SYRACUSE"
click at [1425, 293] on span "Vehicle Segment" at bounding box center [1428, 292] width 58 height 24
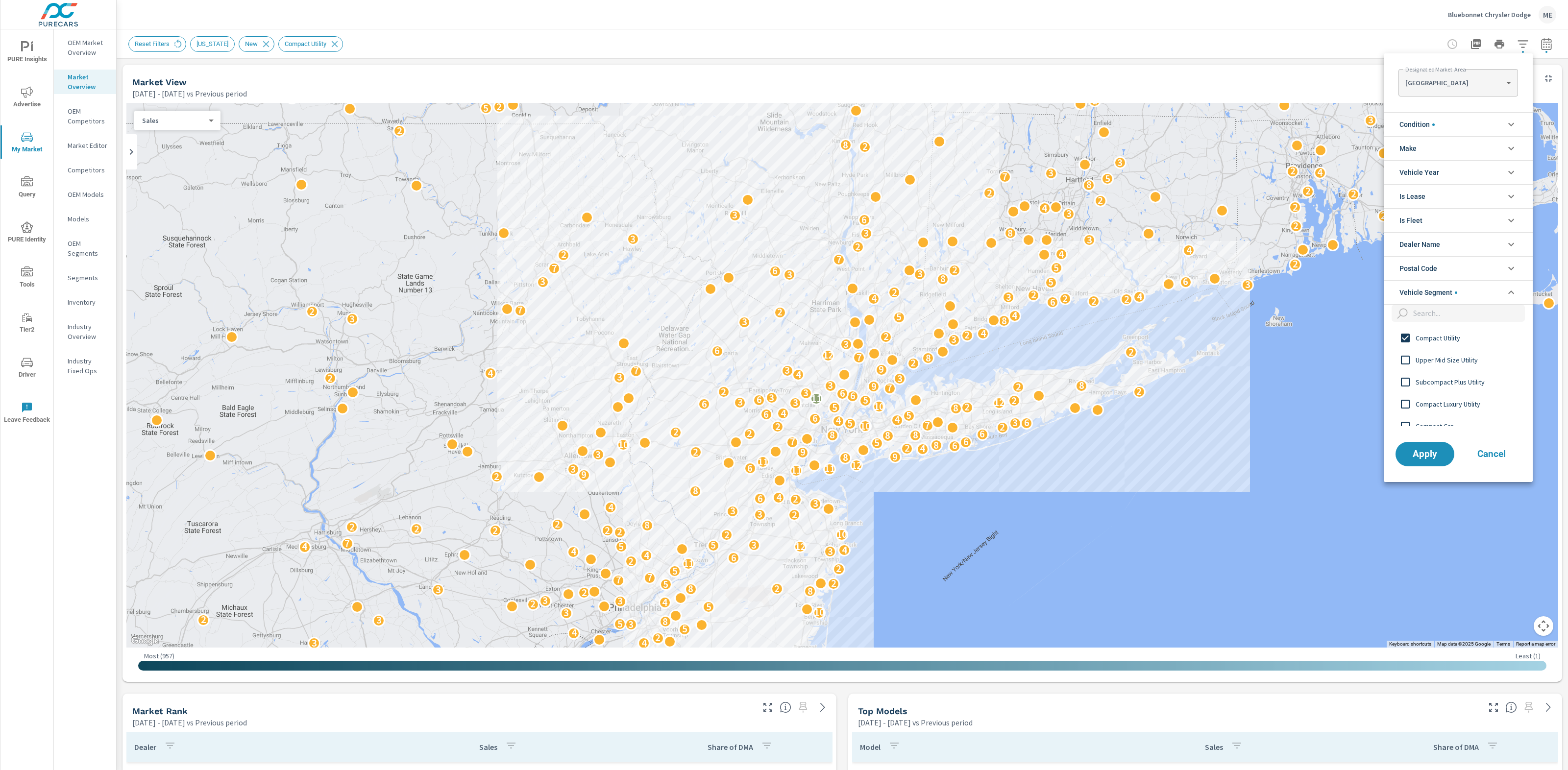
scroll to position [0, 0]
click at [1424, 457] on span "Apply" at bounding box center [1425, 453] width 40 height 9
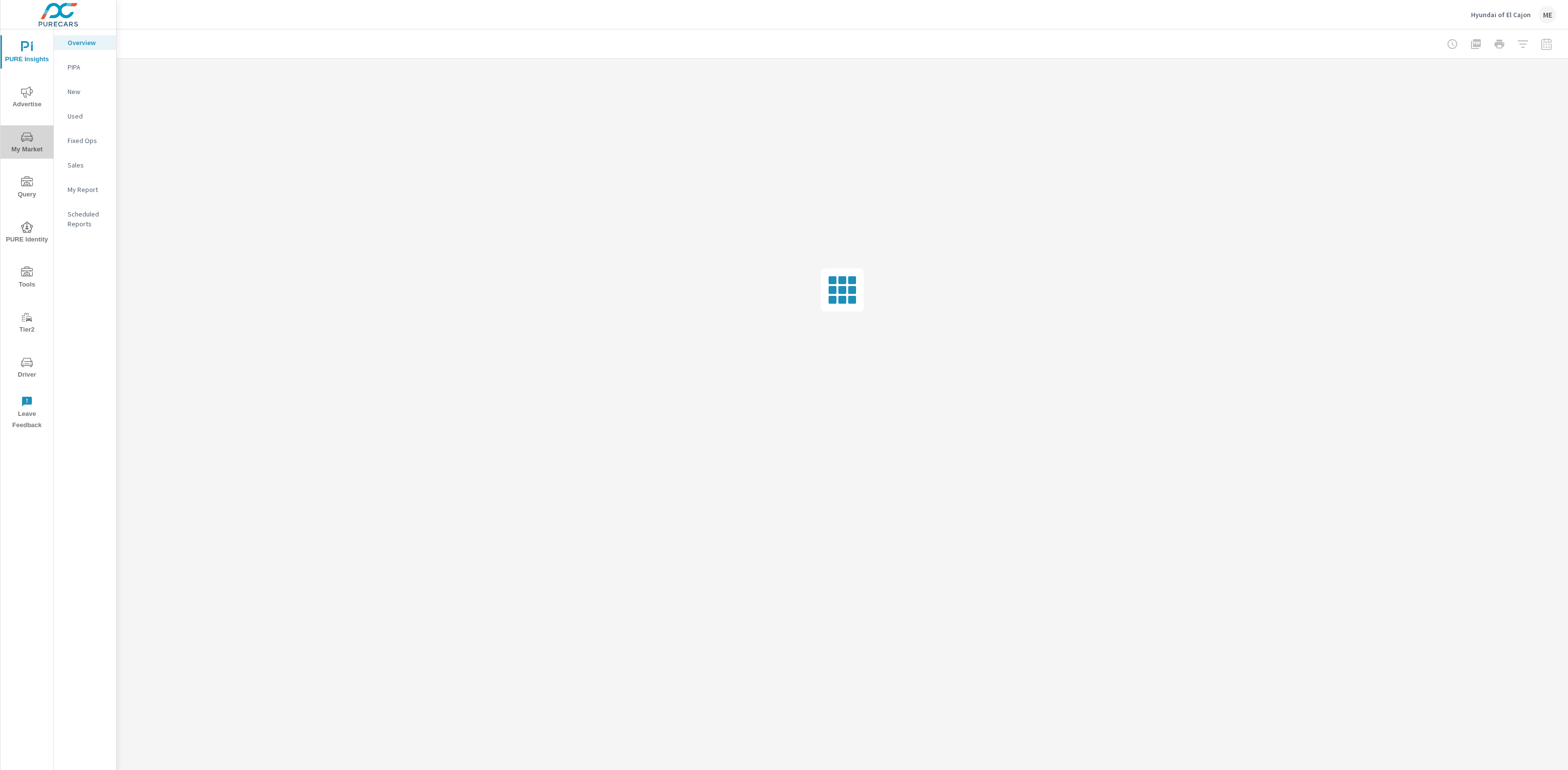
click at [21, 141] on icon "nav menu" at bounding box center [27, 137] width 12 height 12
click at [674, 37] on div at bounding box center [842, 43] width 1428 height 29
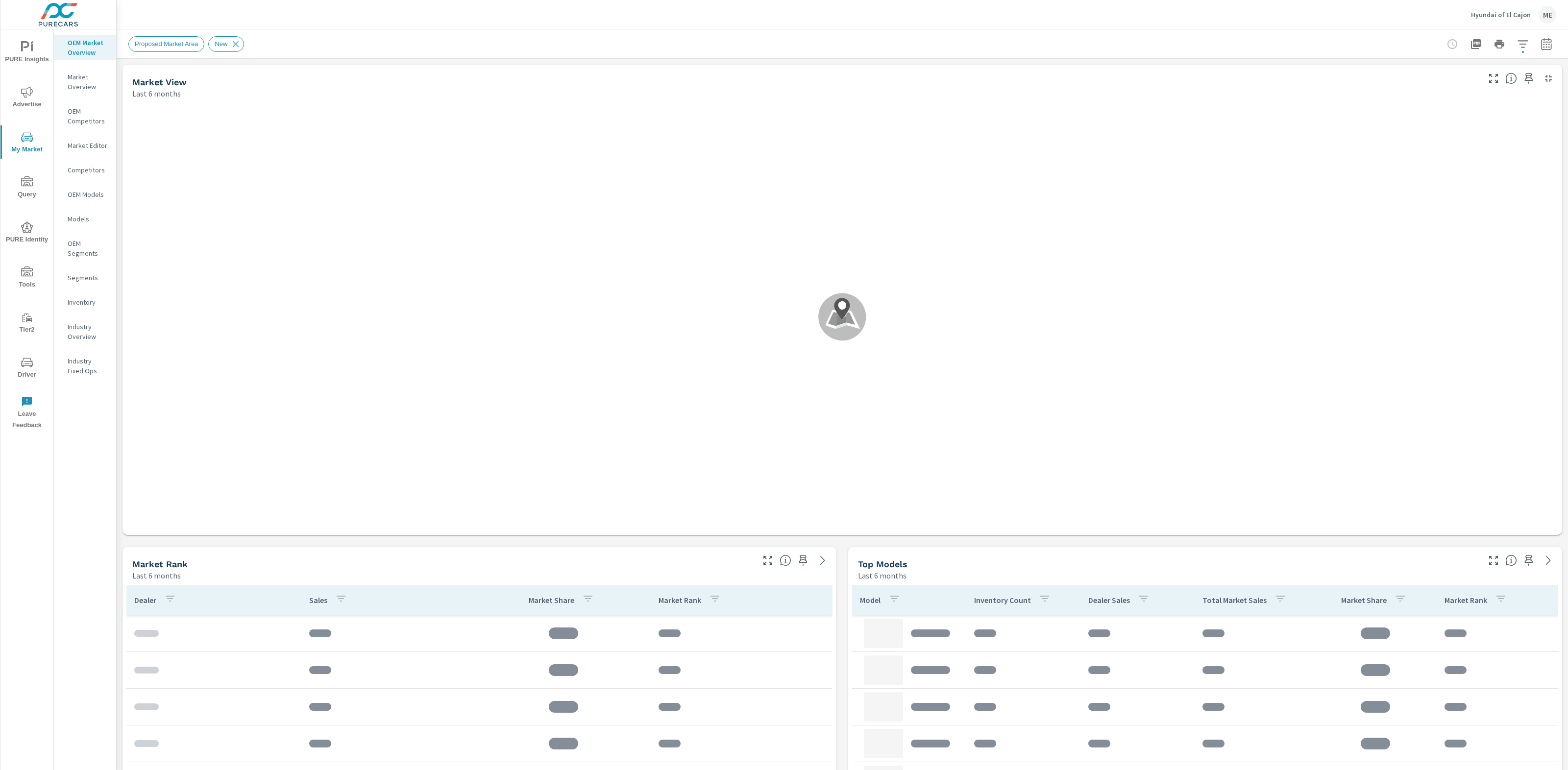
click at [1354, 44] on div "Proposed Market Area New" at bounding box center [774, 44] width 1290 height 16
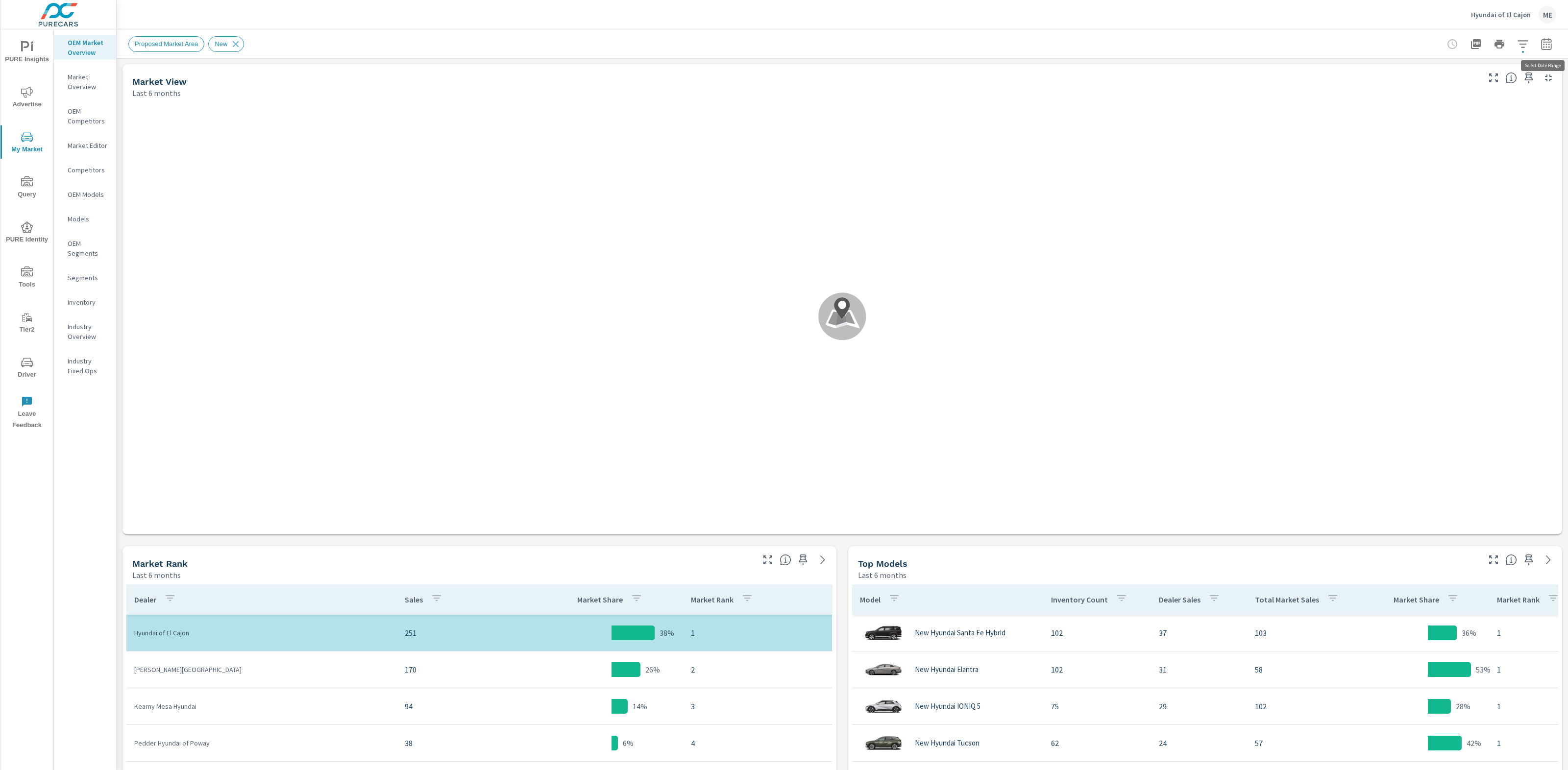
click at [1545, 42] on icon "button" at bounding box center [1546, 44] width 12 height 12
click at [1519, 146] on div "Jun" at bounding box center [1523, 139] width 29 height 24
click at [1489, 165] on p "Aug" at bounding box center [1492, 164] width 12 height 10
click at [1530, 68] on input "Apply comparison" at bounding box center [1520, 66] width 56 height 19
checkbox input "true"
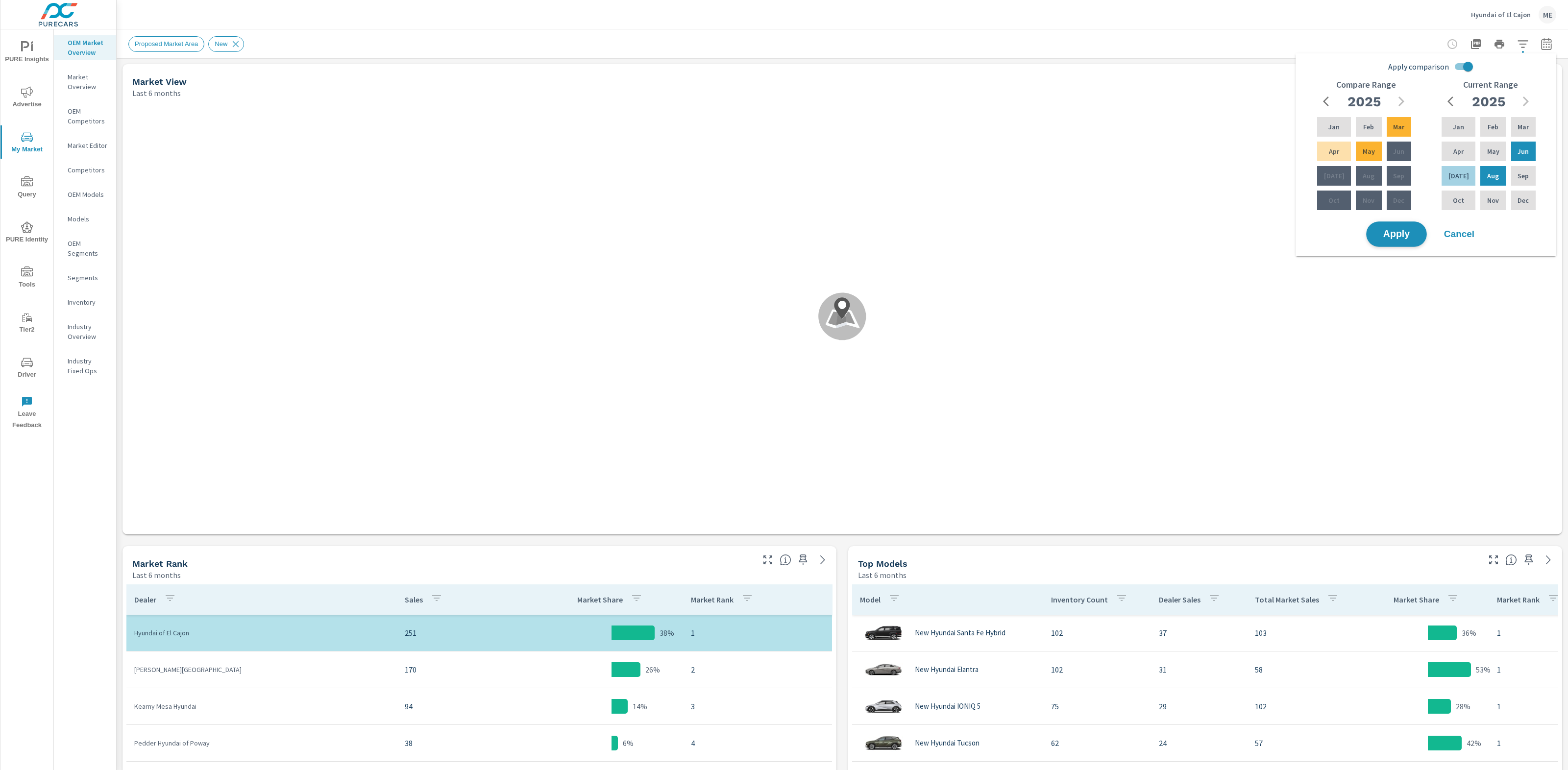
click at [1394, 233] on span "Apply" at bounding box center [1396, 234] width 40 height 9
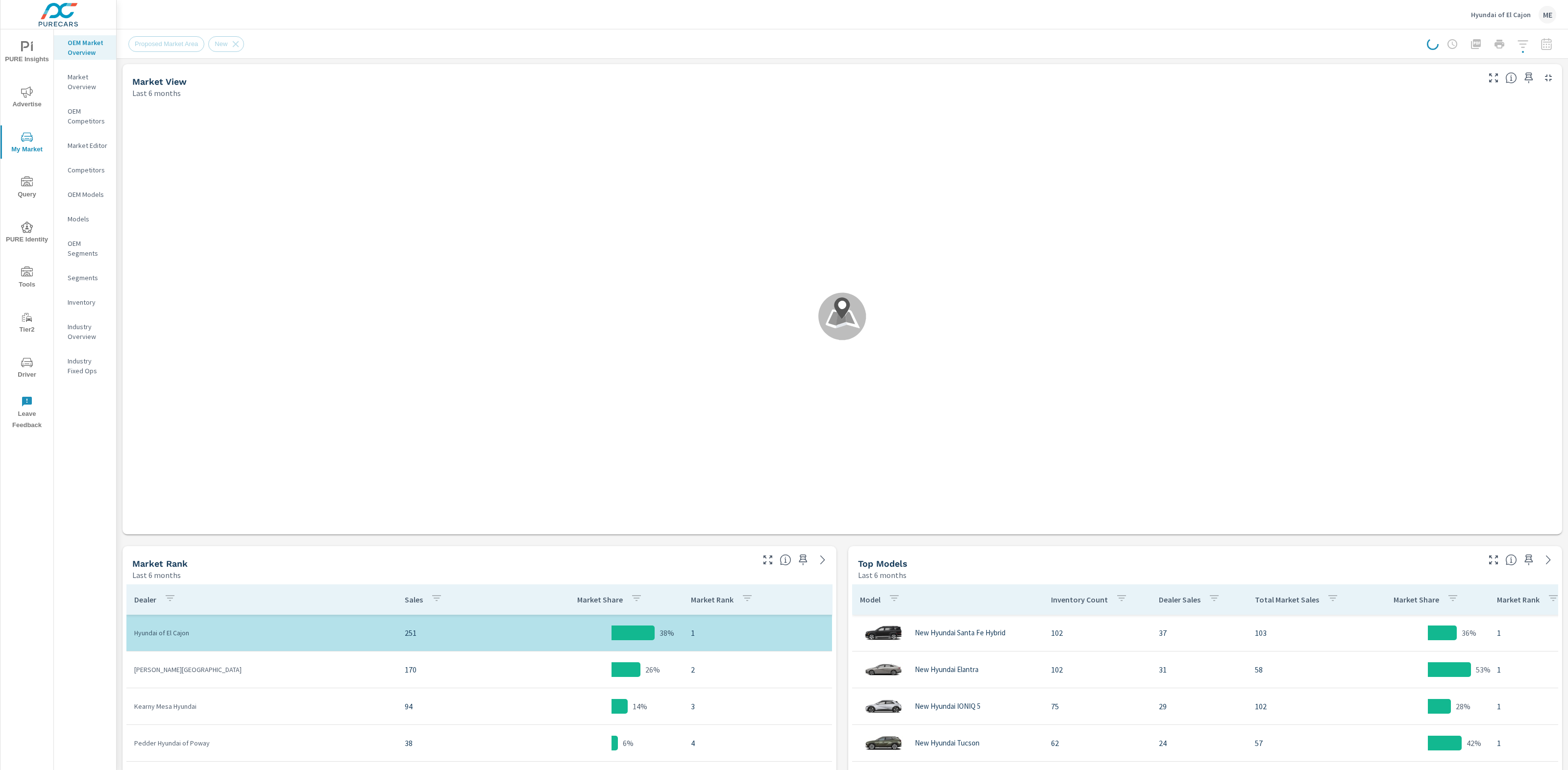
click at [1273, 33] on div "Proposed Market Area New" at bounding box center [842, 43] width 1428 height 29
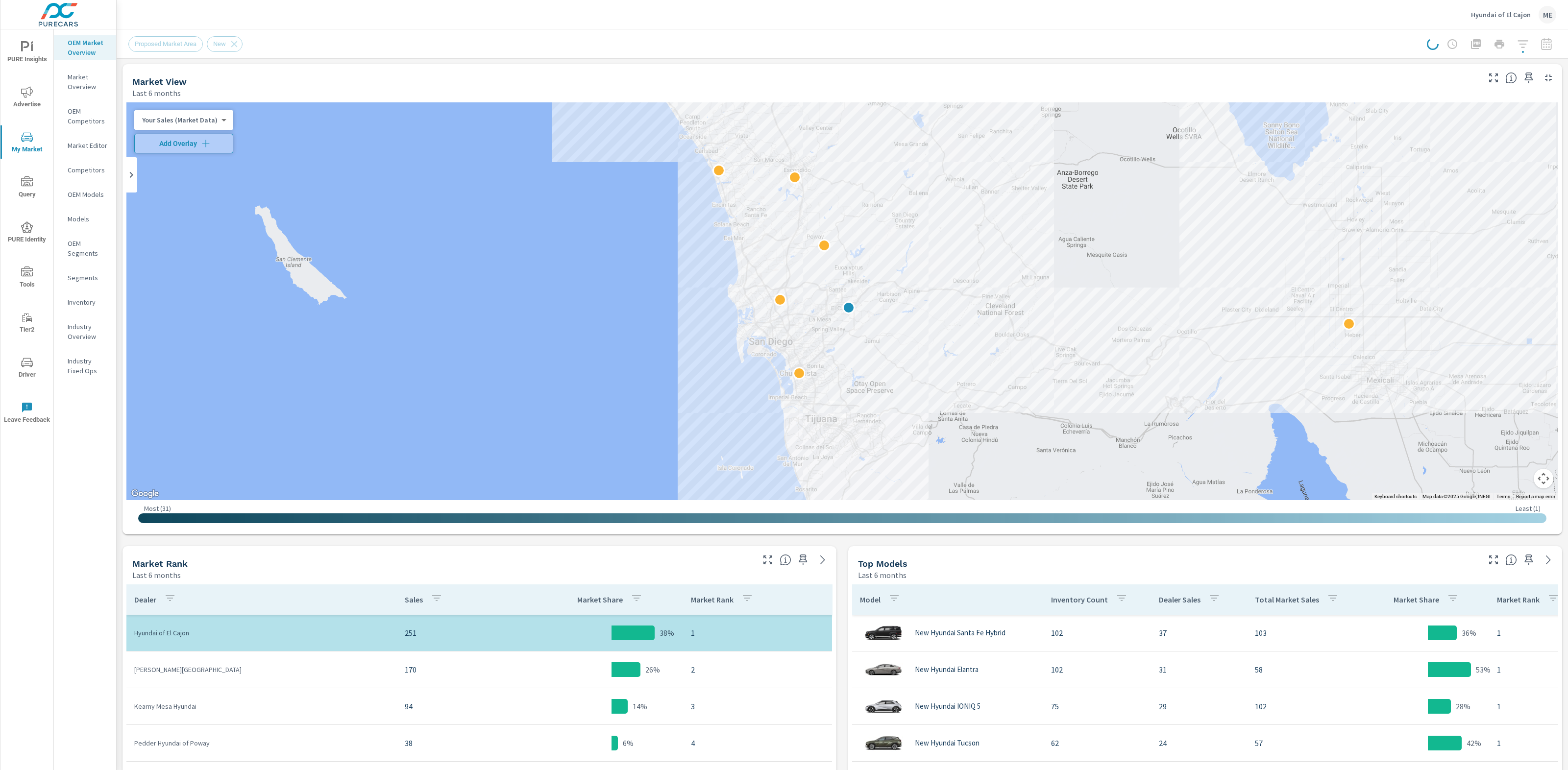
click at [1273, 33] on div "Proposed Market Area New" at bounding box center [842, 43] width 1428 height 29
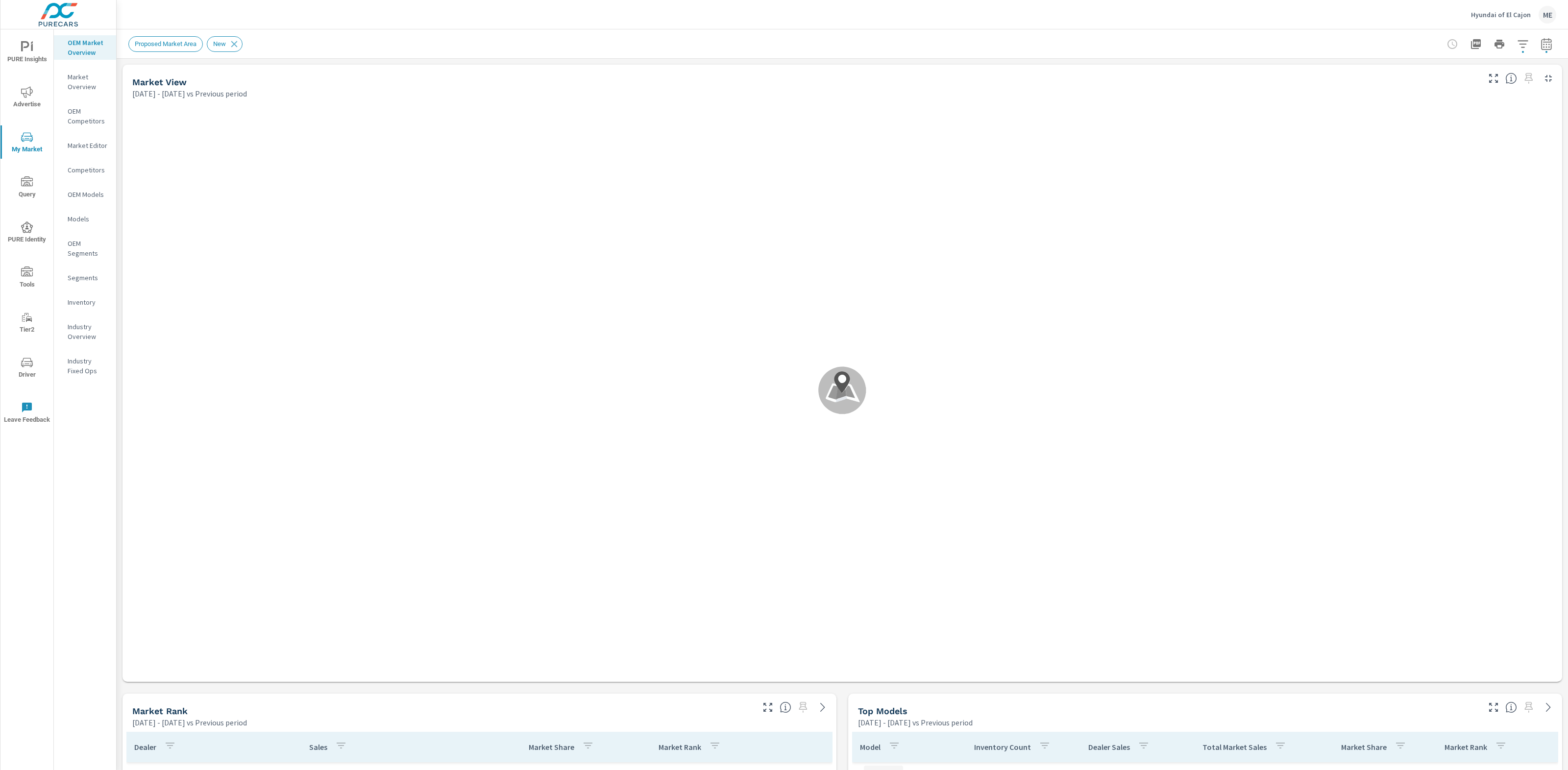
click at [1297, 38] on div "Proposed Market Area New" at bounding box center [774, 44] width 1290 height 16
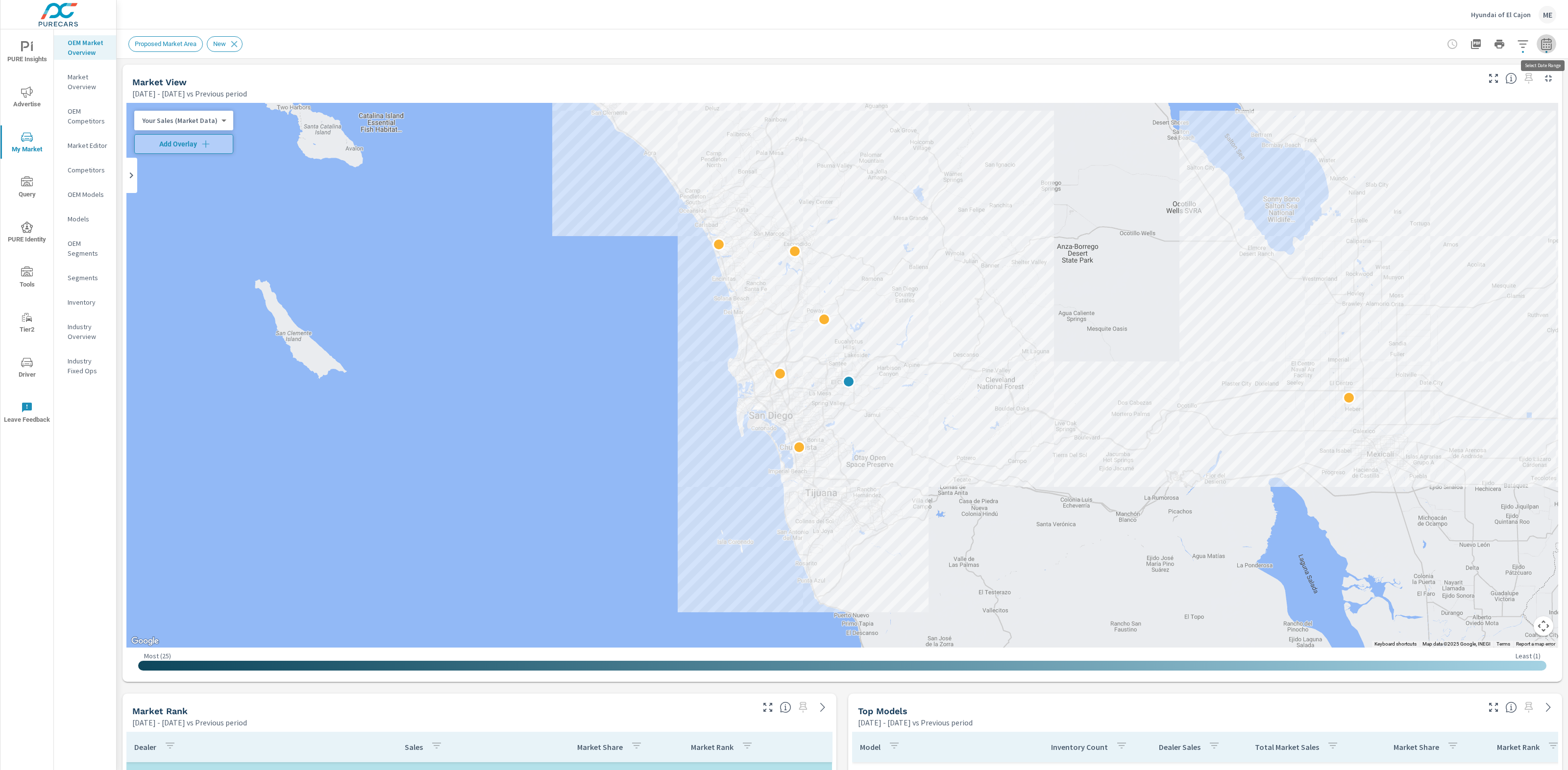
click at [1551, 46] on icon "button" at bounding box center [1546, 44] width 12 height 12
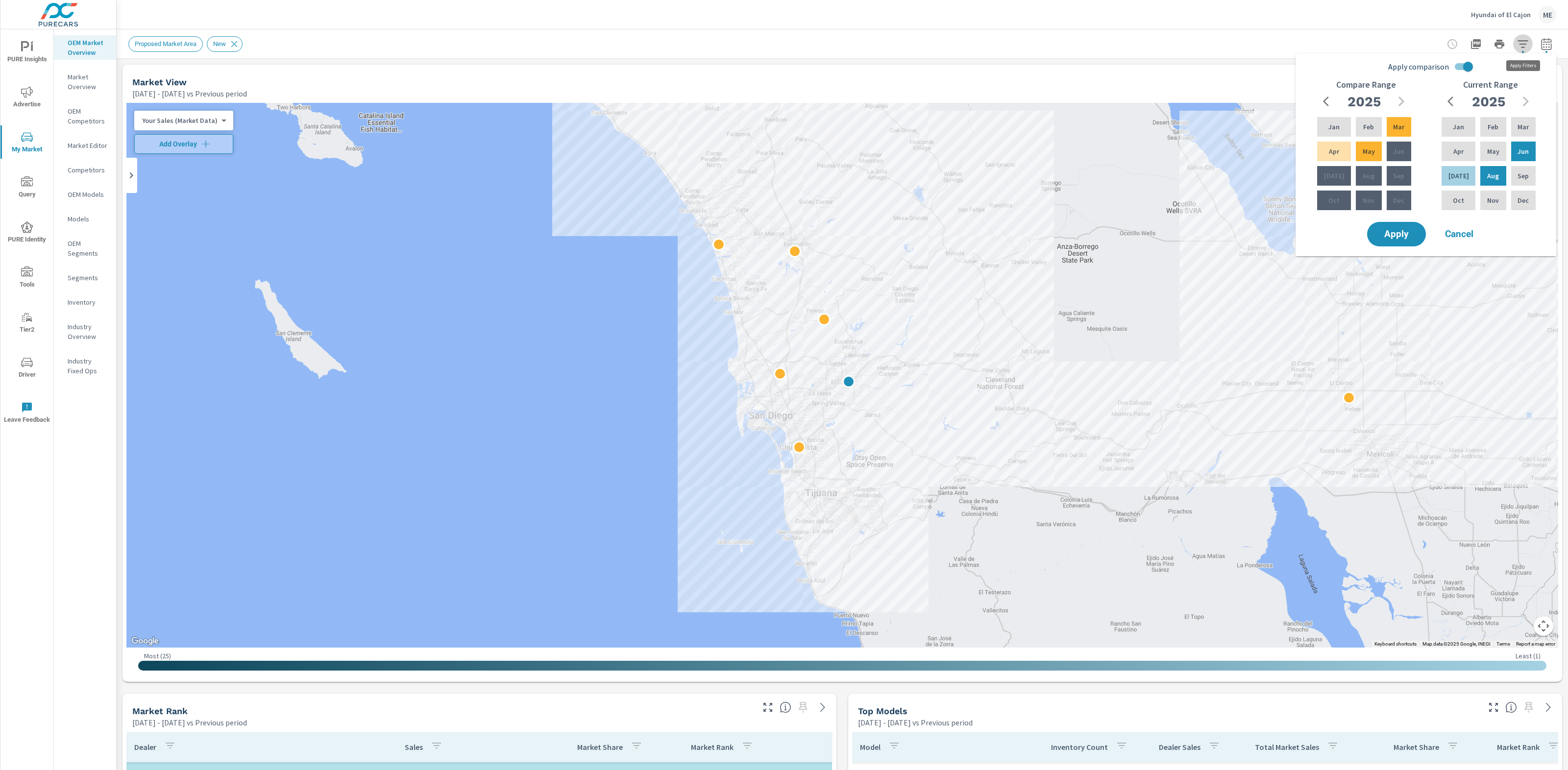
click at [1531, 45] on button "button" at bounding box center [1523, 44] width 19 height 19
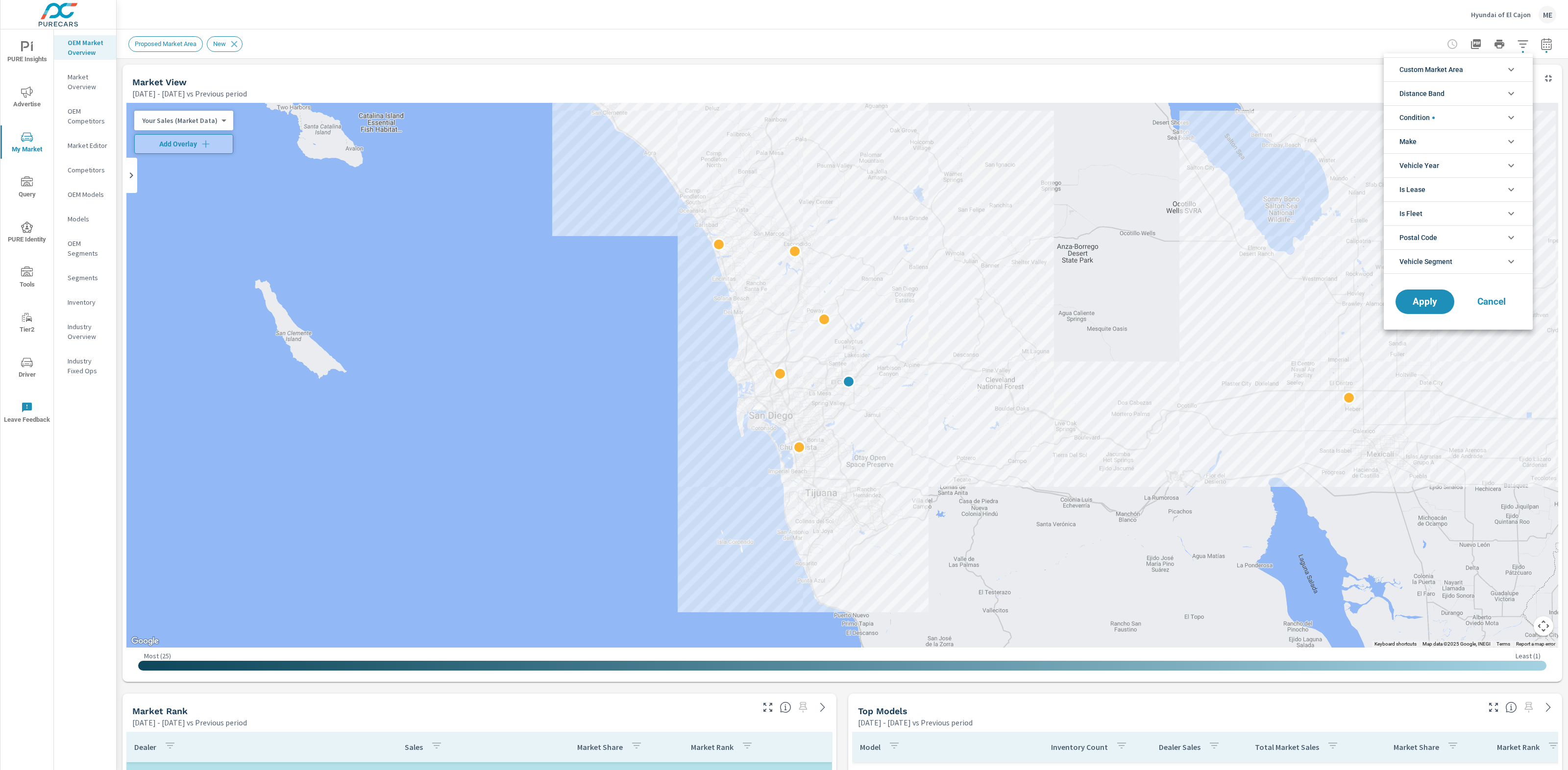
click at [1470, 69] on li "Custom Market Area" at bounding box center [1458, 69] width 149 height 24
click at [1426, 114] on span "Proposed Market Area" at bounding box center [1469, 114] width 107 height 12
click at [1424, 86] on span "(none)" at bounding box center [1469, 92] width 107 height 12
click at [1437, 140] on span "Distance Band" at bounding box center [1422, 138] width 45 height 24
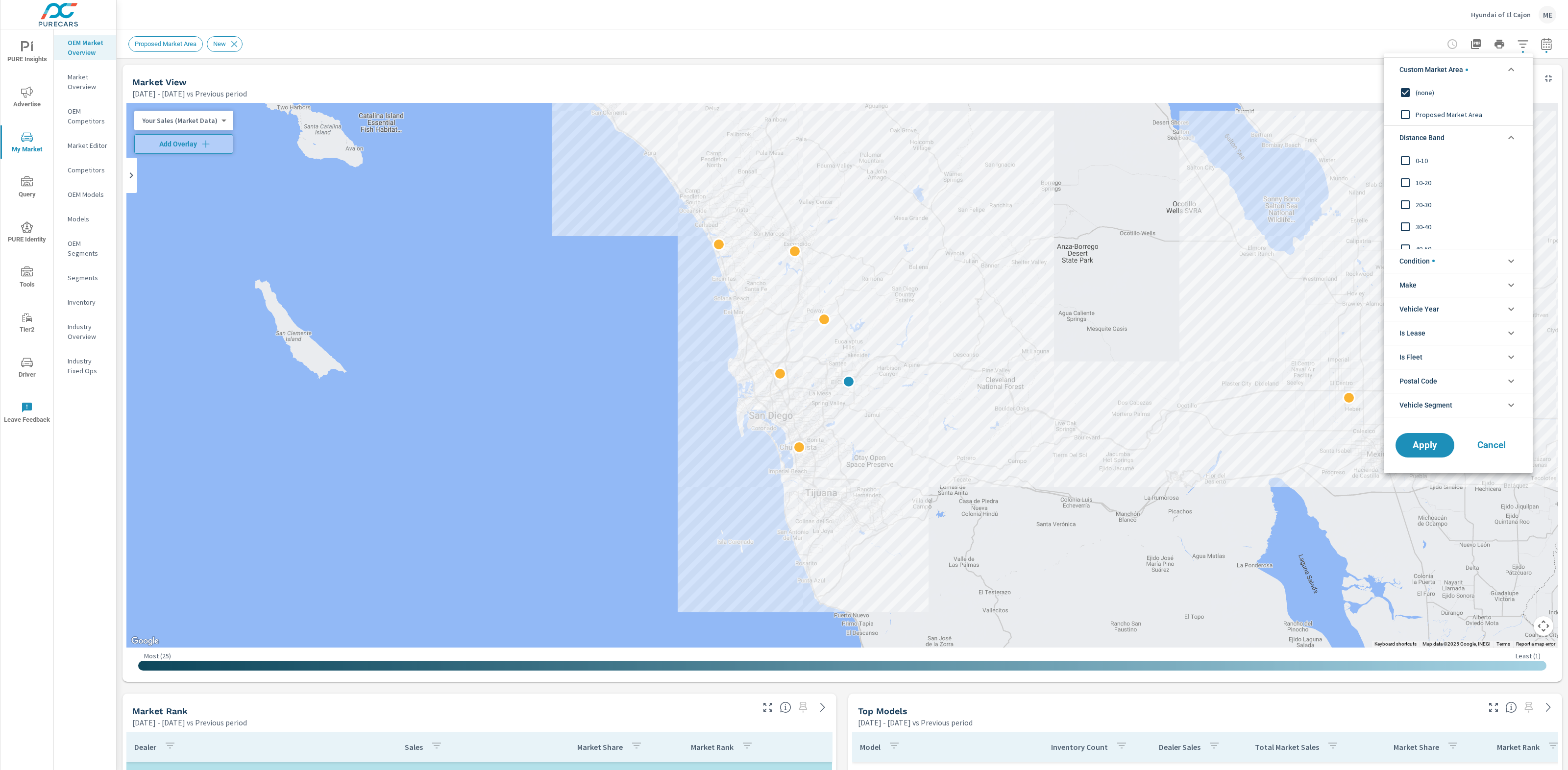
click at [1427, 157] on span "0-10" at bounding box center [1469, 160] width 107 height 12
click at [1421, 181] on span "10-20" at bounding box center [1469, 183] width 107 height 12
click at [1422, 200] on span "20-30" at bounding box center [1469, 200] width 107 height 12
click at [1457, 256] on li "Condition" at bounding box center [1458, 261] width 149 height 24
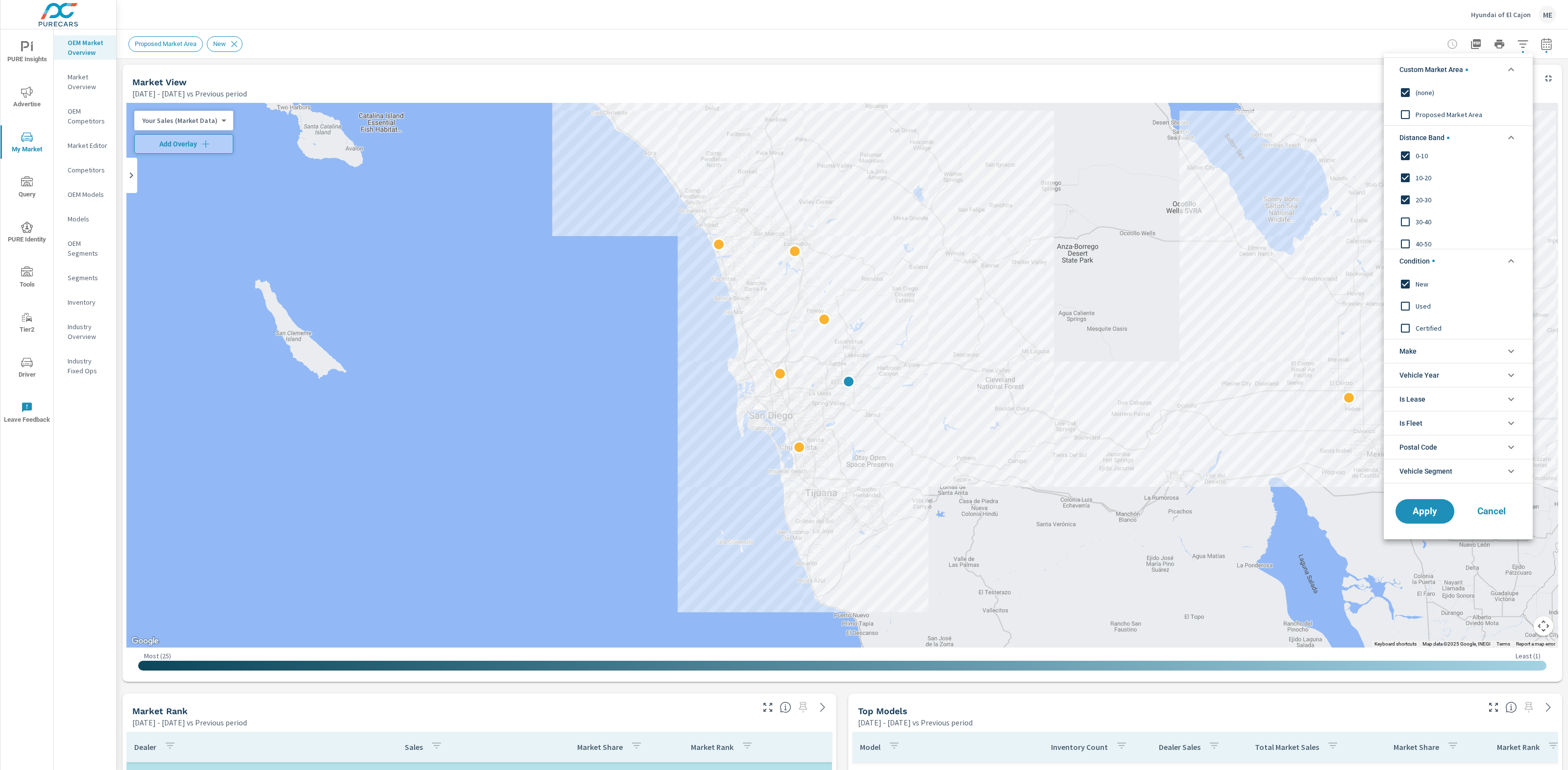
click at [1424, 197] on span "20-30" at bounding box center [1469, 200] width 107 height 12
click at [1427, 512] on span "Apply" at bounding box center [1425, 511] width 40 height 9
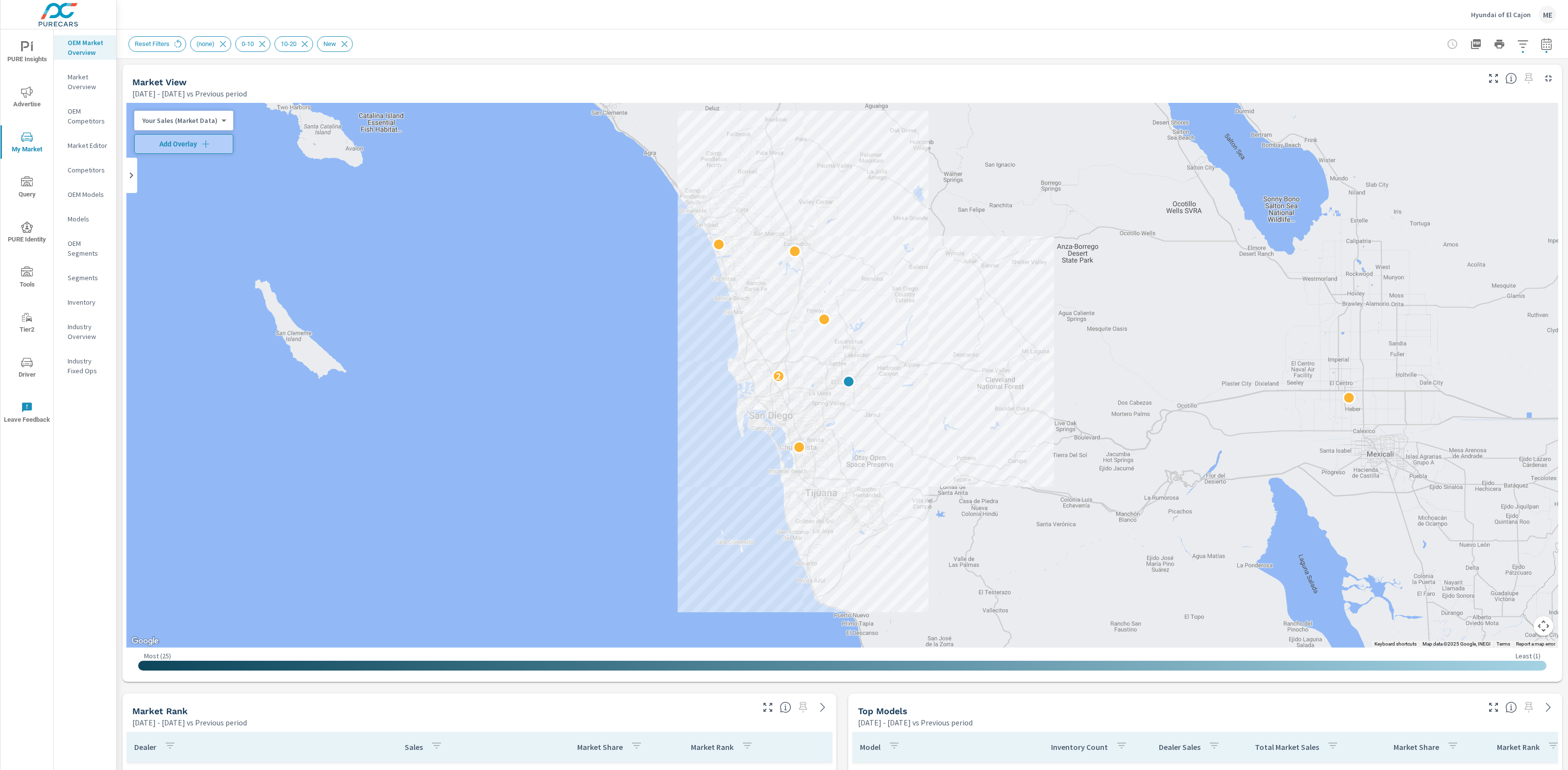
click at [1247, 46] on div "Reset Filters (none) 0-10 10-20 New" at bounding box center [774, 44] width 1290 height 16
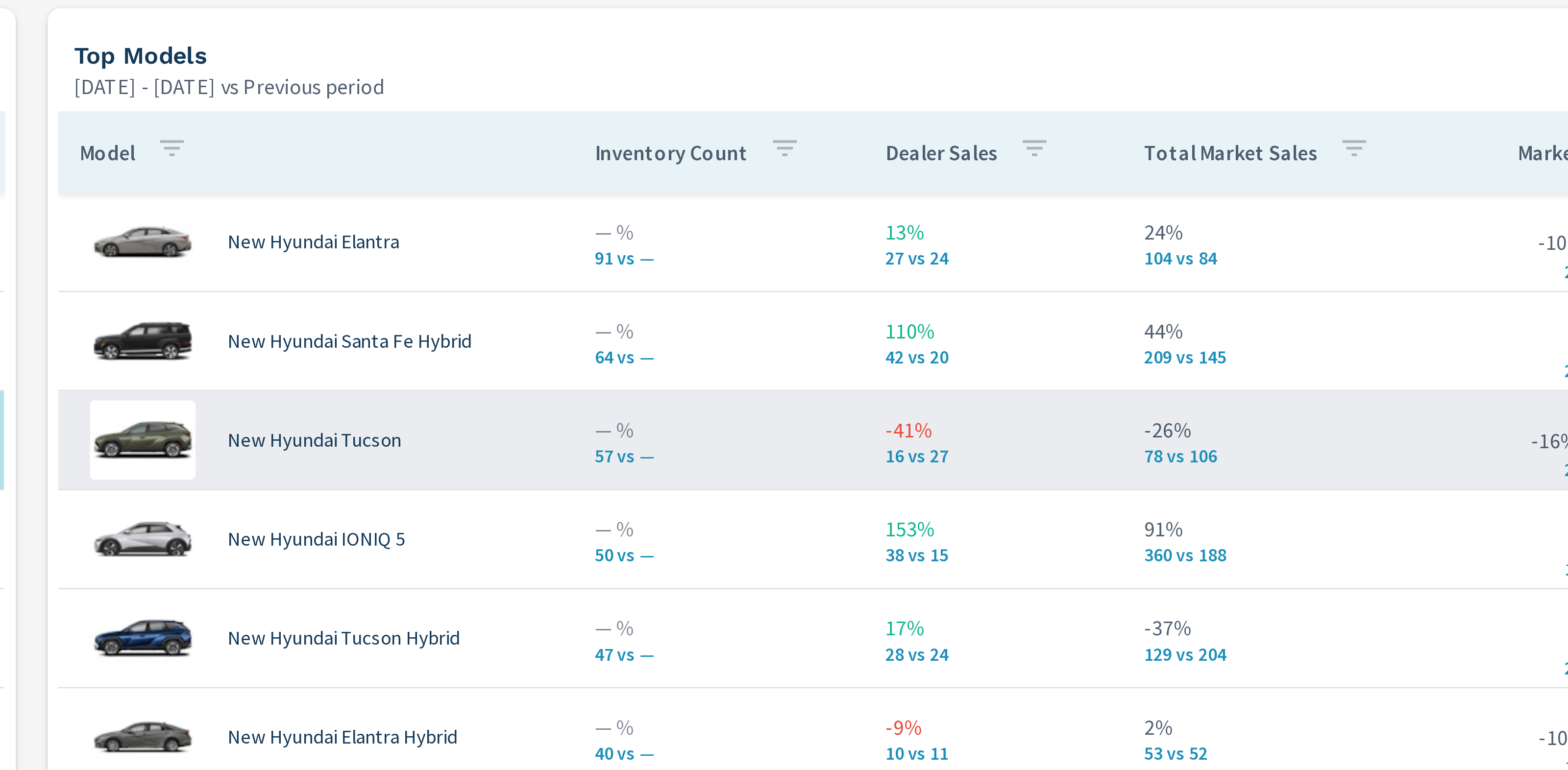
scroll to position [337, 0]
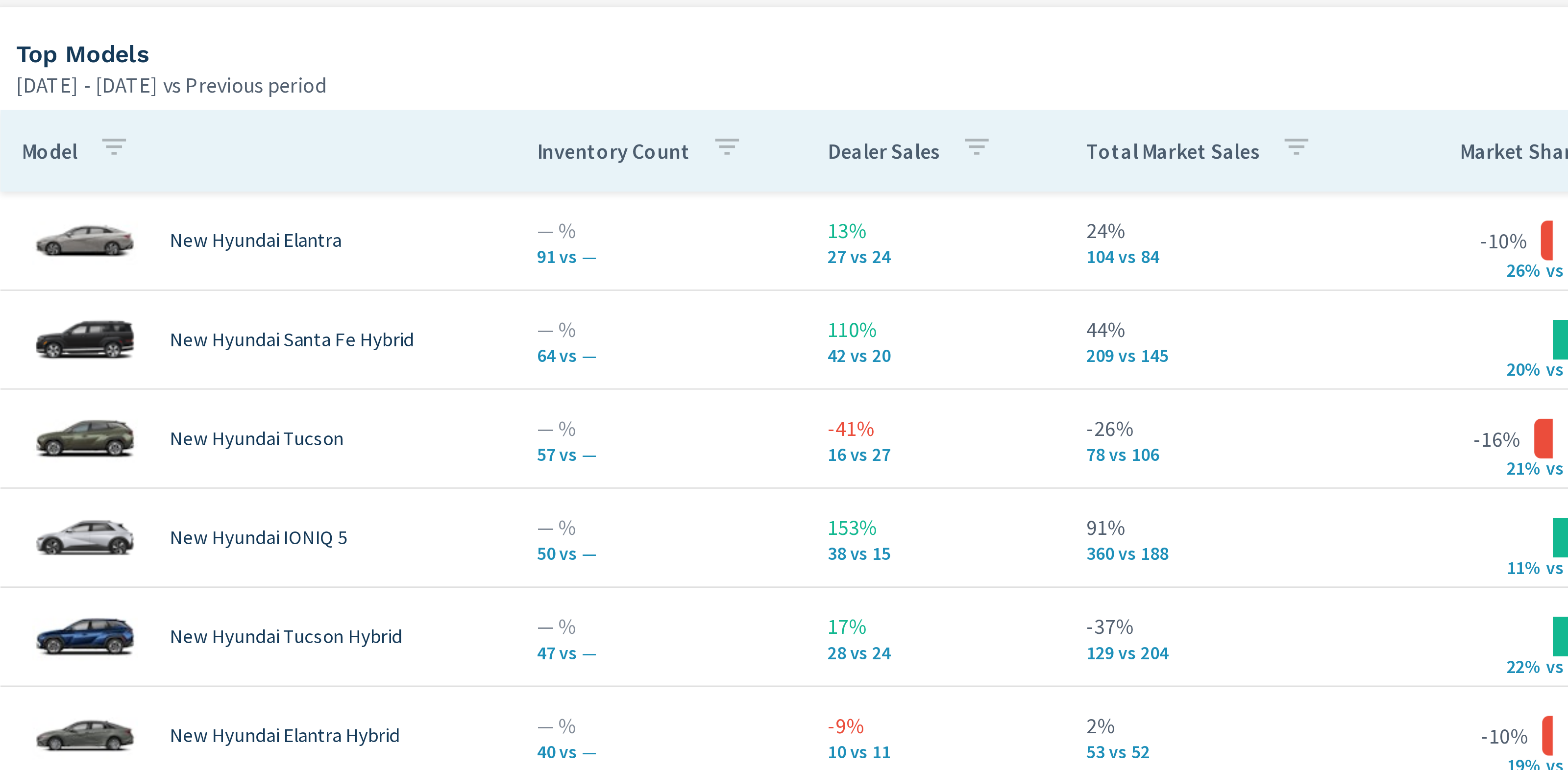
click at [1290, 393] on div "Model Inventory Count Dealer Sales Total Market Sales Market Share Market Rank …" at bounding box center [1205, 631] width 714 height 478
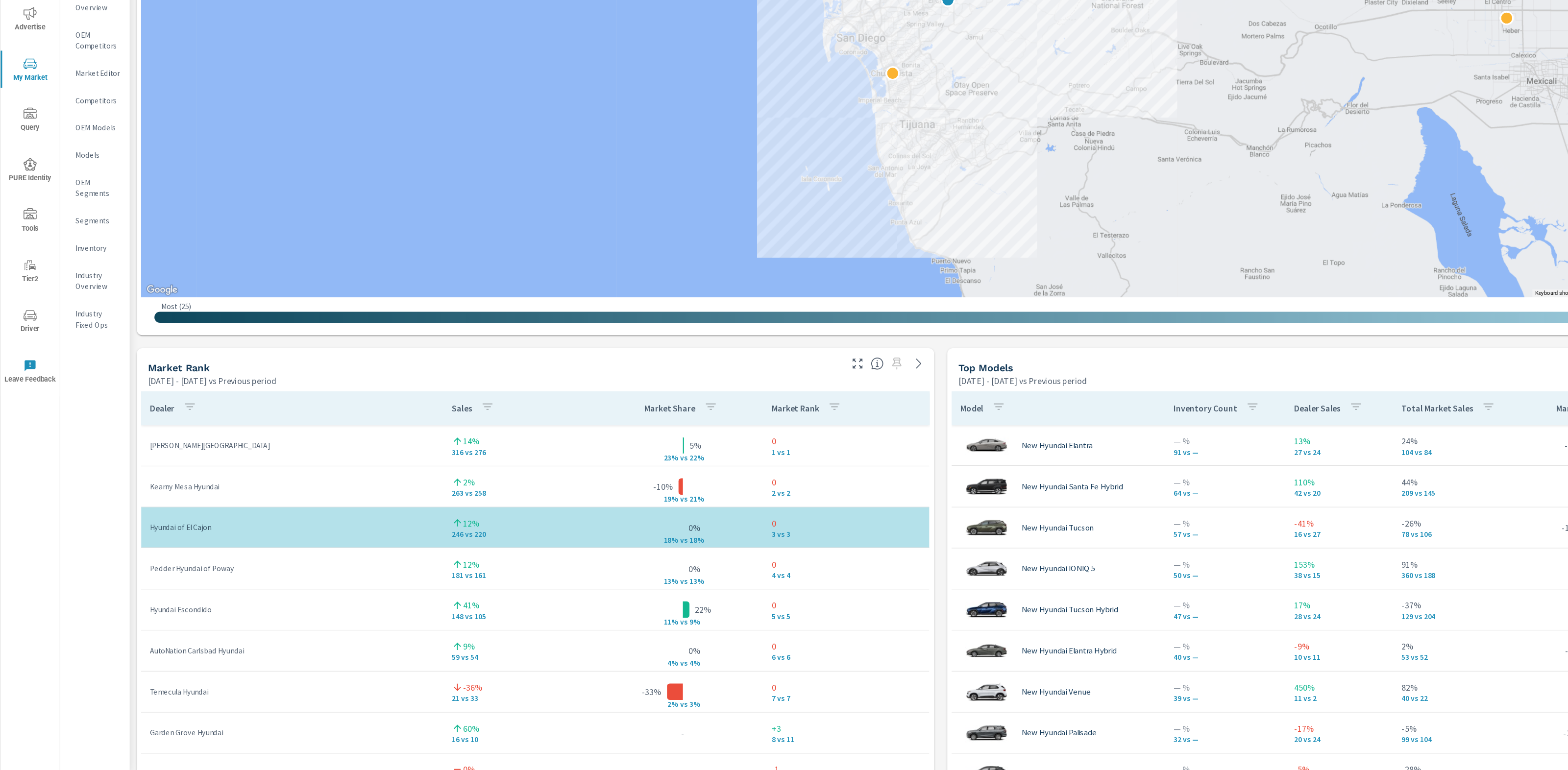
scroll to position [296, 0]
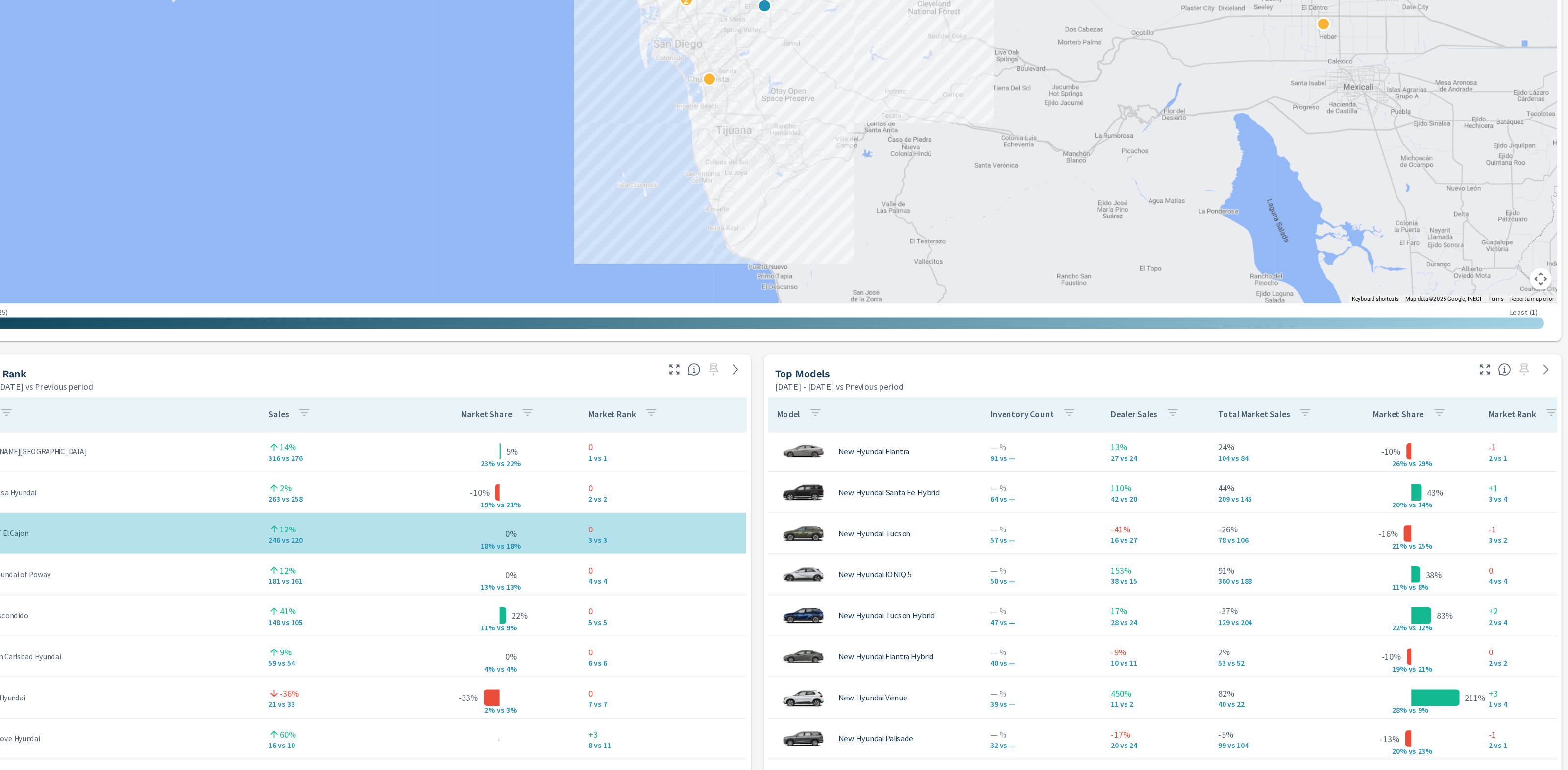
click at [1178, 396] on div "Market View [DATE] - [DATE] vs Previous period ← Move left → Move right ↑ Move …" at bounding box center [842, 601] width 1451 height 1678
click at [1113, 393] on div "Market View [DATE] - [DATE] vs Previous period ← Move left → Move right ↑ Move …" at bounding box center [842, 601] width 1451 height 1678
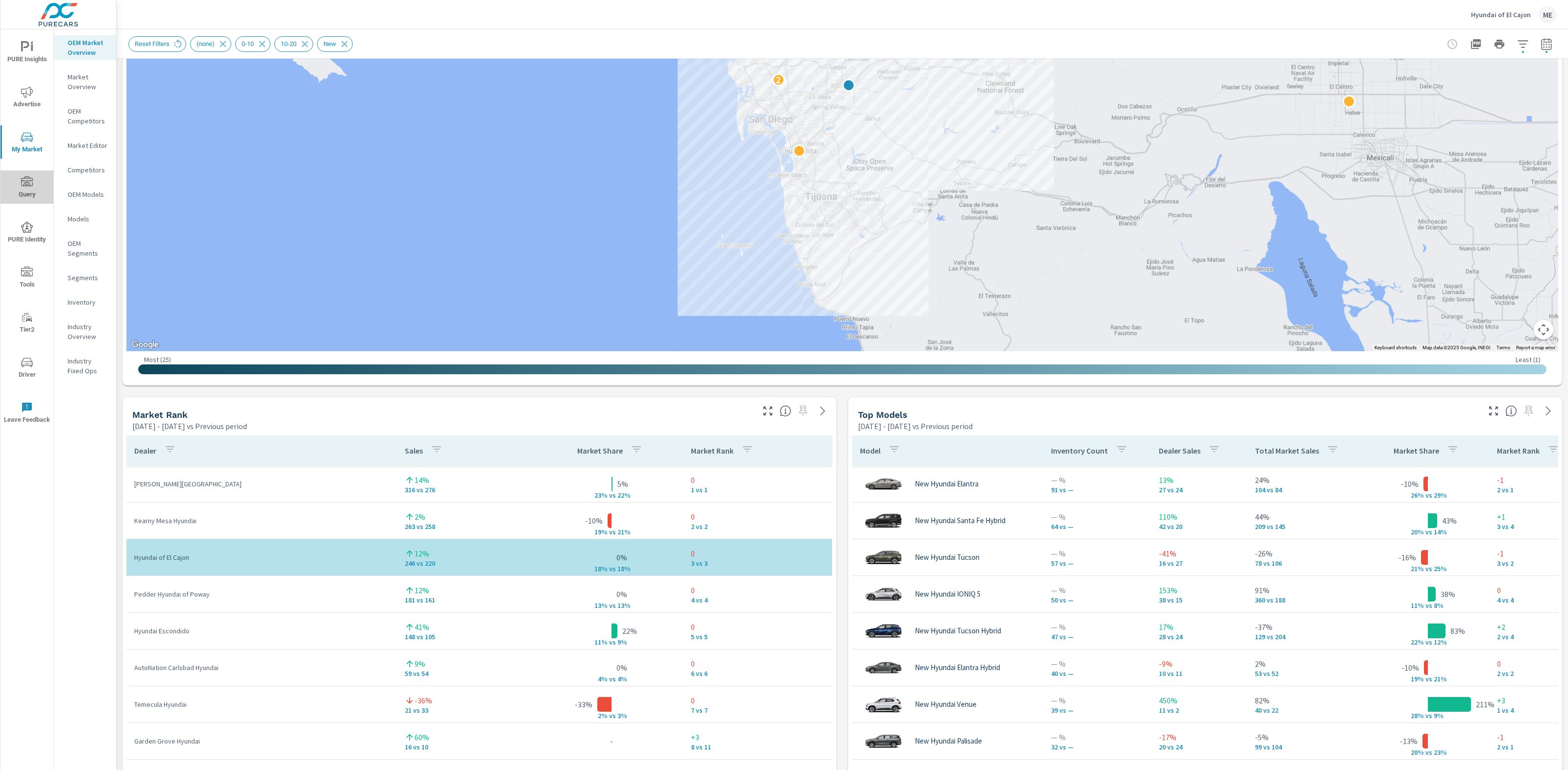
click at [25, 189] on span "Query" at bounding box center [27, 188] width 47 height 24
